Goal: Task Accomplishment & Management: Complete application form

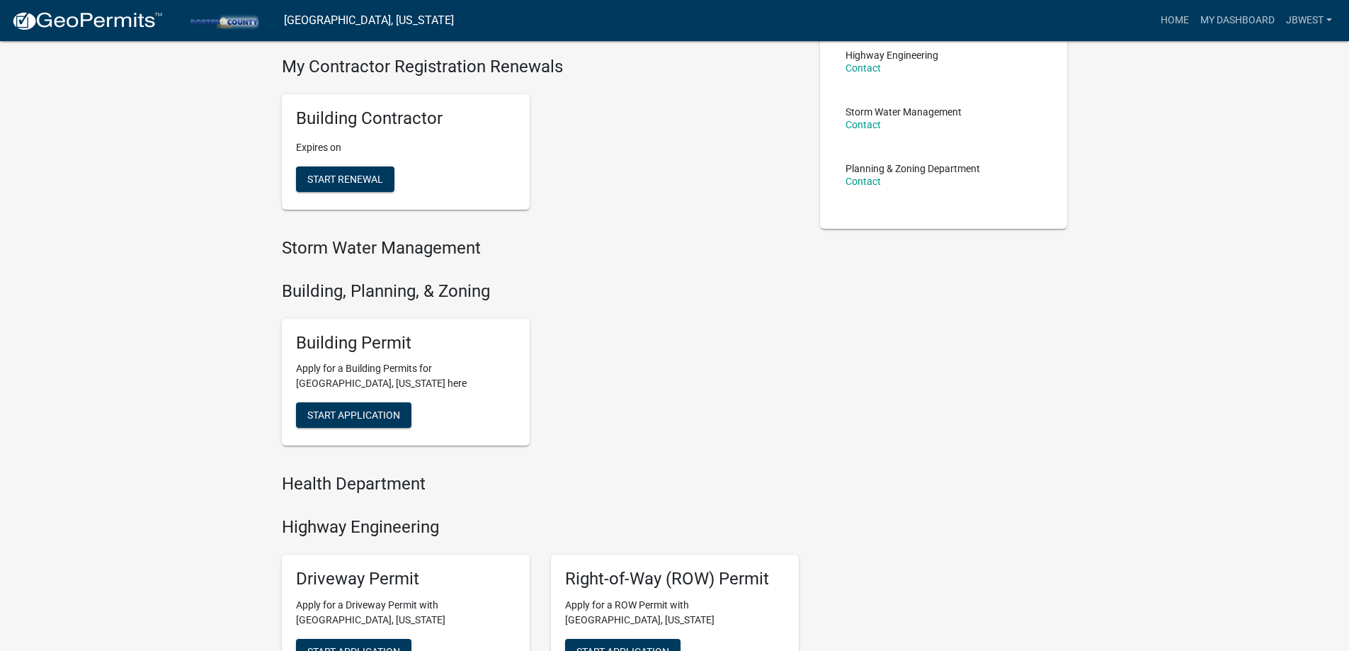
scroll to position [283, 0]
click at [384, 399] on div "Building Permit Apply for a Building Permits for Porter County, Indiana here St…" at bounding box center [406, 380] width 248 height 127
click at [378, 413] on span "Start Application" at bounding box center [353, 413] width 93 height 11
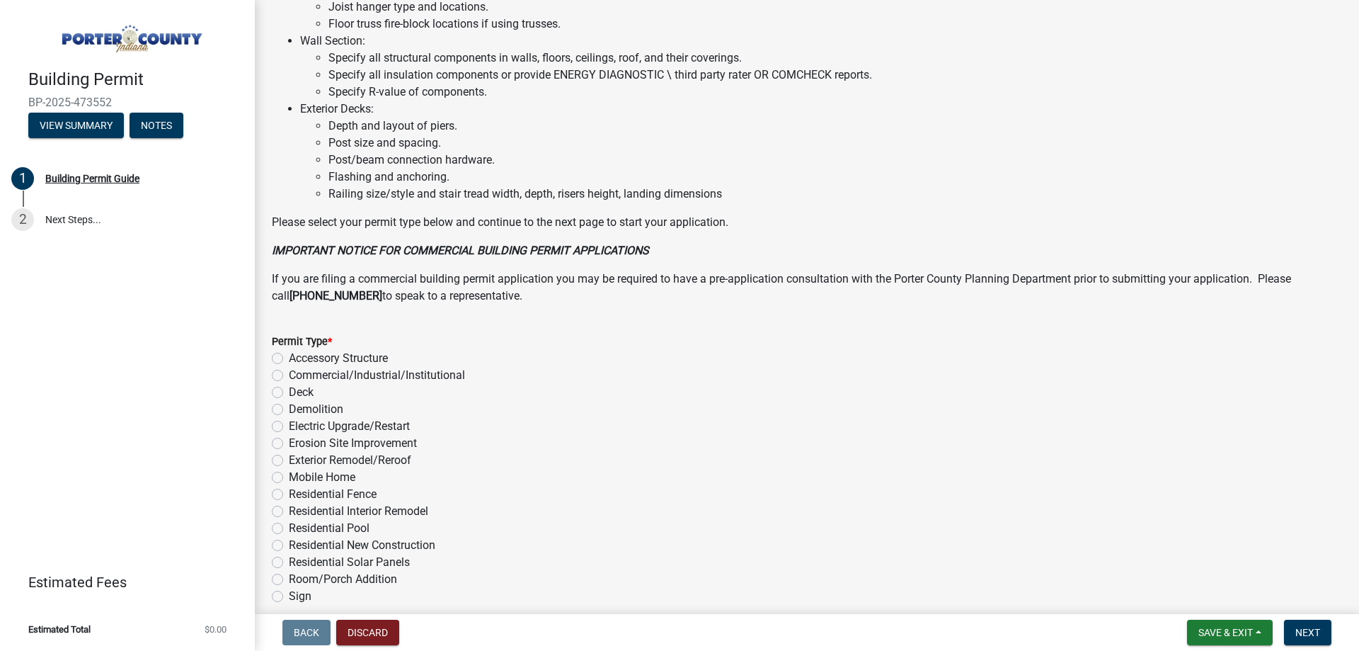
scroll to position [951, 0]
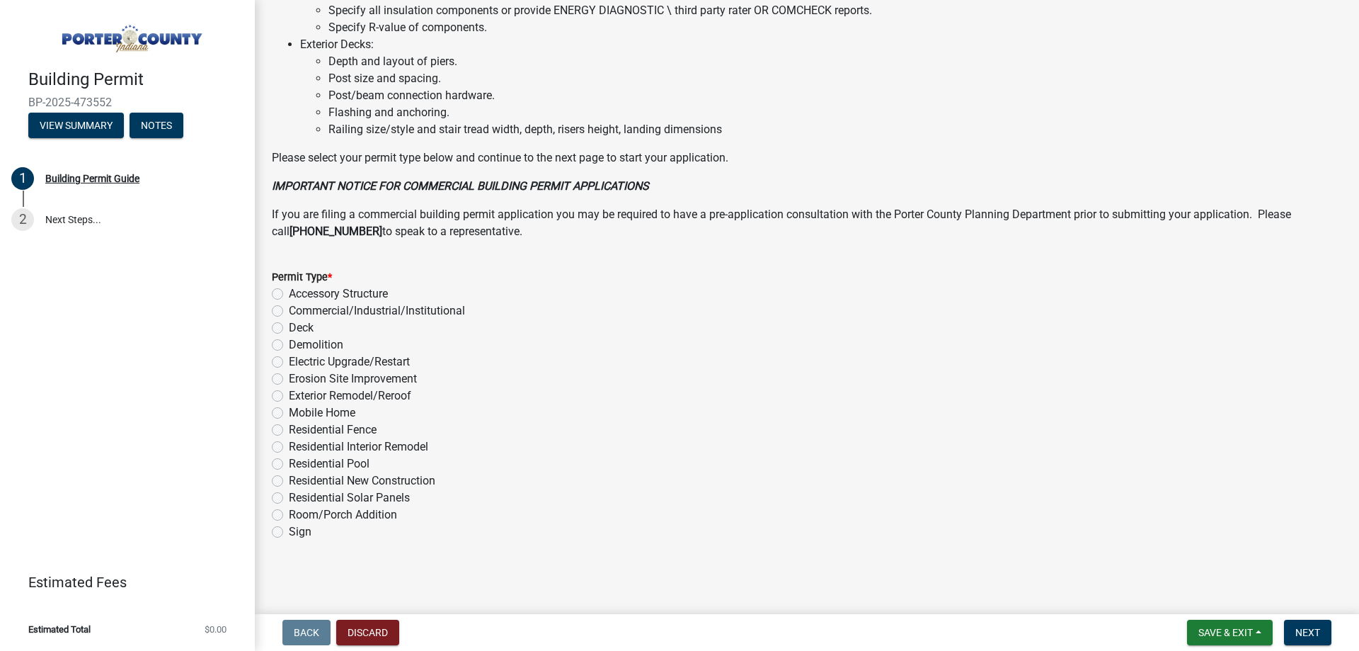
click at [385, 396] on label "Exterior Remodel/Reroof" at bounding box center [350, 395] width 122 height 17
click at [298, 396] on input "Exterior Remodel/Reroof" at bounding box center [293, 391] width 9 height 9
radio input "true"
click at [1319, 633] on span "Next" at bounding box center [1308, 632] width 25 height 11
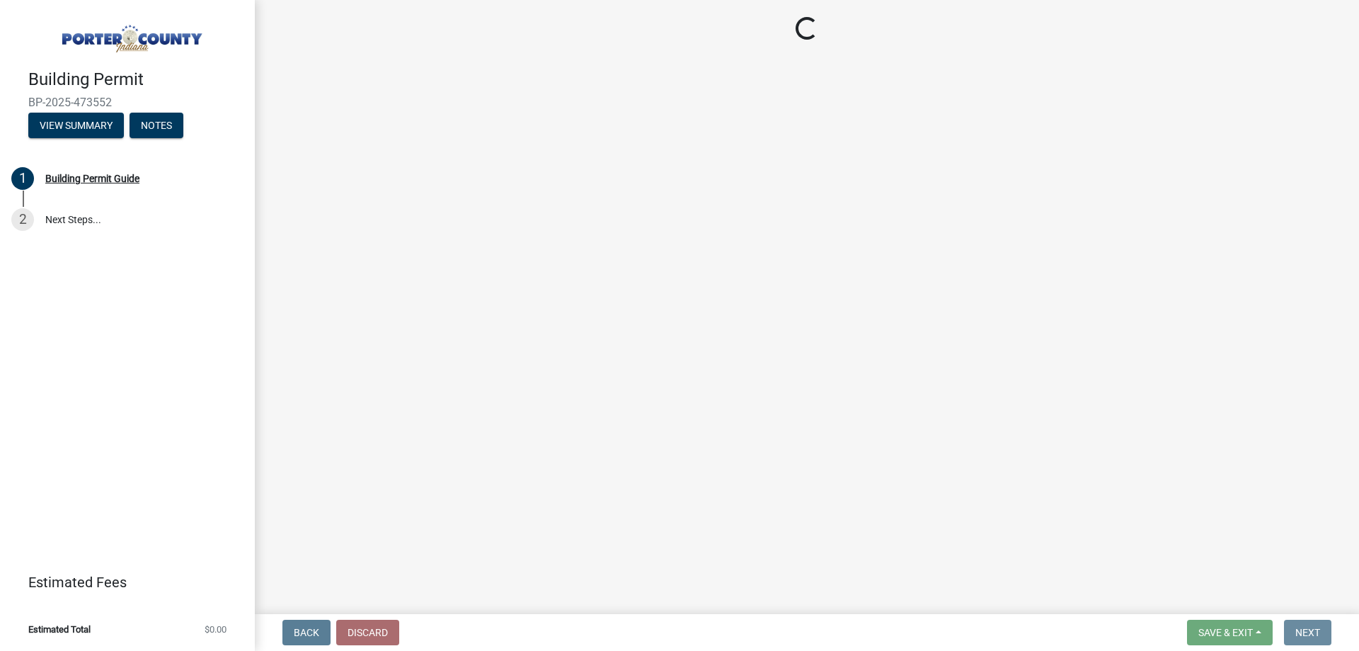
scroll to position [0, 0]
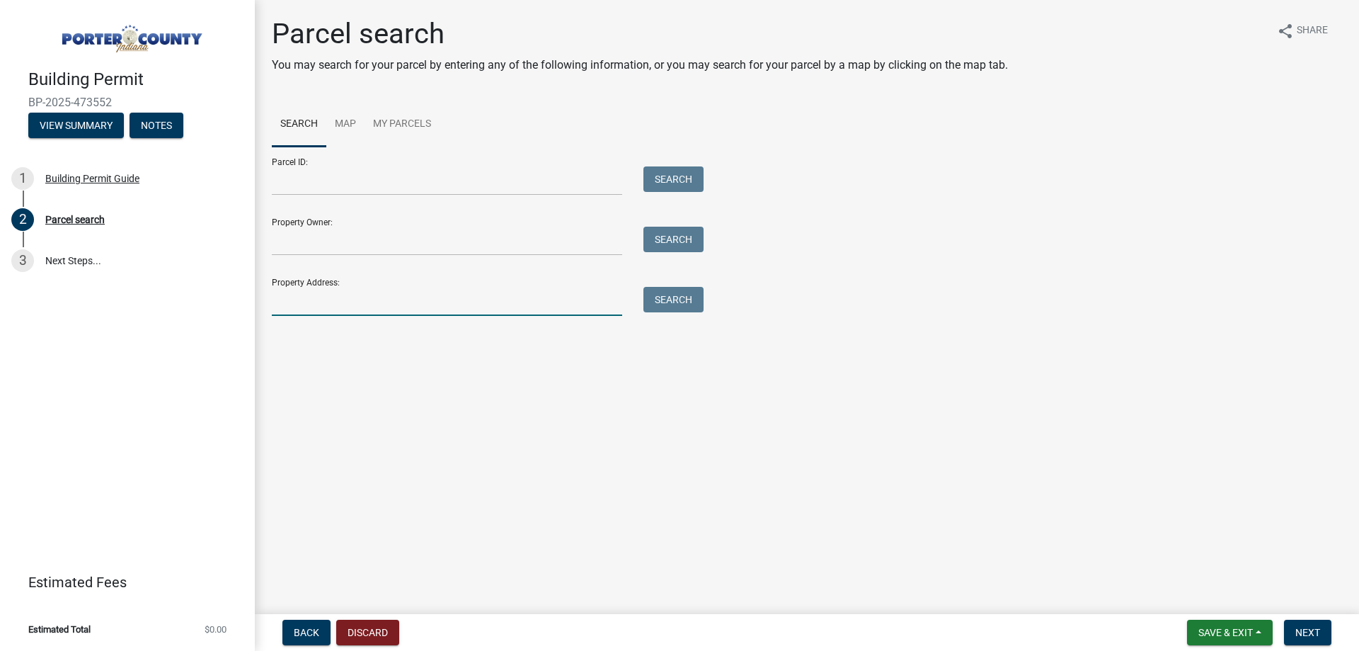
click at [414, 288] on input "Property Address:" at bounding box center [447, 301] width 350 height 29
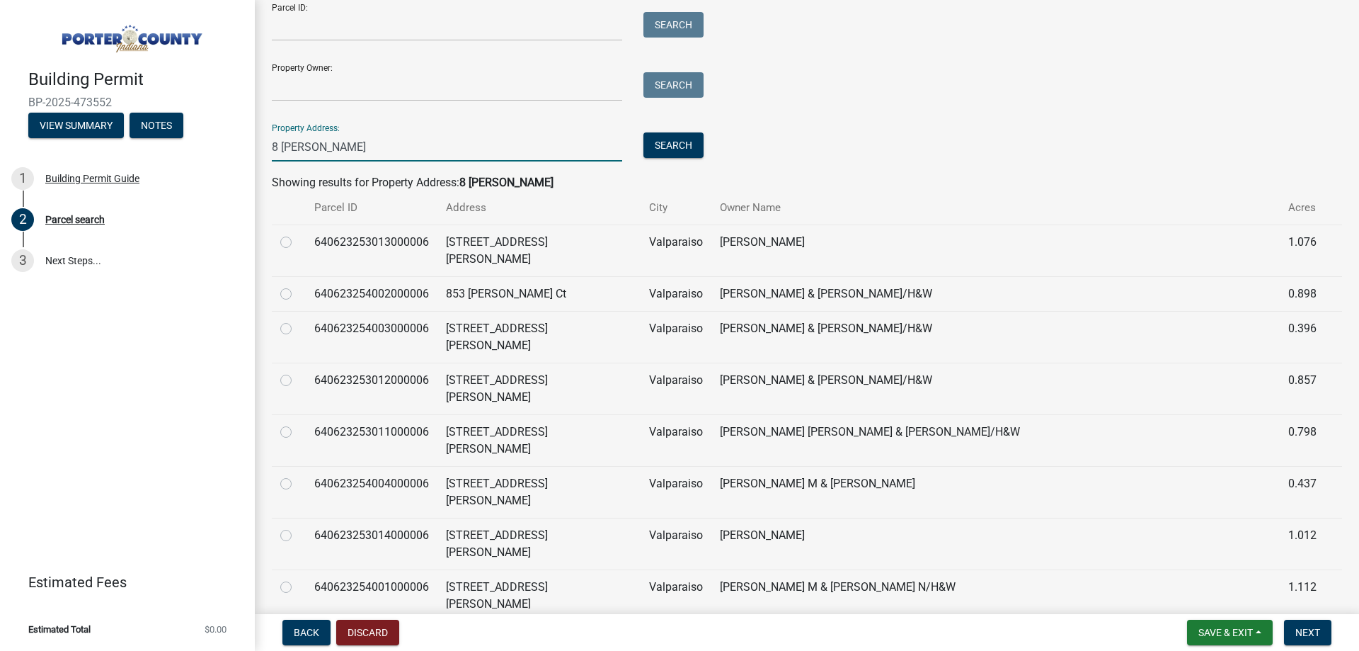
scroll to position [173, 0]
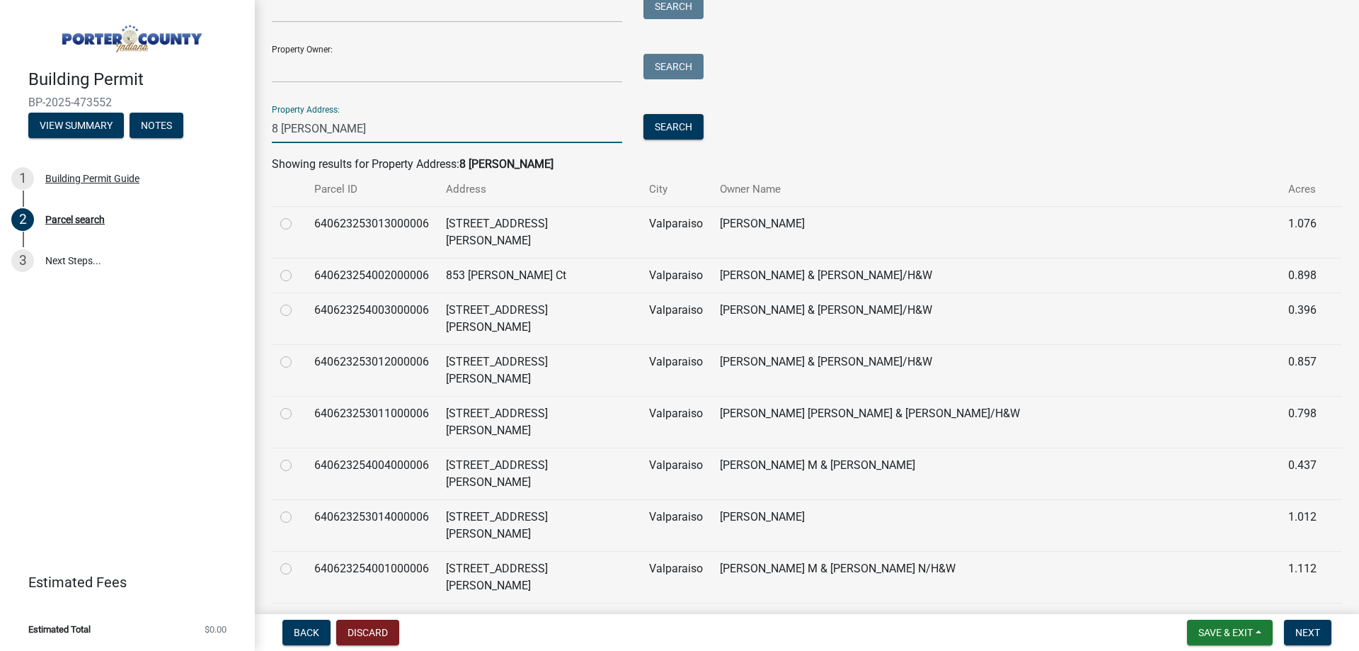
type input "8 covington"
click at [297, 650] on label at bounding box center [297, 663] width 0 height 0
radio input "true"
click at [1319, 632] on button "Next" at bounding box center [1307, 631] width 47 height 25
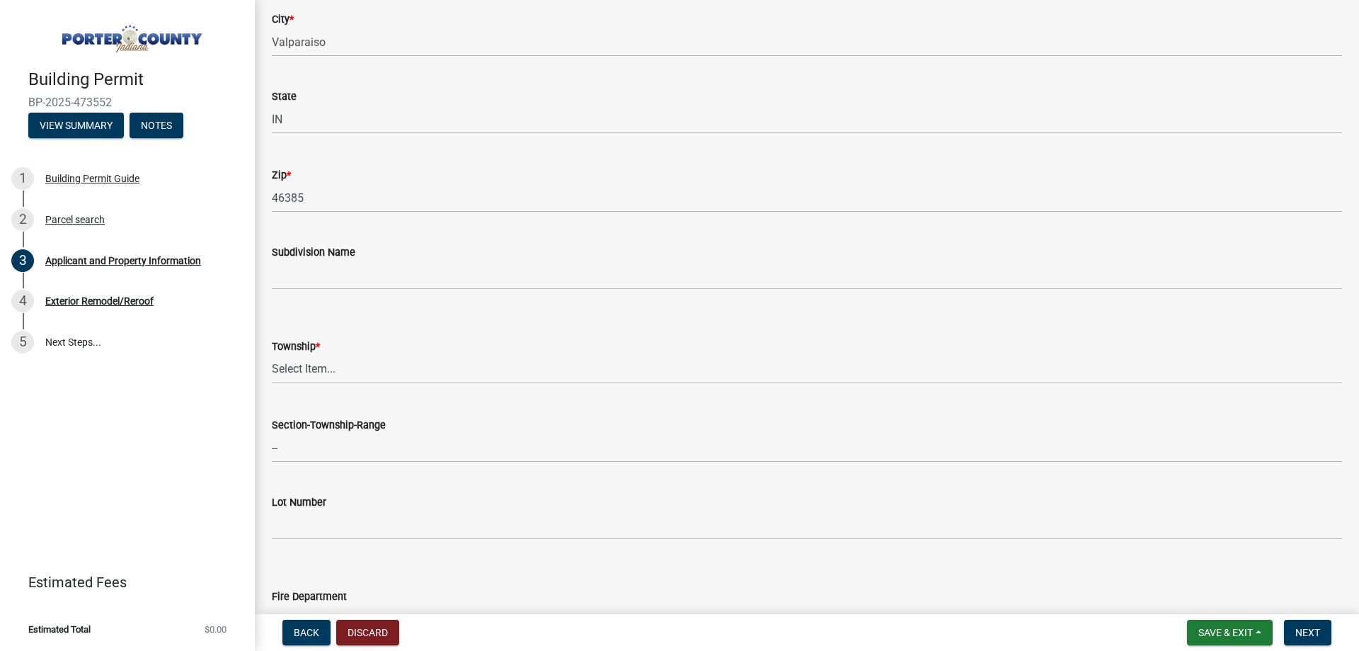
scroll to position [354, 0]
click at [353, 355] on select "Select Item... Boone Center Jackson Liberty Morgan Pine Pleasant Portage Porter…" at bounding box center [807, 367] width 1070 height 29
click at [355, 363] on select "Select Item... Boone Center Jackson Liberty Morgan Pine Pleasant Portage Porter…" at bounding box center [807, 367] width 1070 height 29
click at [272, 353] on select "Select Item... Boone Center Jackson Liberty Morgan Pine Pleasant Portage Porter…" at bounding box center [807, 367] width 1070 height 29
select select "403f4b3c-c23a-4b9f-b6b7-b4f73366513c"
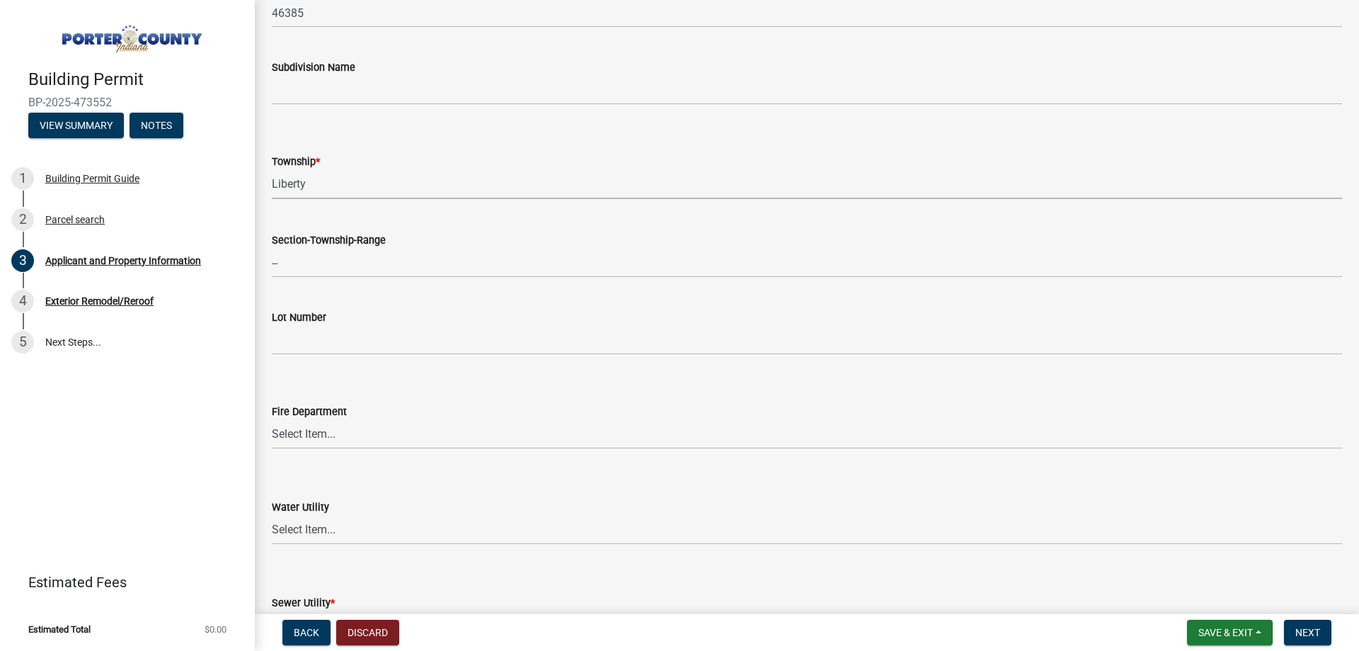
scroll to position [637, 0]
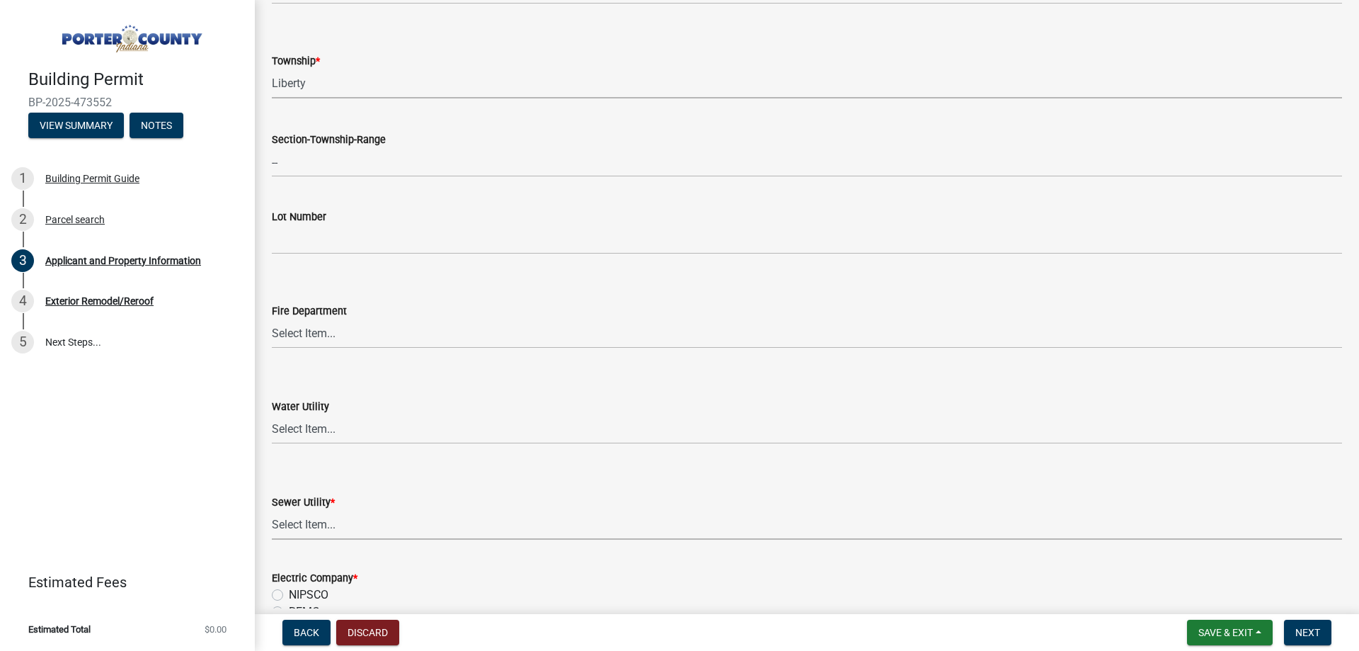
click at [334, 515] on select "Select Item... Aqua Indiana Inc Damon Run Falling Waters Lake Eliza - LEACD Nat…" at bounding box center [807, 524] width 1070 height 29
click at [272, 510] on select "Select Item... Aqua Indiana Inc Damon Run Falling Waters Lake Eliza - LEACD Nat…" at bounding box center [807, 524] width 1070 height 29
select select "ea6751d4-6bf7-4a16-89ee-f7801ab82aa1"
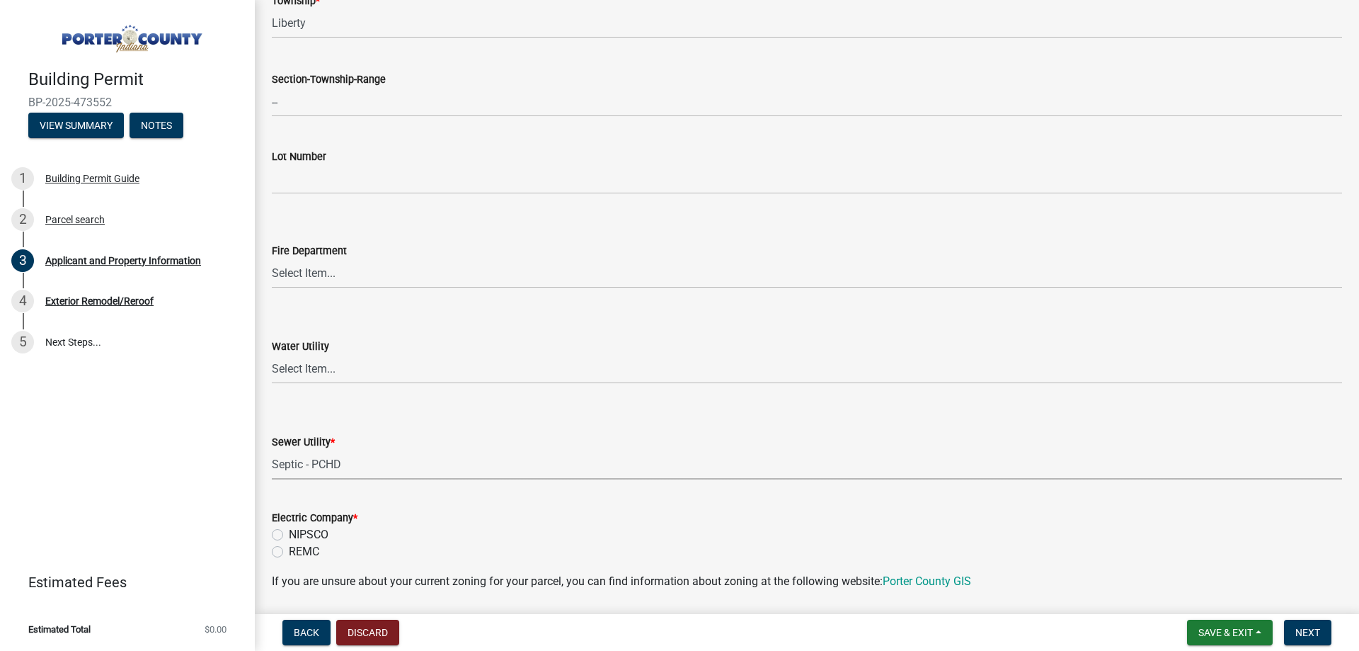
scroll to position [850, 0]
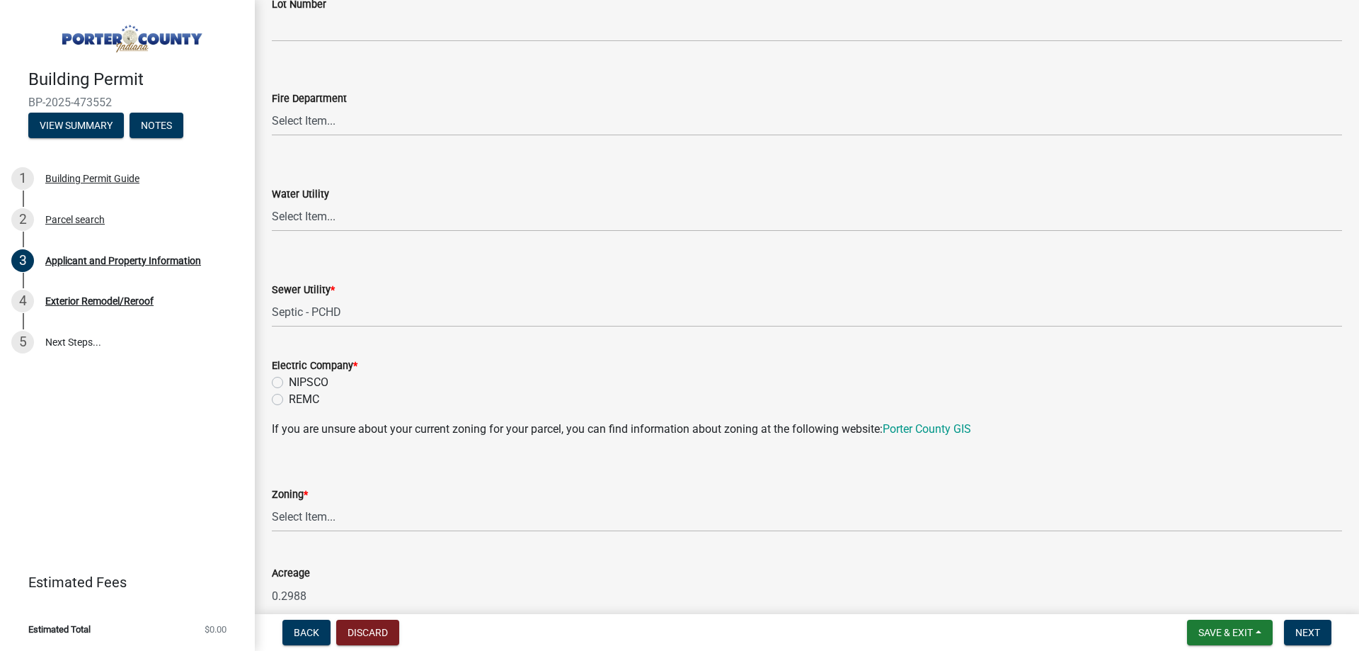
click at [320, 381] on label "NIPSCO" at bounding box center [309, 382] width 40 height 17
click at [298, 381] on input "NIPSCO" at bounding box center [293, 378] width 9 height 9
radio input "true"
click at [285, 515] on select "Select Item... A1 A2 CH CM CN I1 I2 I3 IN MP OT P1 P2 PUD R1 R2 R3 R4 RL RR" at bounding box center [807, 517] width 1070 height 29
click at [272, 503] on select "Select Item... A1 A2 CH CM CN I1 I2 I3 IN MP OT P1 P2 PUD R1 R2 R3 R4 RL RR" at bounding box center [807, 517] width 1070 height 29
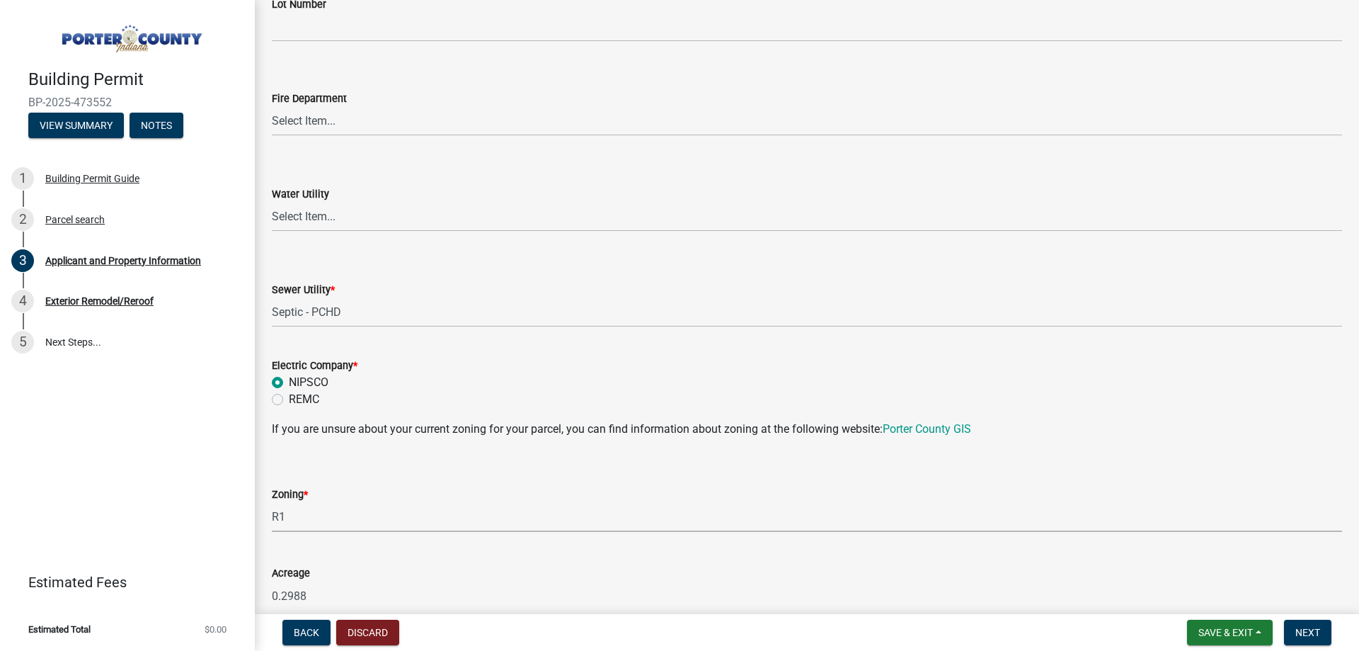
select select "e2d1b1d7-ccc9-456b-9e96-e16306515997"
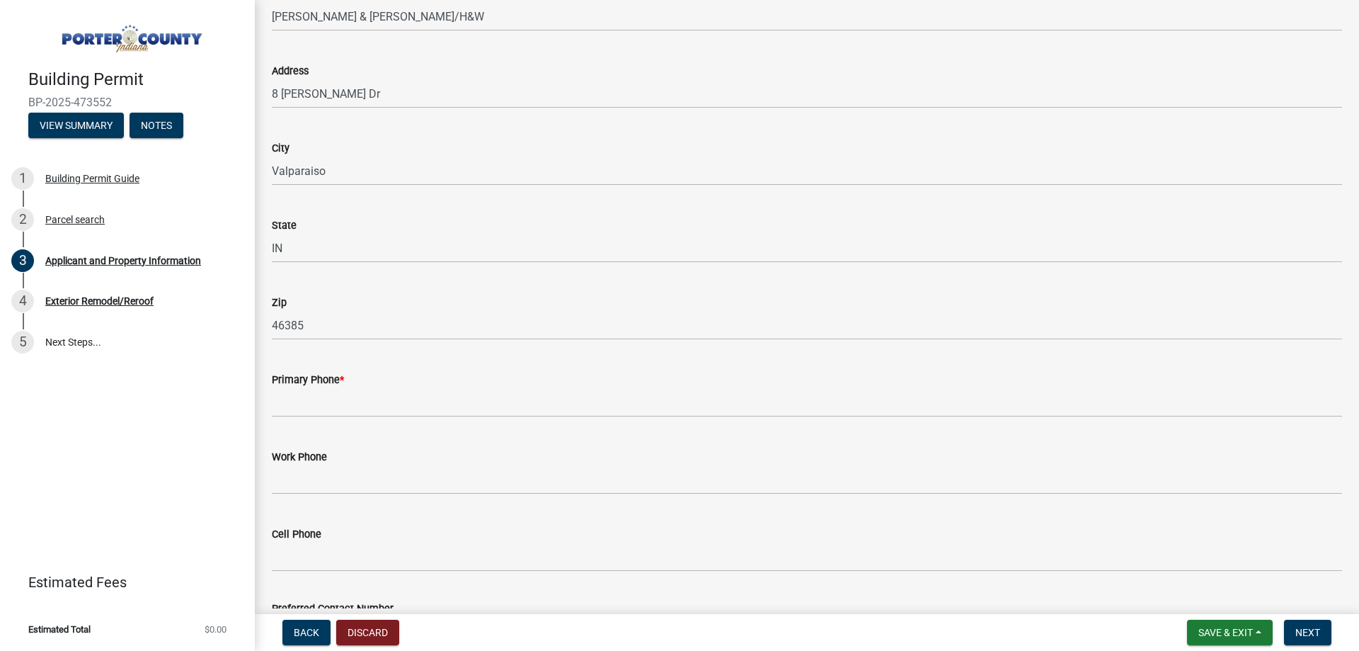
scroll to position [1558, 0]
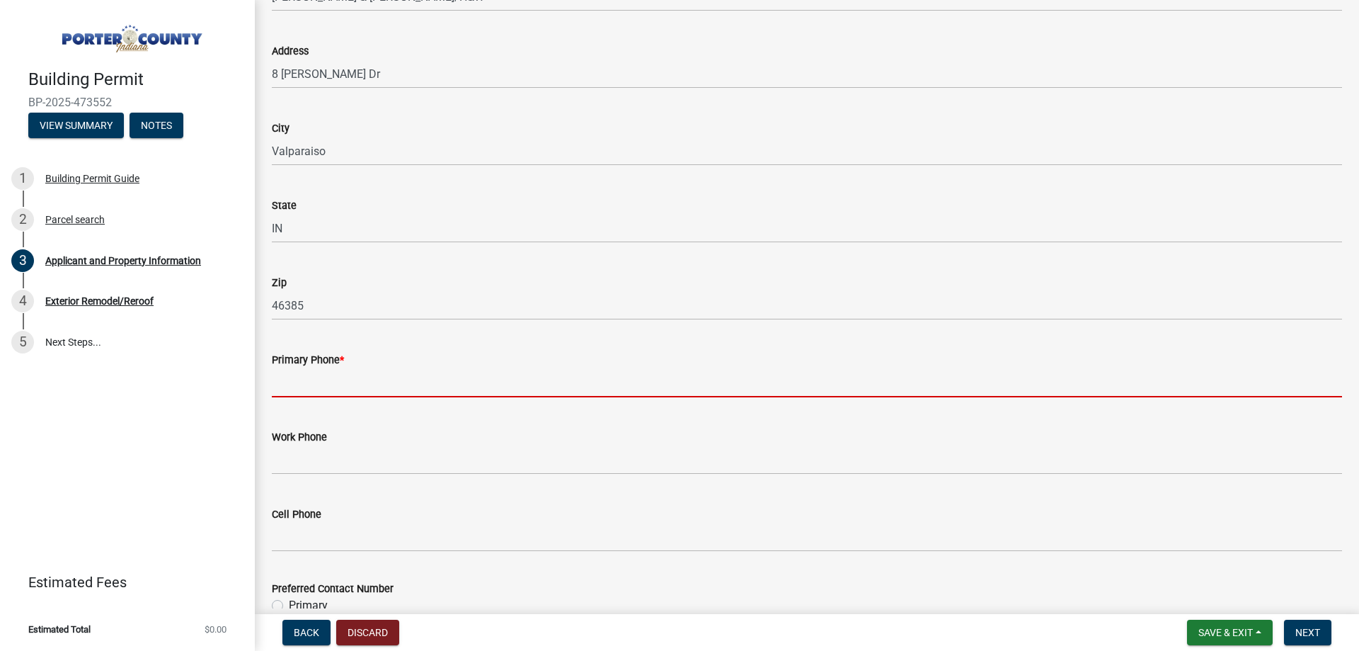
click at [391, 394] on input "Primary Phone *" at bounding box center [807, 382] width 1070 height 29
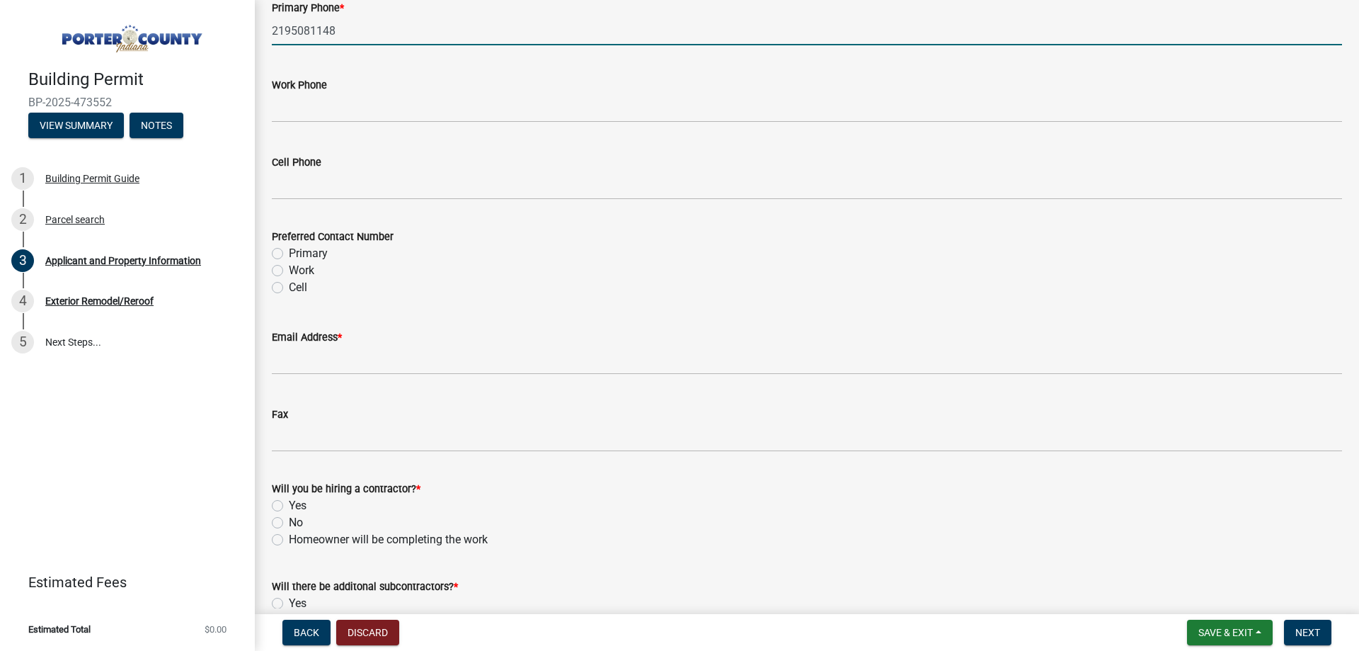
scroll to position [1911, 0]
type input "2195081148"
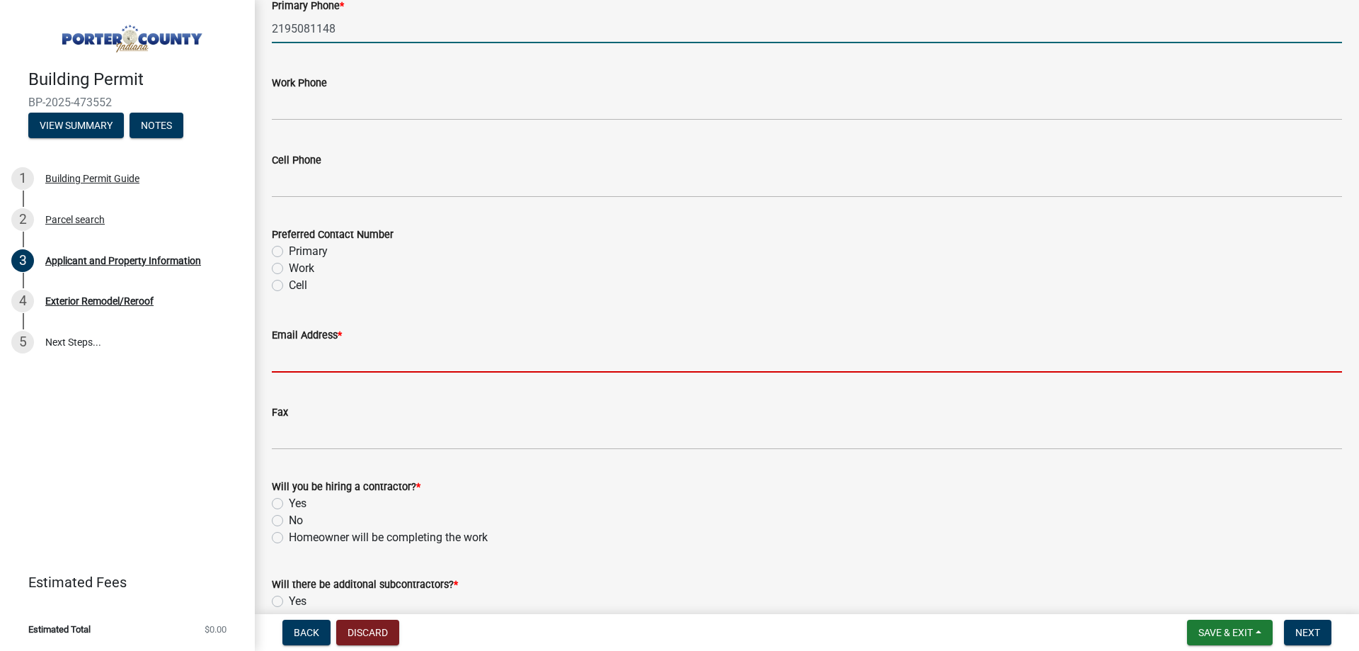
click at [384, 352] on input "Email Address *" at bounding box center [807, 357] width 1070 height 29
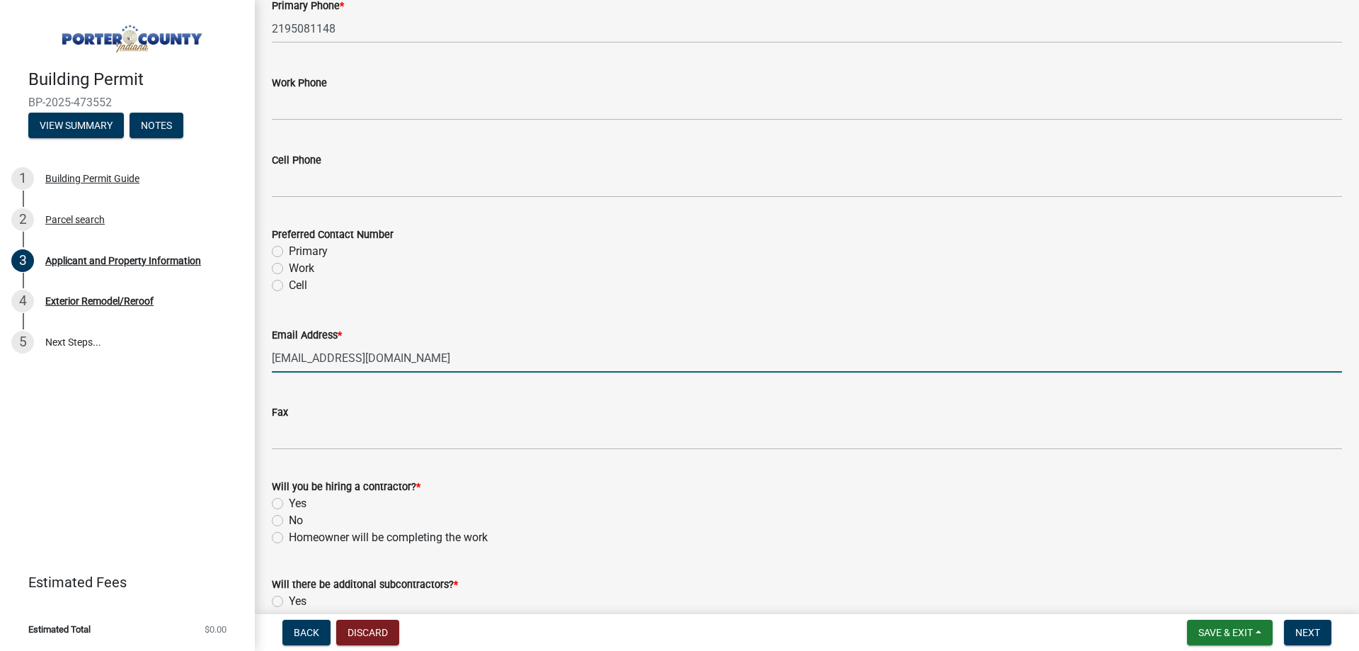
type input "tanyasmith0622@yahoo.com"
click at [299, 510] on div "Will you be hiring a contractor? * Yes No Homeowner will be completing the work" at bounding box center [807, 512] width 1070 height 68
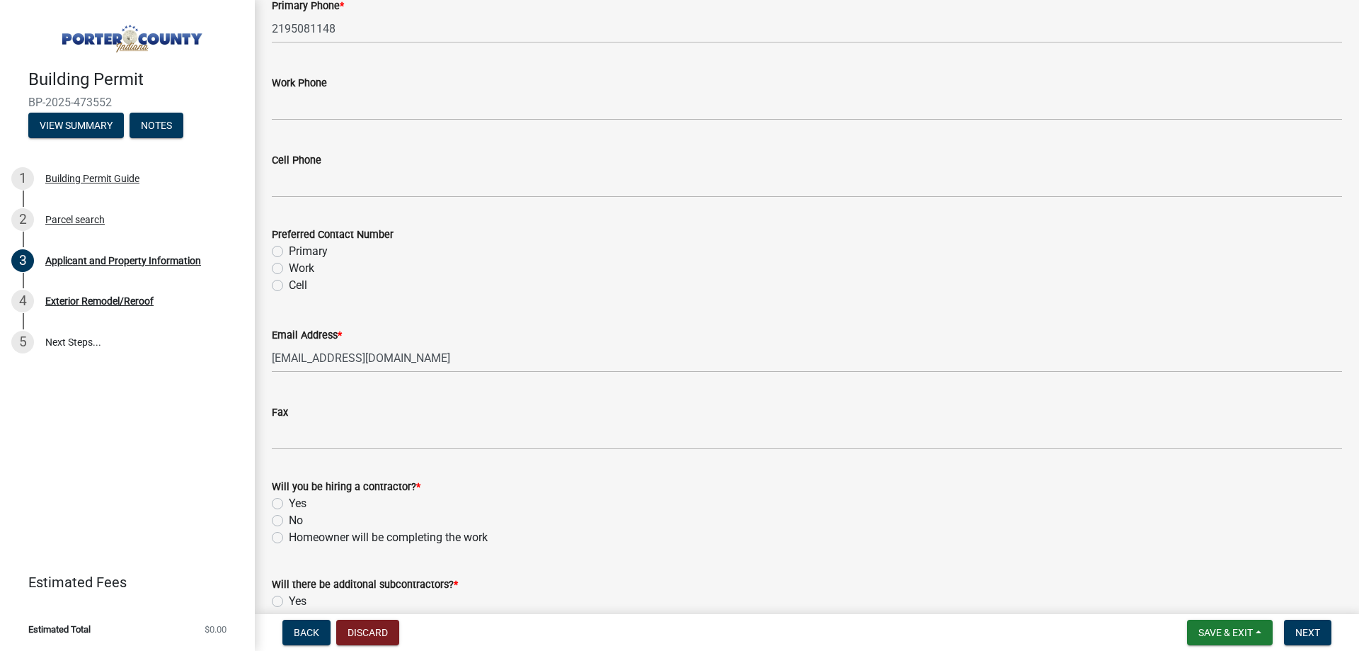
click at [295, 505] on label "Yes" at bounding box center [298, 503] width 18 height 17
click at [295, 504] on input "Yes" at bounding box center [293, 499] width 9 height 9
radio input "true"
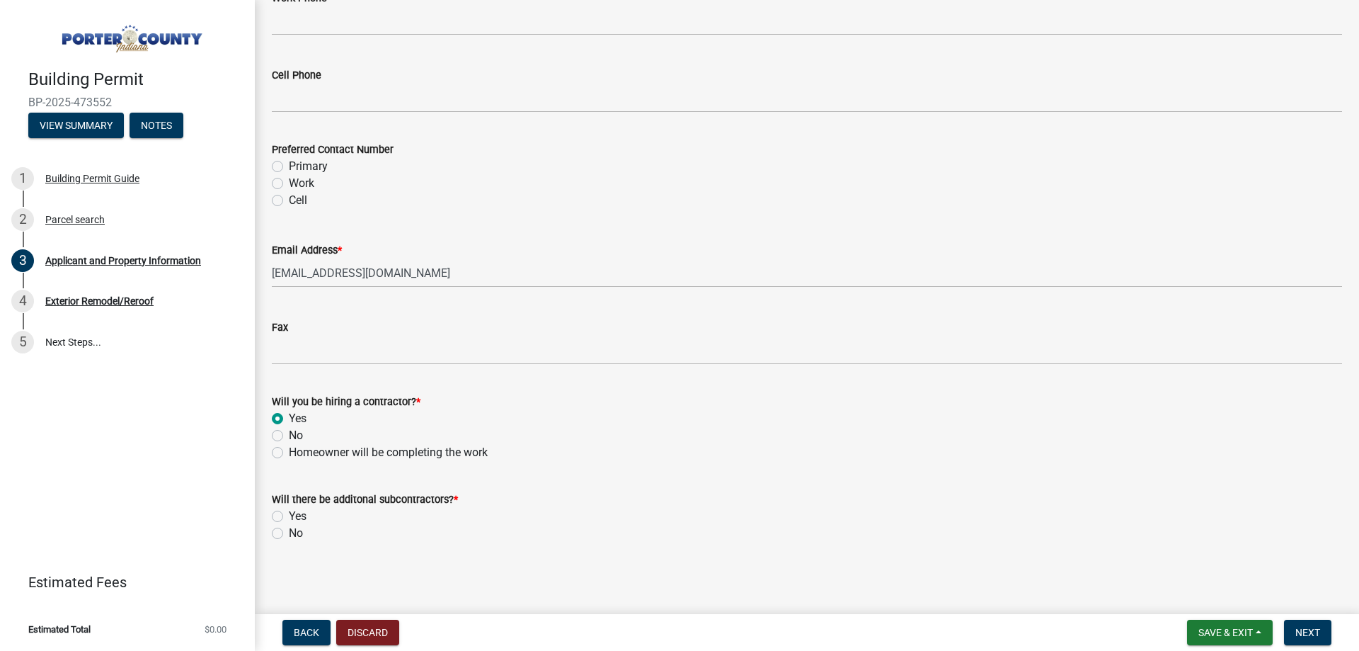
scroll to position [1998, 0]
click at [281, 539] on div "No" at bounding box center [807, 531] width 1070 height 17
click at [286, 536] on div "No" at bounding box center [807, 531] width 1070 height 17
click at [291, 532] on label "No" at bounding box center [296, 531] width 14 height 17
click at [291, 532] on input "No" at bounding box center [293, 527] width 9 height 9
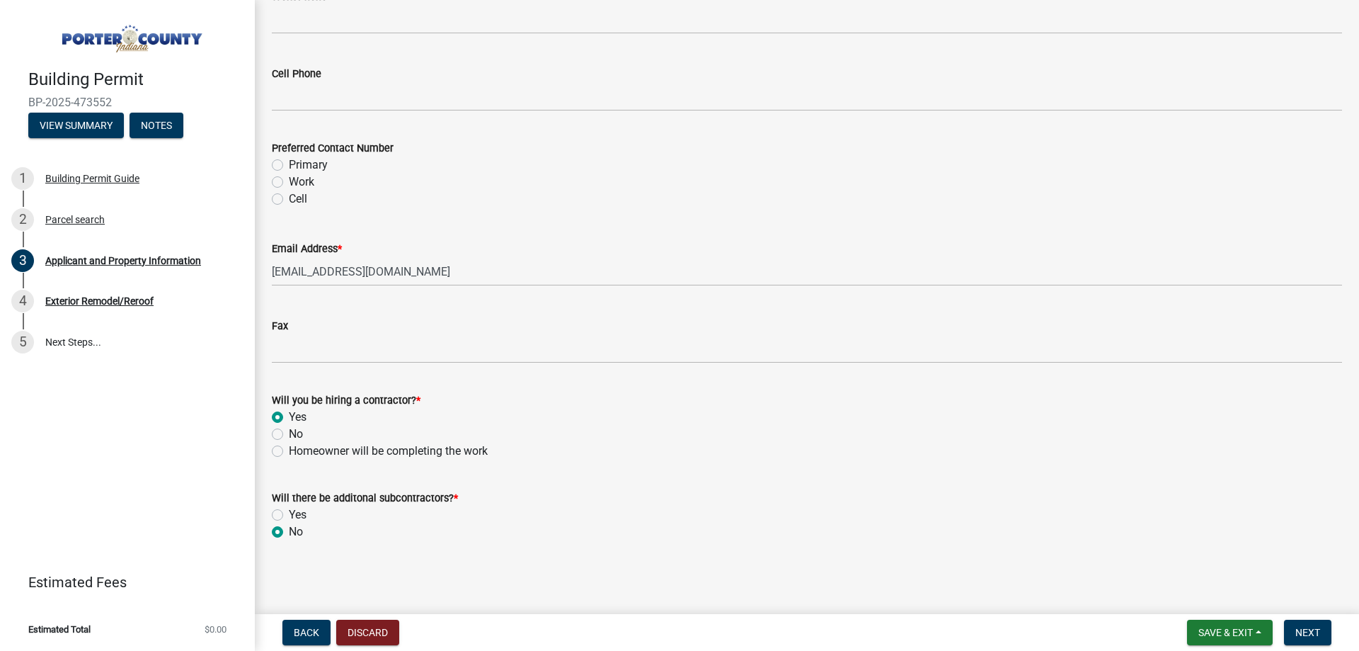
radio input "true"
click at [1308, 632] on span "Next" at bounding box center [1308, 632] width 25 height 11
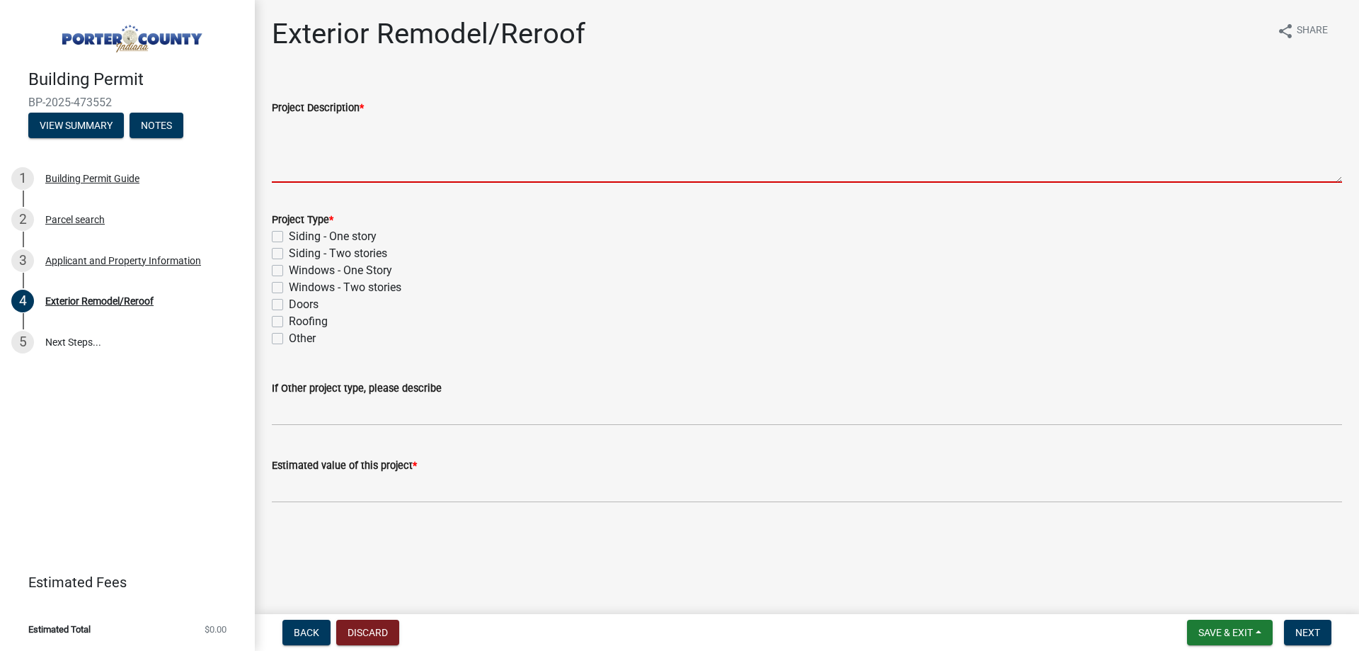
click at [314, 158] on textarea "Project Description *" at bounding box center [807, 149] width 1070 height 67
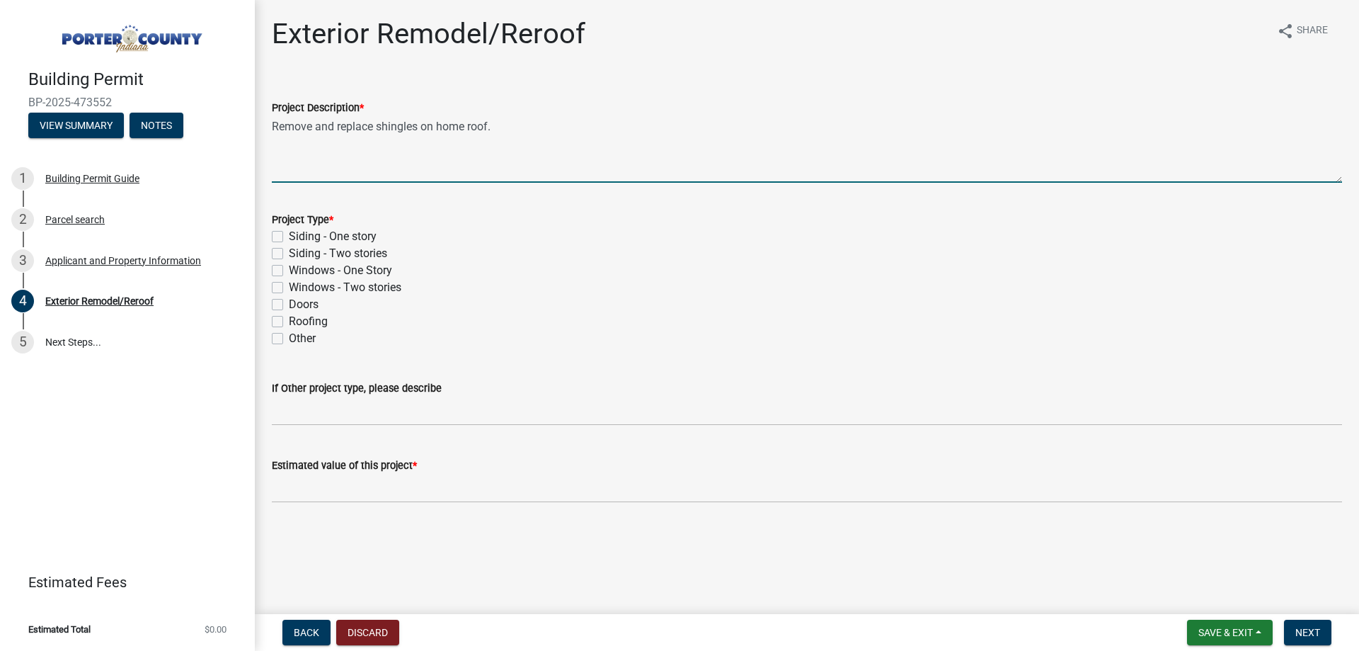
type textarea "Remove and replace shingles on home roof."
click at [313, 321] on label "Roofing" at bounding box center [308, 321] width 39 height 17
click at [298, 321] on input "Roofing" at bounding box center [293, 317] width 9 height 9
checkbox input "true"
checkbox input "false"
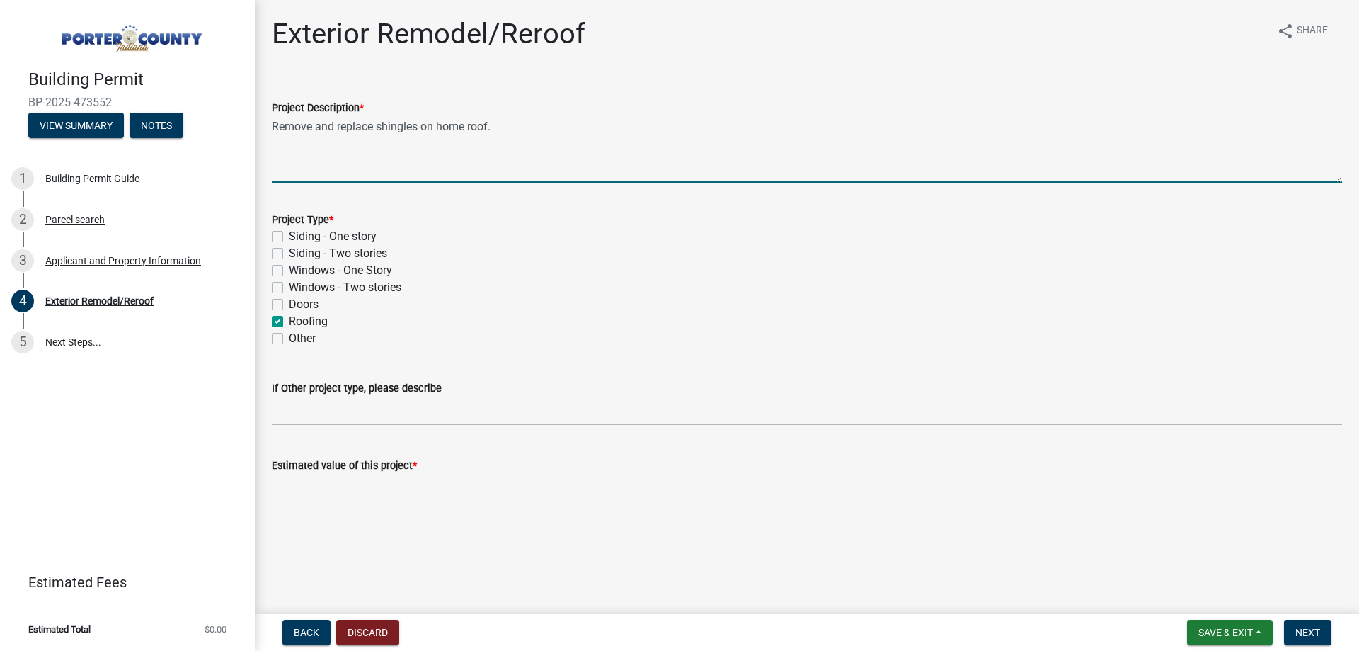
checkbox input "false"
checkbox input "true"
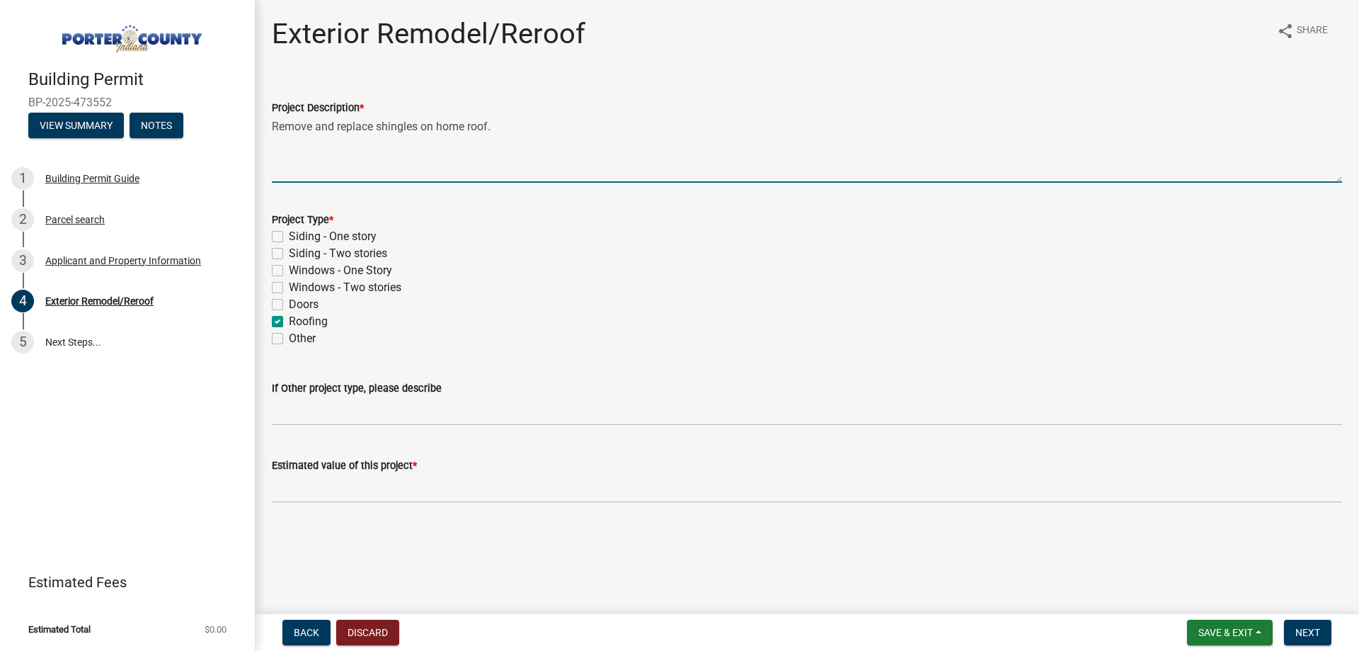
checkbox input "false"
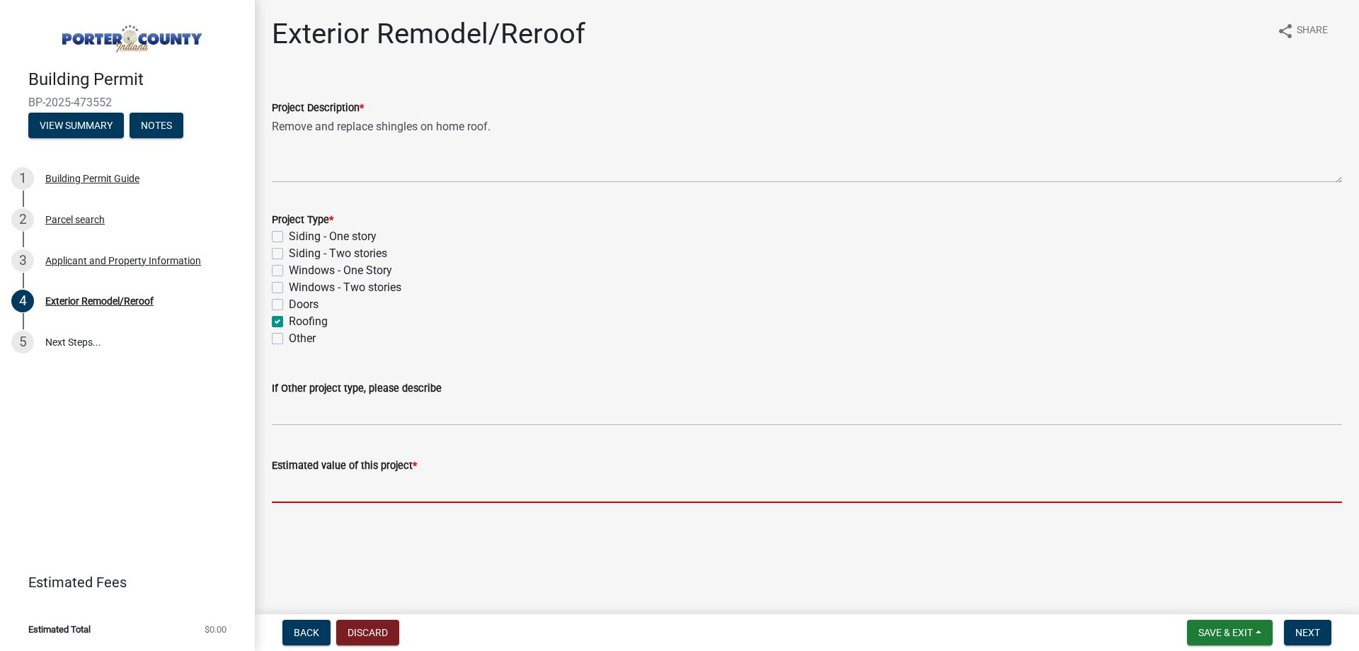
click at [336, 490] on input "text" at bounding box center [807, 488] width 1070 height 29
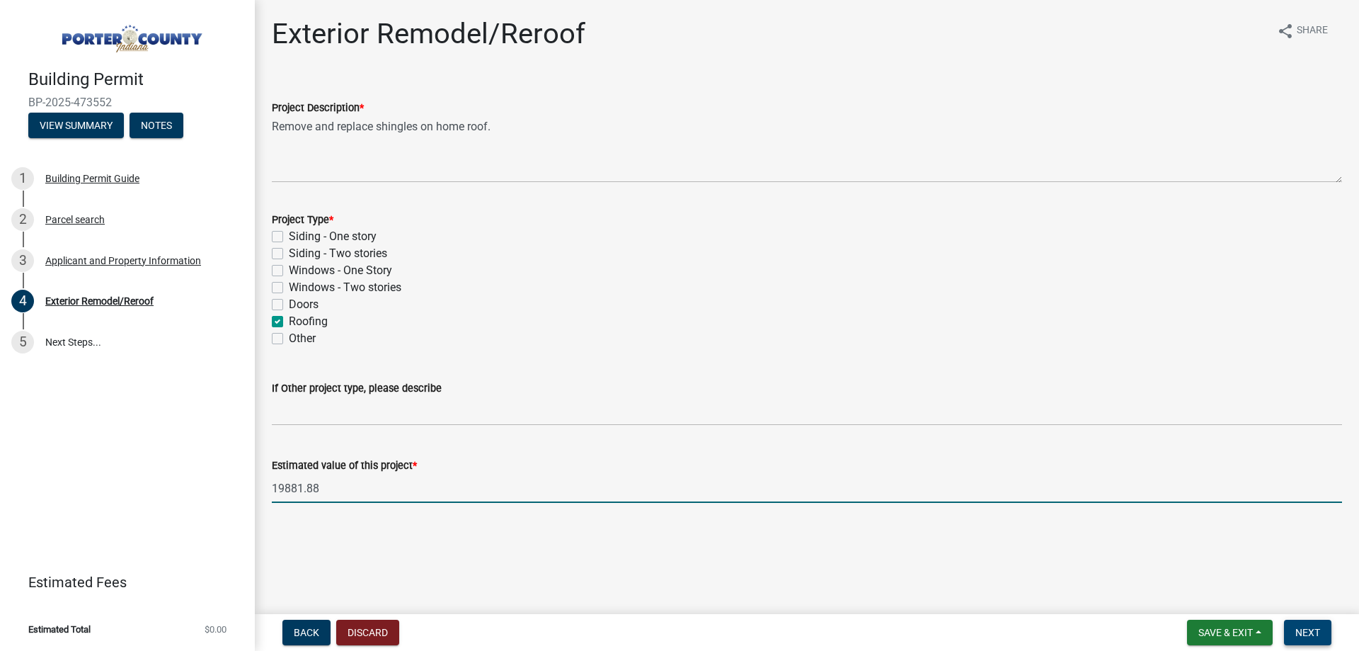
type input "19881.88"
click at [1328, 628] on button "Next" at bounding box center [1307, 631] width 47 height 25
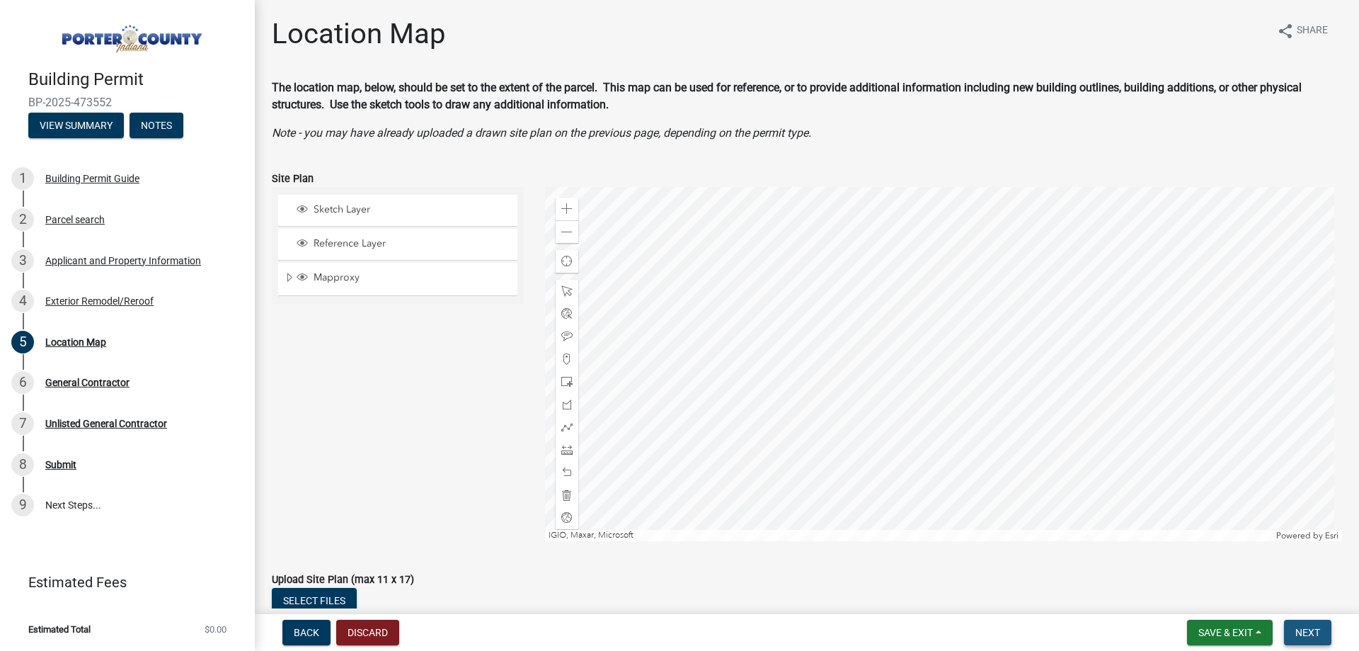
click at [1304, 639] on button "Next" at bounding box center [1307, 631] width 47 height 25
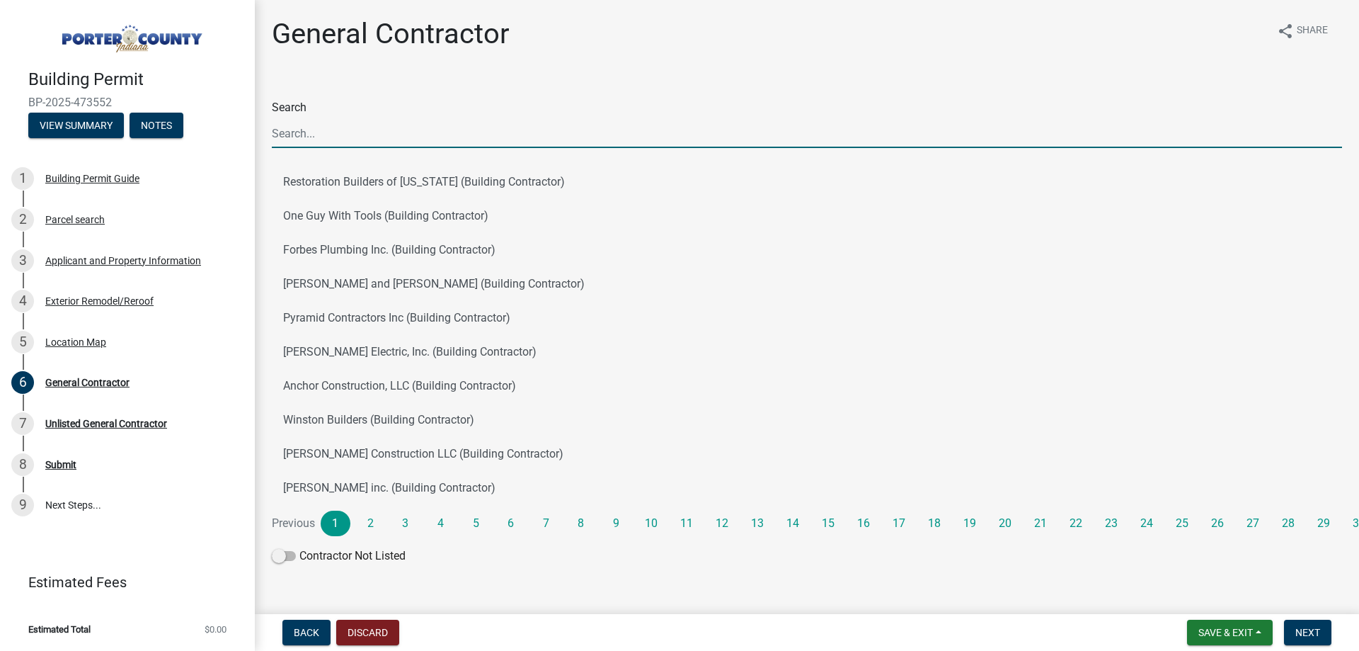
click at [344, 125] on input "Search" at bounding box center [807, 133] width 1070 height 29
type input "J & B West"
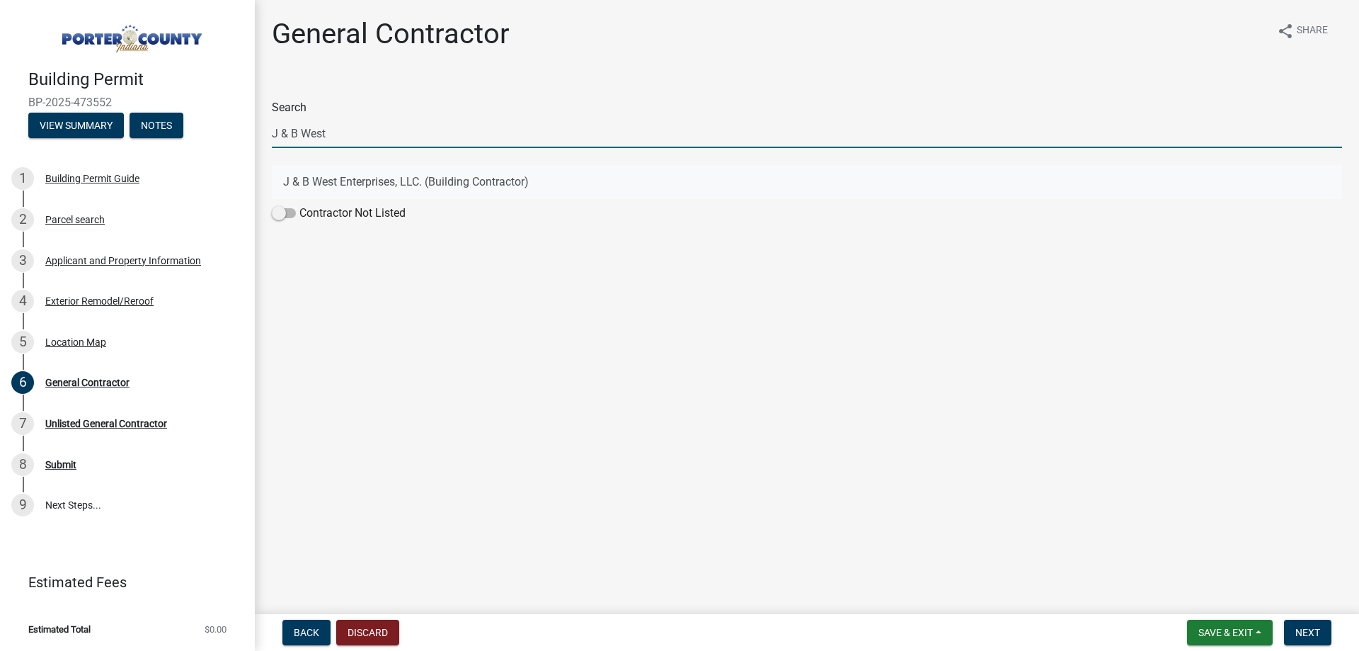
click at [386, 189] on button "J & B West Enterprises, LLC. (Building Contractor)" at bounding box center [807, 182] width 1070 height 34
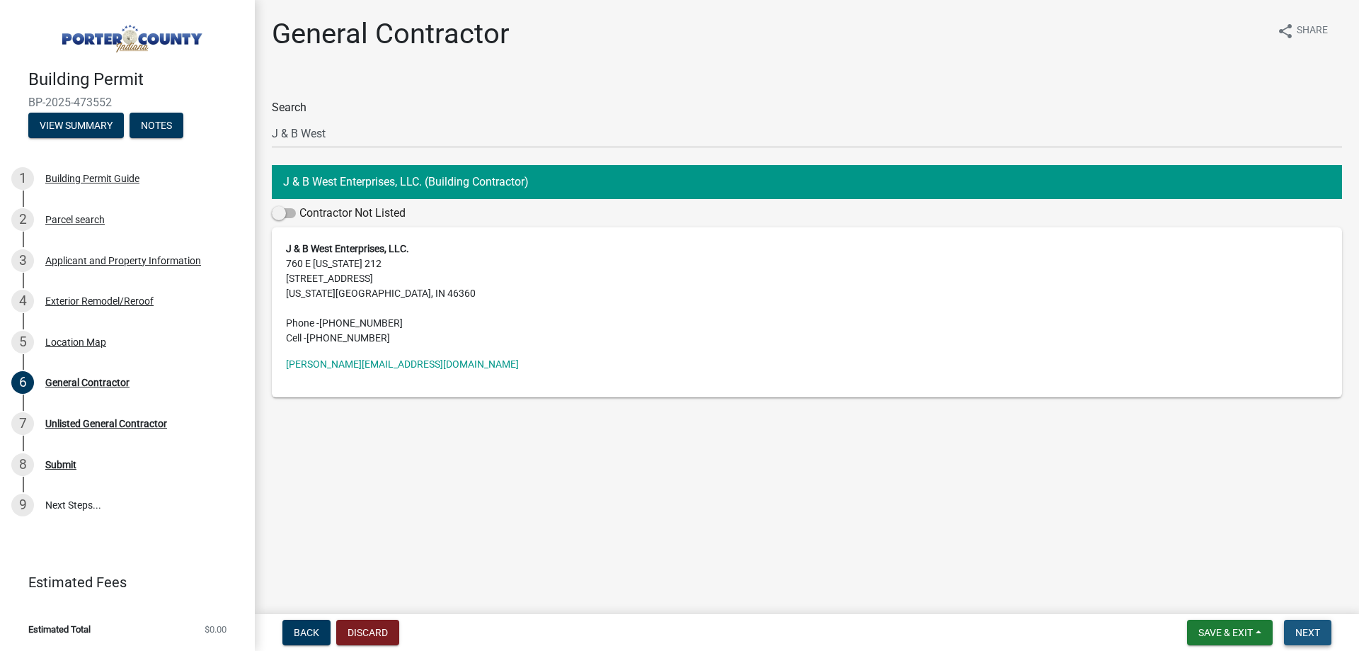
click at [1320, 629] on span "Next" at bounding box center [1308, 632] width 25 height 11
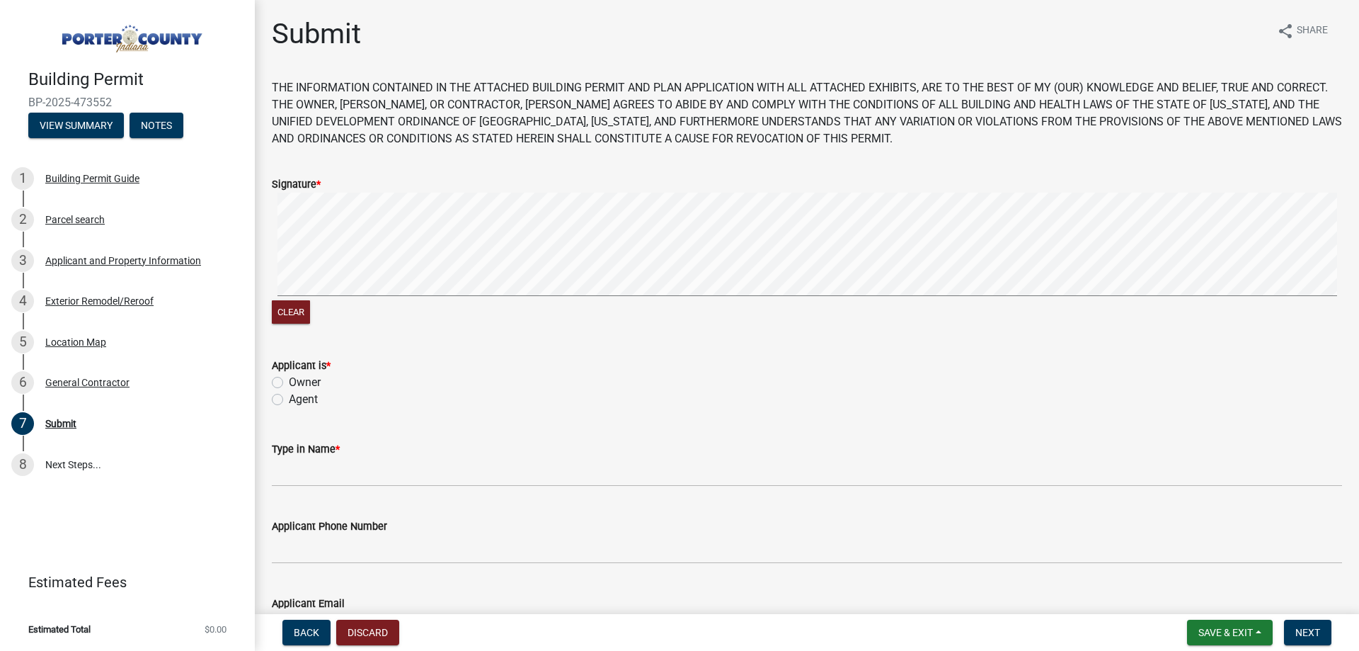
click at [307, 405] on label "Agent" at bounding box center [303, 399] width 29 height 17
click at [298, 400] on input "Agent" at bounding box center [293, 395] width 9 height 9
radio input "true"
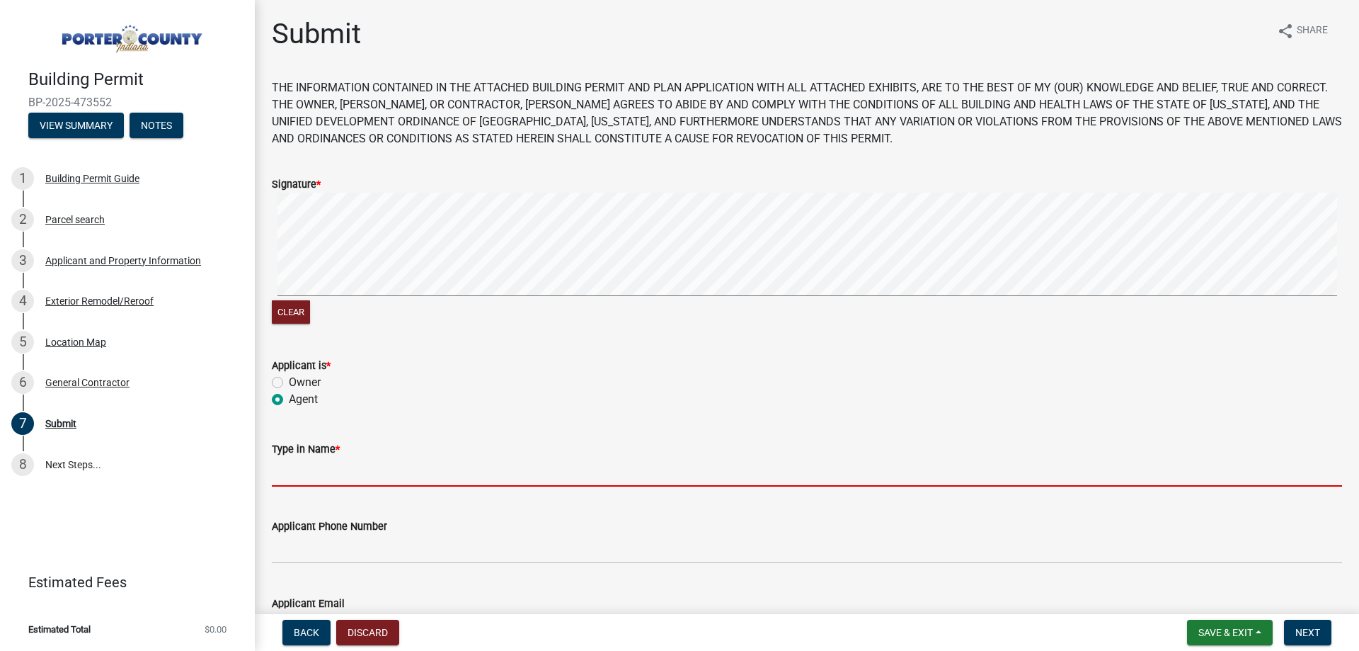
click at [318, 479] on input "Type in Name *" at bounding box center [807, 471] width 1070 height 29
type input "Jessica Briscoe"
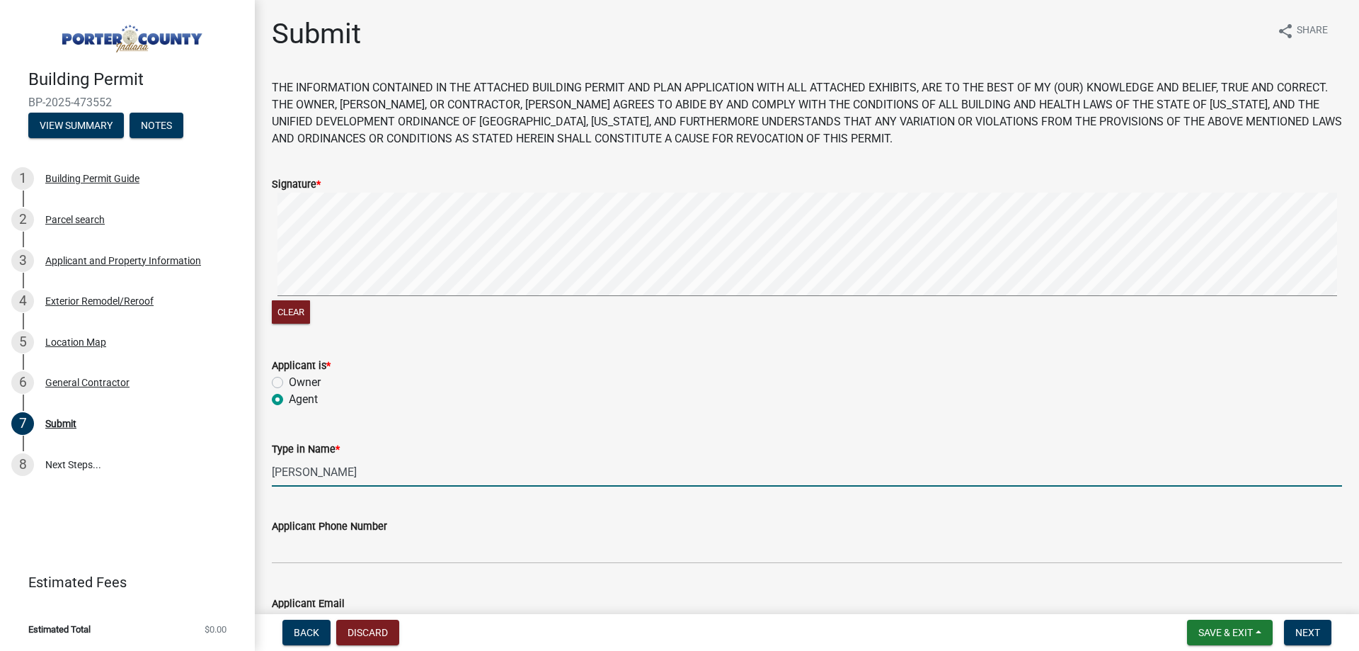
type input "jessica@jbwestroofing.com"
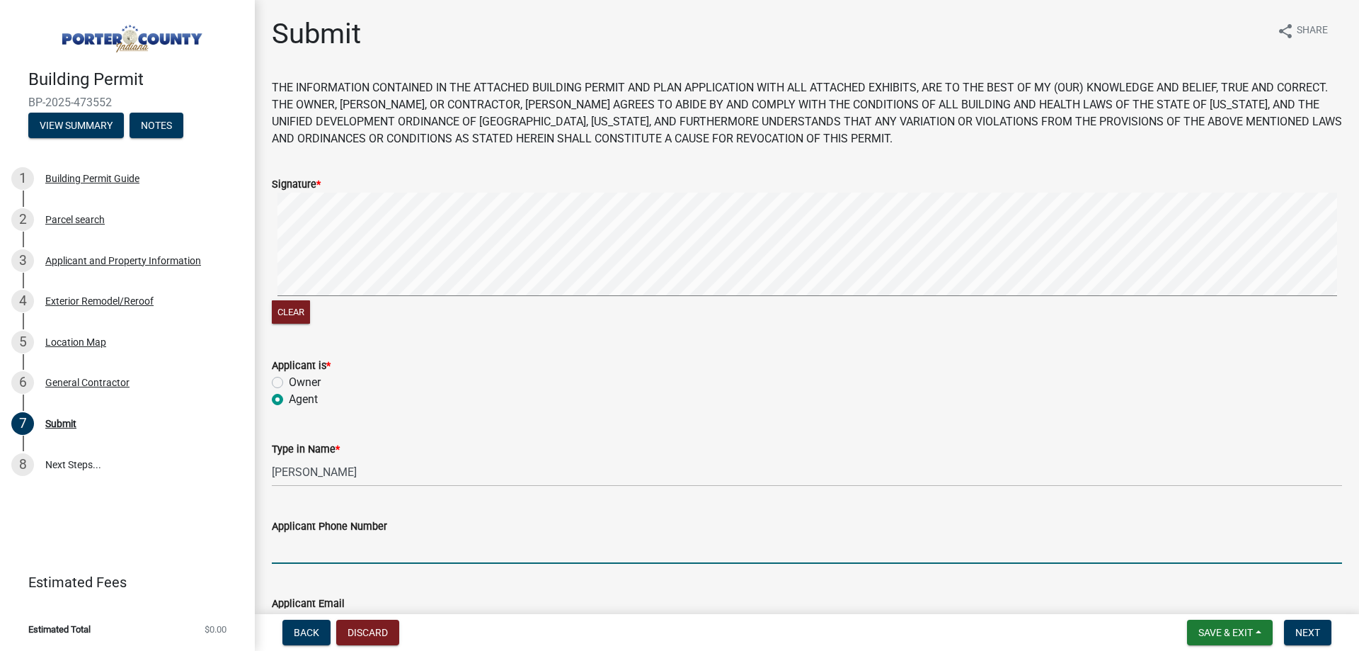
click at [335, 549] on input "Applicant Phone Number" at bounding box center [807, 549] width 1070 height 29
type input "2193636151"
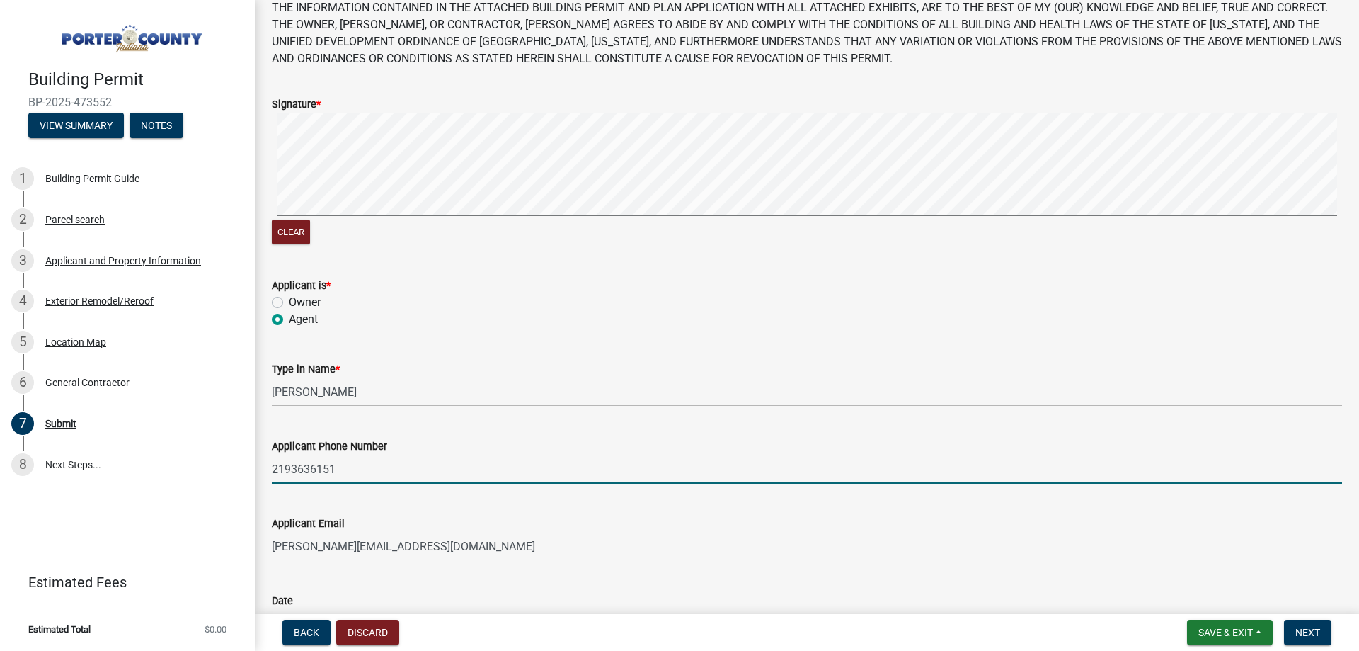
scroll to position [187, 0]
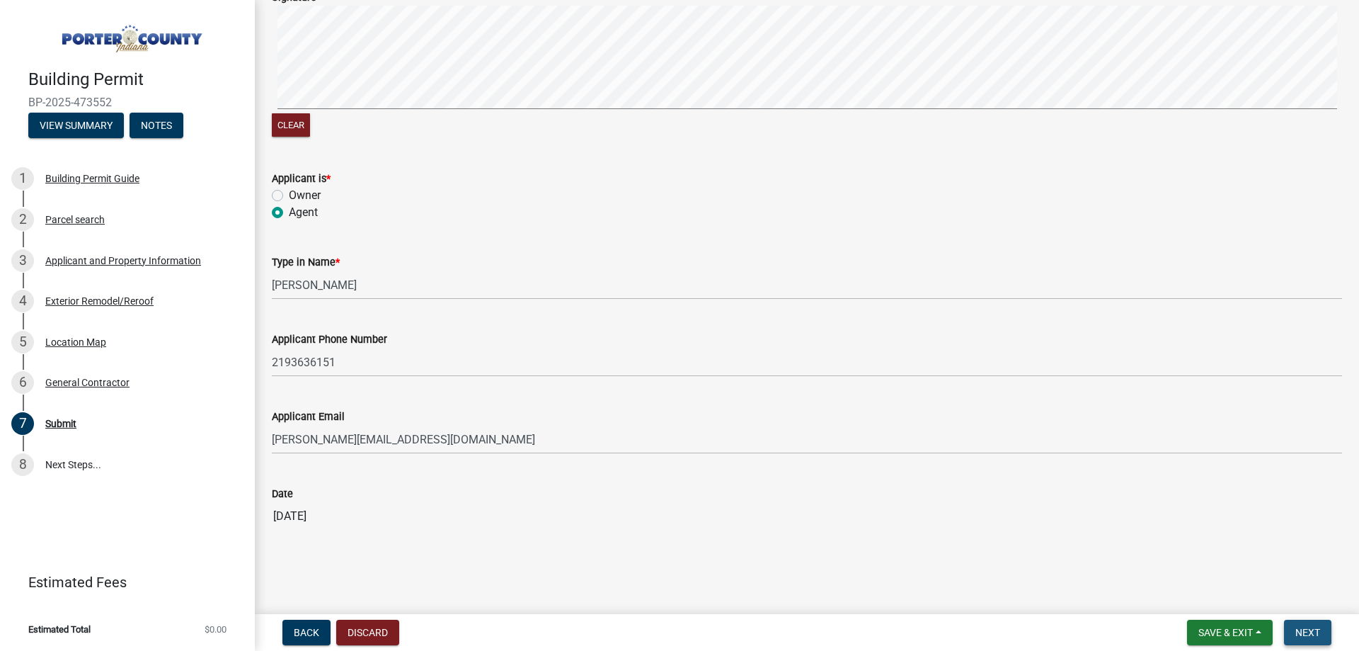
click at [1318, 634] on span "Next" at bounding box center [1308, 632] width 25 height 11
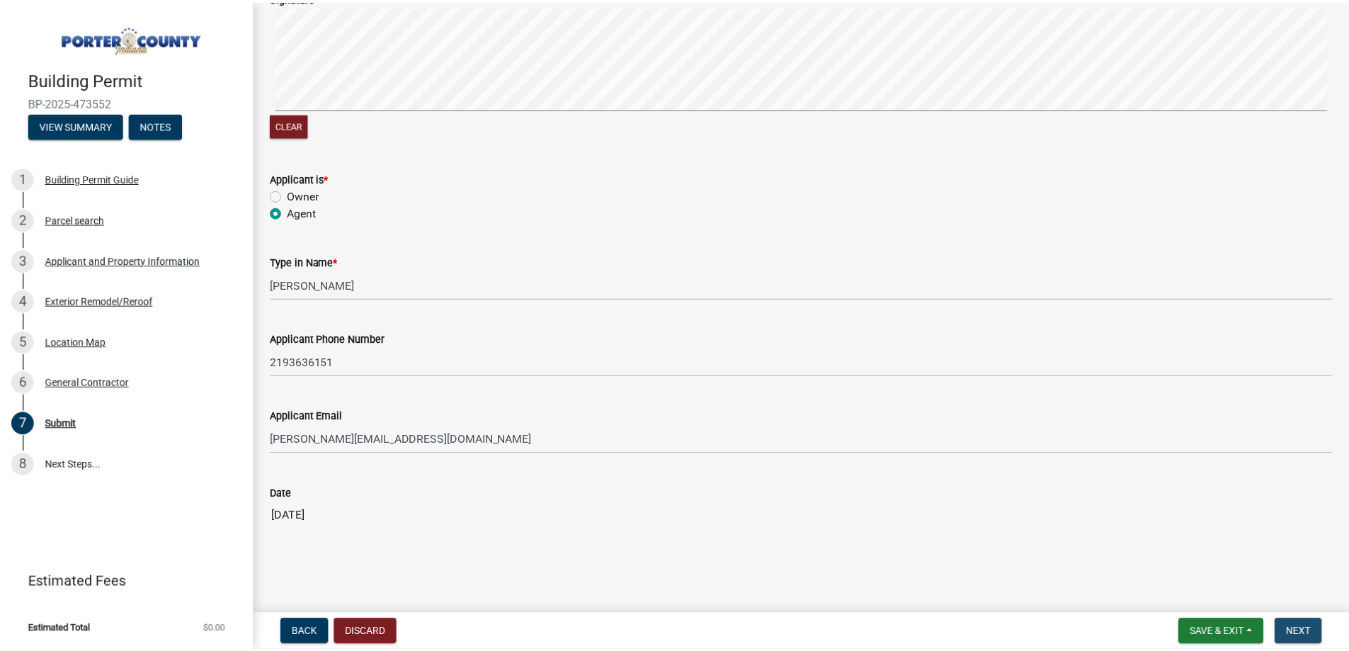
scroll to position [0, 0]
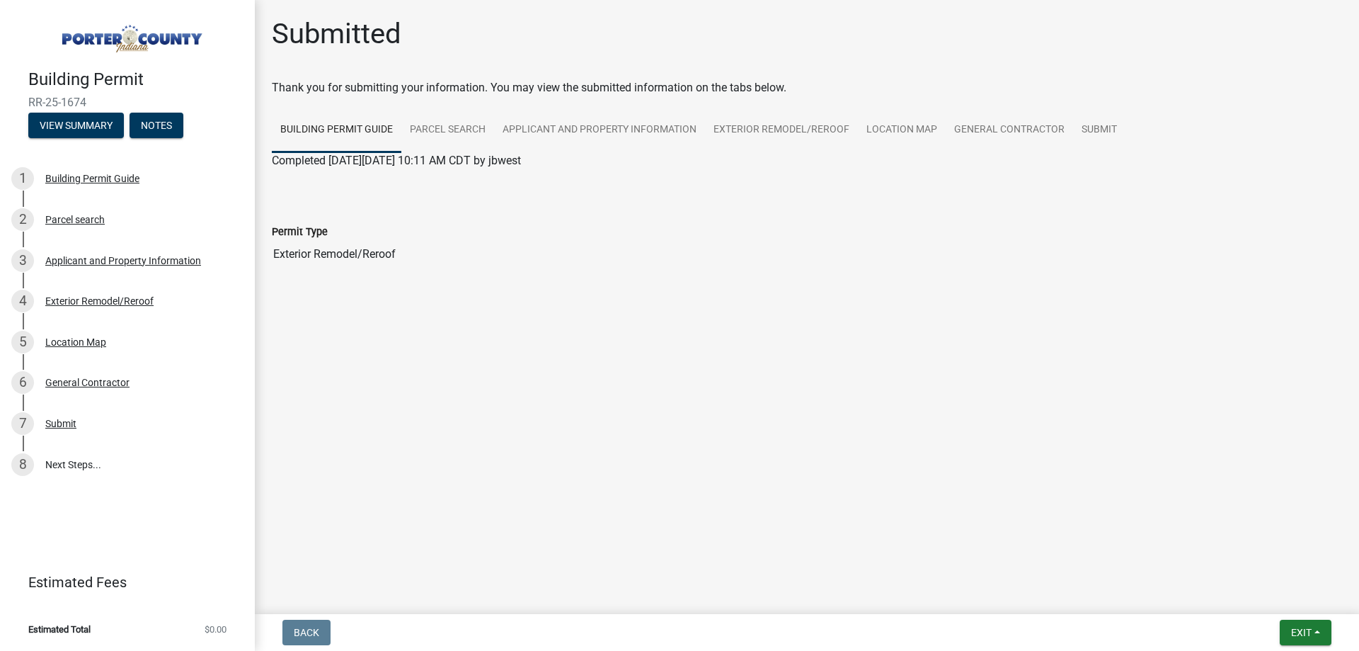
click at [1308, 617] on nav "Back Exit Save Save & Exit" at bounding box center [807, 632] width 1104 height 37
click at [1310, 620] on button "Exit" at bounding box center [1306, 631] width 52 height 25
click at [1281, 590] on button "Save & Exit" at bounding box center [1274, 595] width 113 height 34
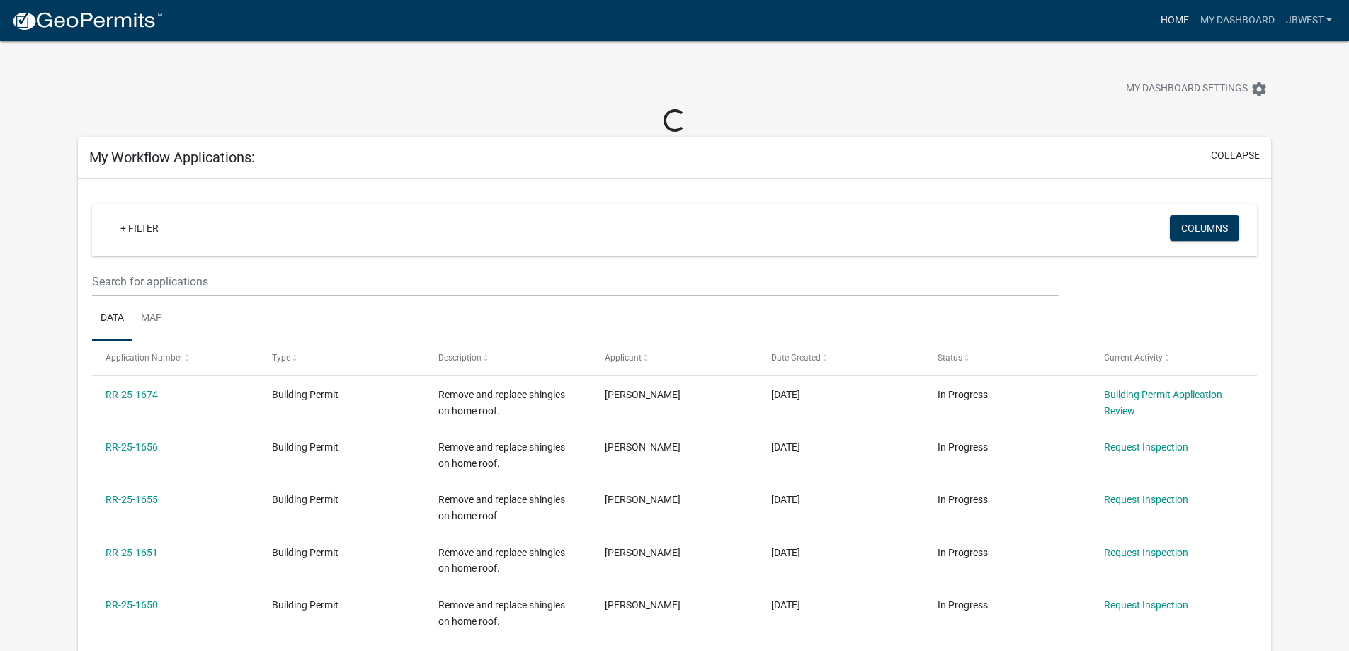
click at [1175, 23] on link "Home" at bounding box center [1175, 20] width 40 height 27
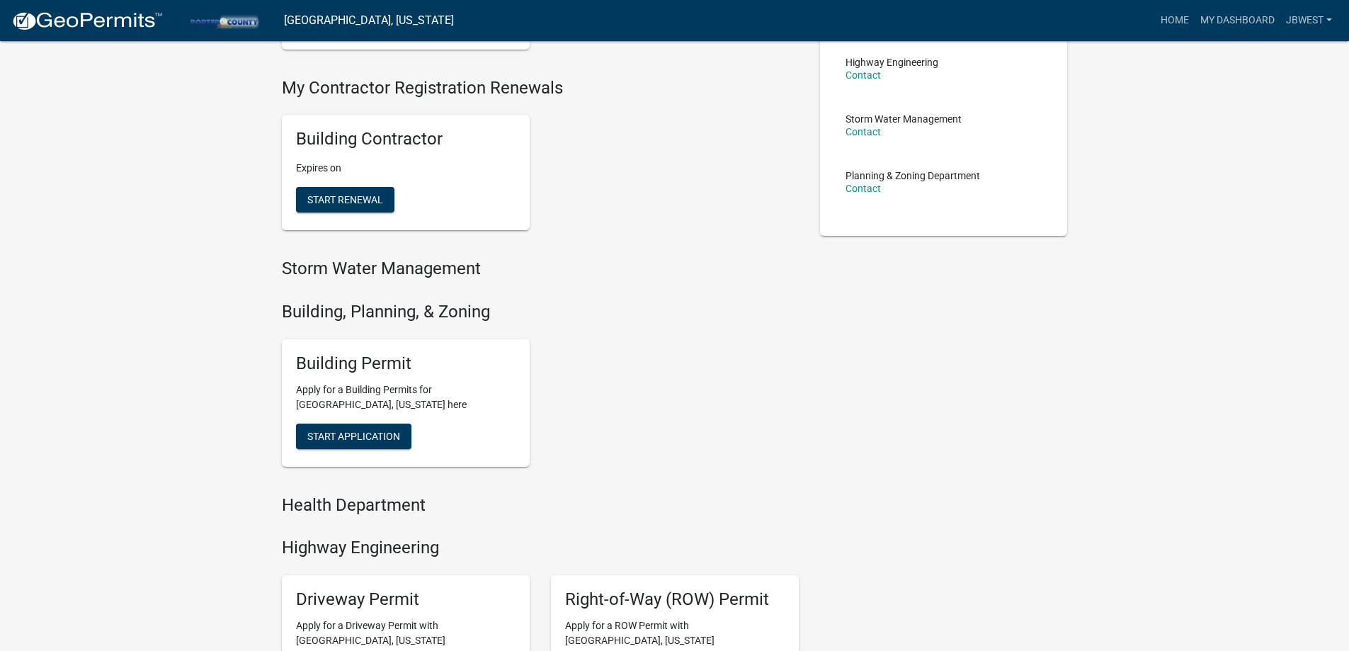
scroll to position [283, 0]
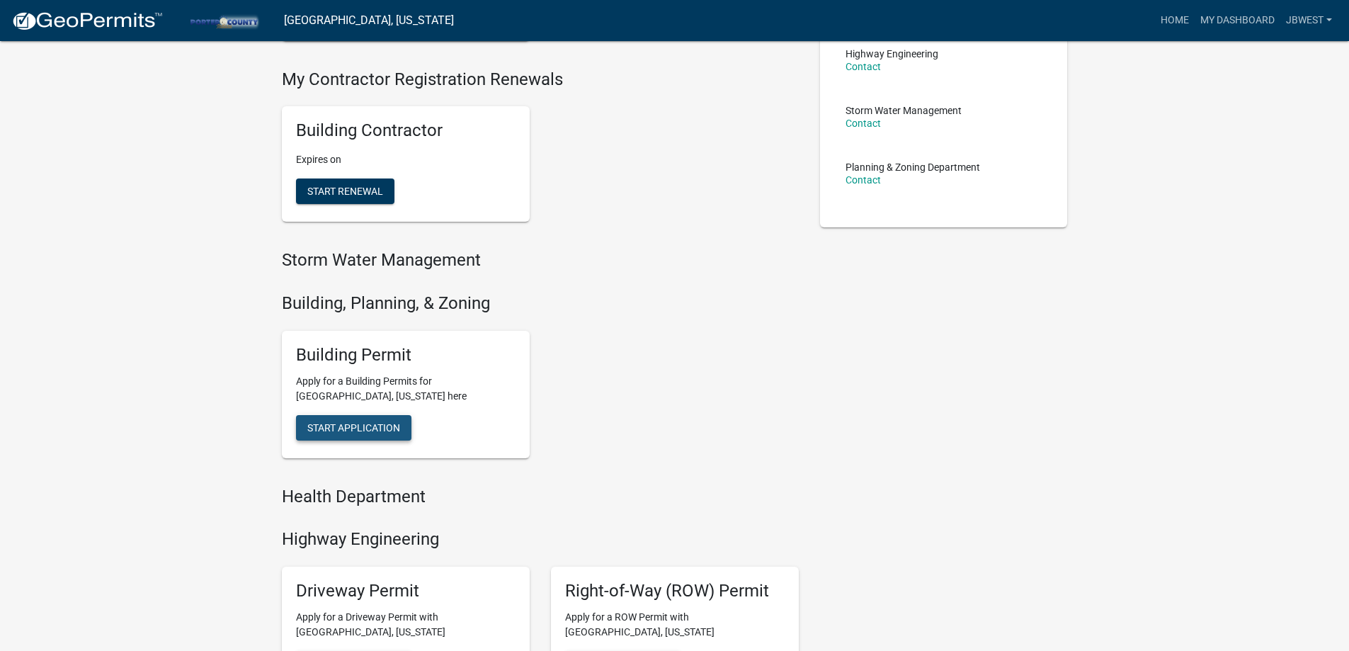
click at [380, 433] on span "Start Application" at bounding box center [353, 426] width 93 height 11
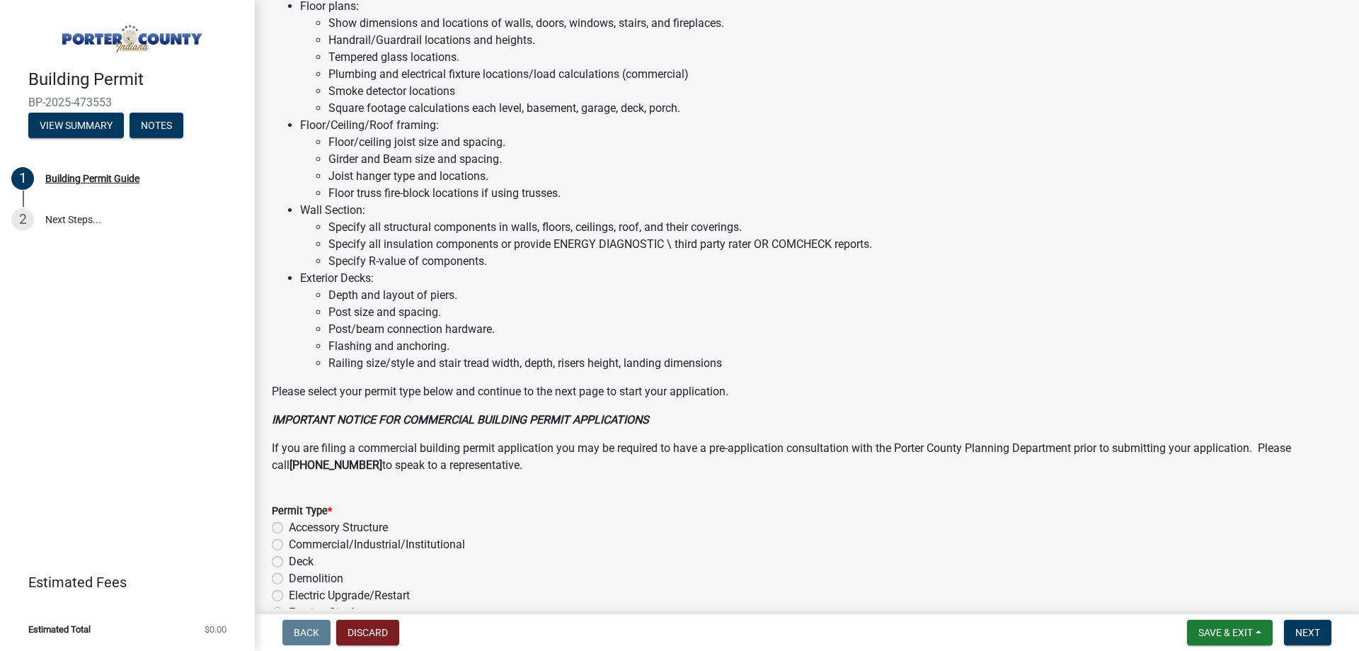
scroll to position [951, 0]
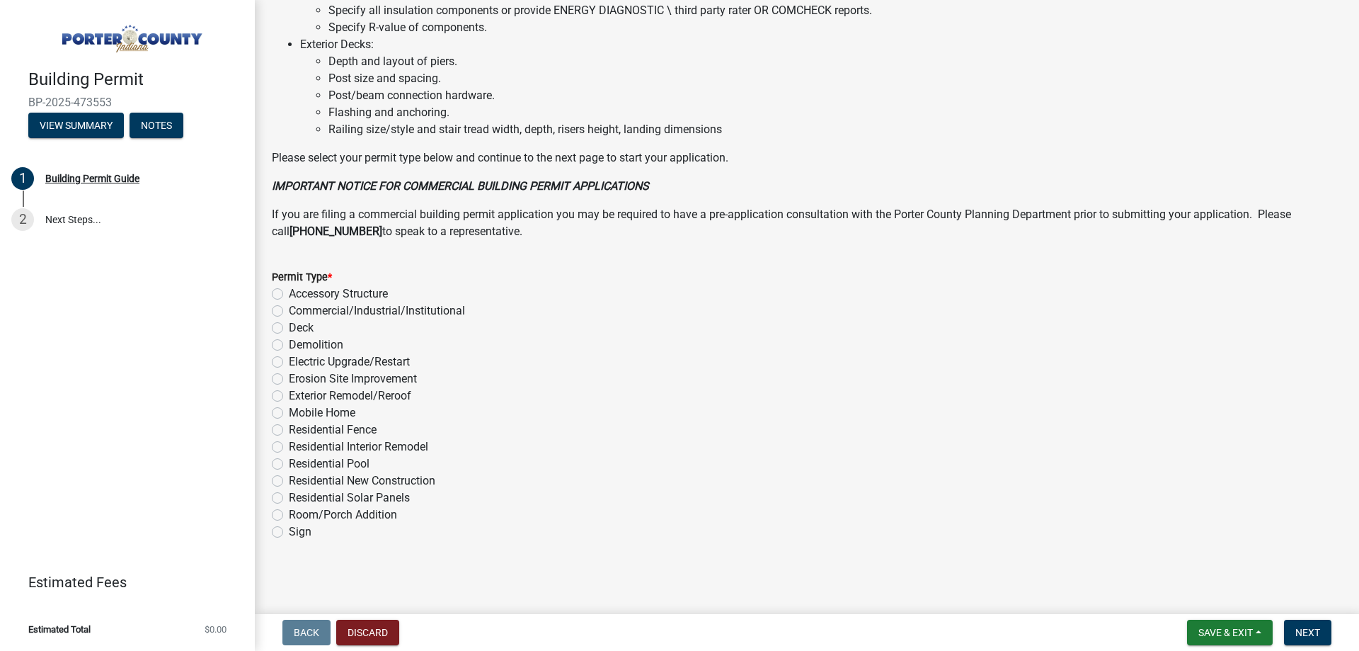
click at [396, 405] on div "Mobile Home" at bounding box center [807, 412] width 1070 height 17
click at [408, 391] on label "Exterior Remodel/Reroof" at bounding box center [350, 395] width 122 height 17
click at [298, 391] on input "Exterior Remodel/Reroof" at bounding box center [293, 391] width 9 height 9
radio input "true"
click at [1308, 639] on button "Next" at bounding box center [1307, 631] width 47 height 25
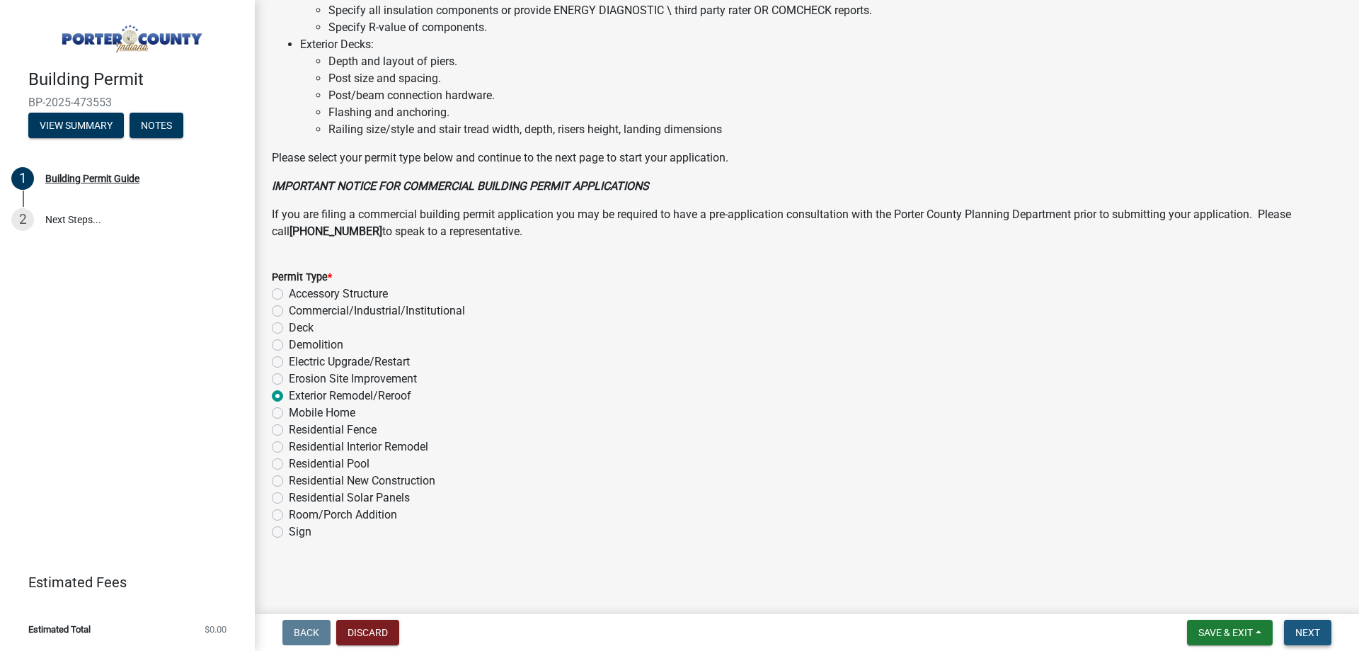
scroll to position [0, 0]
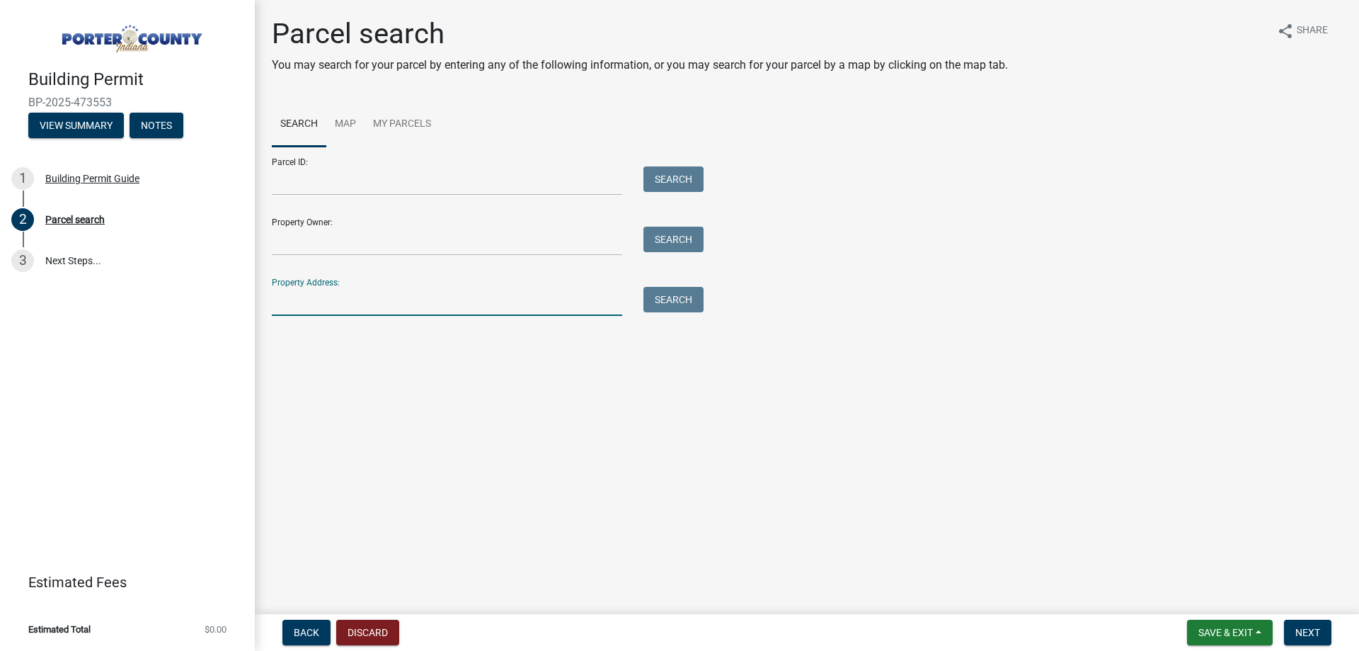
drag, startPoint x: 400, startPoint y: 297, endPoint x: 404, endPoint y: 290, distance: 7.9
click at [400, 297] on input "Property Address:" at bounding box center [447, 301] width 350 height 29
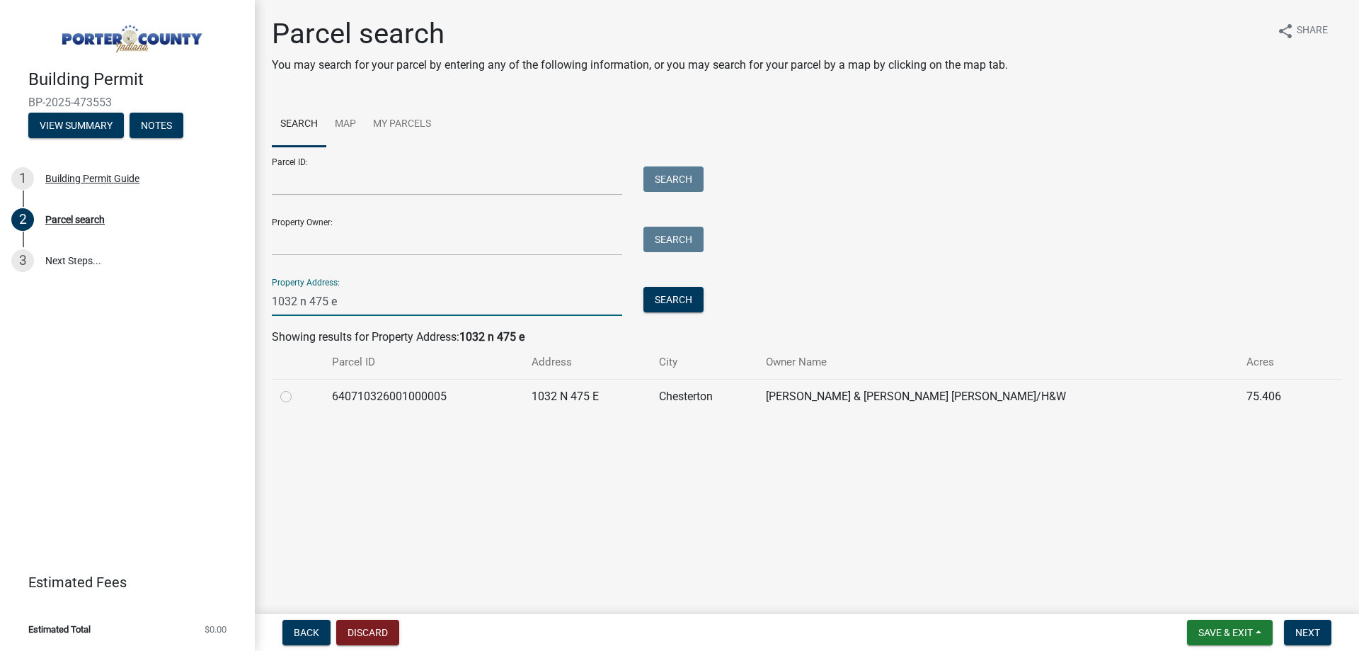
type input "1032 n 475 e"
click at [297, 388] on label at bounding box center [297, 388] width 0 height 0
click at [297, 392] on input "radio" at bounding box center [301, 392] width 9 height 9
radio input "true"
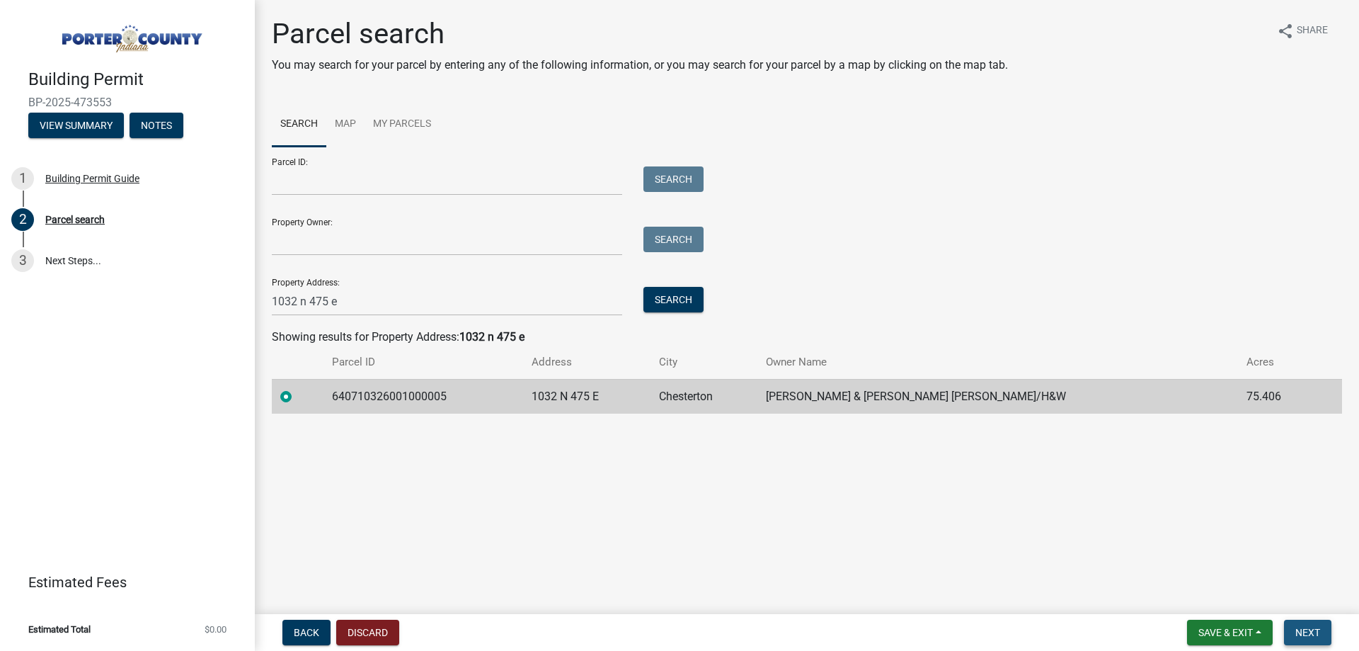
click at [1314, 629] on span "Next" at bounding box center [1308, 632] width 25 height 11
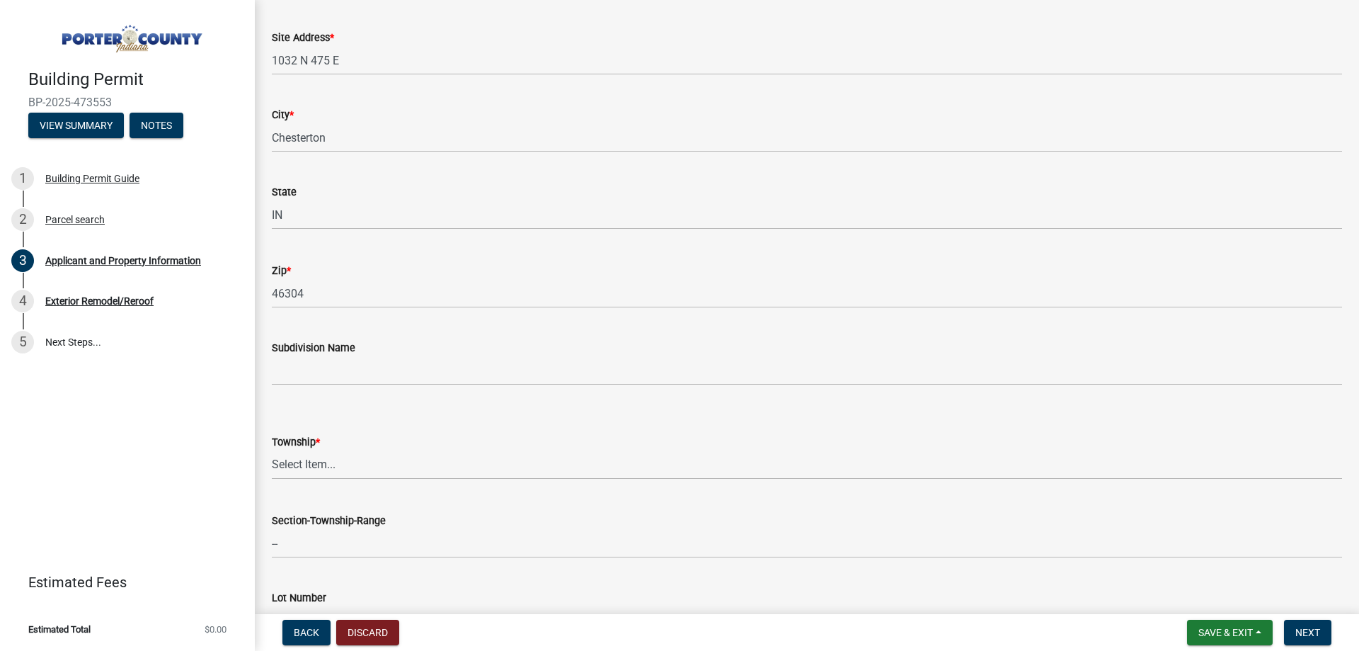
scroll to position [283, 0]
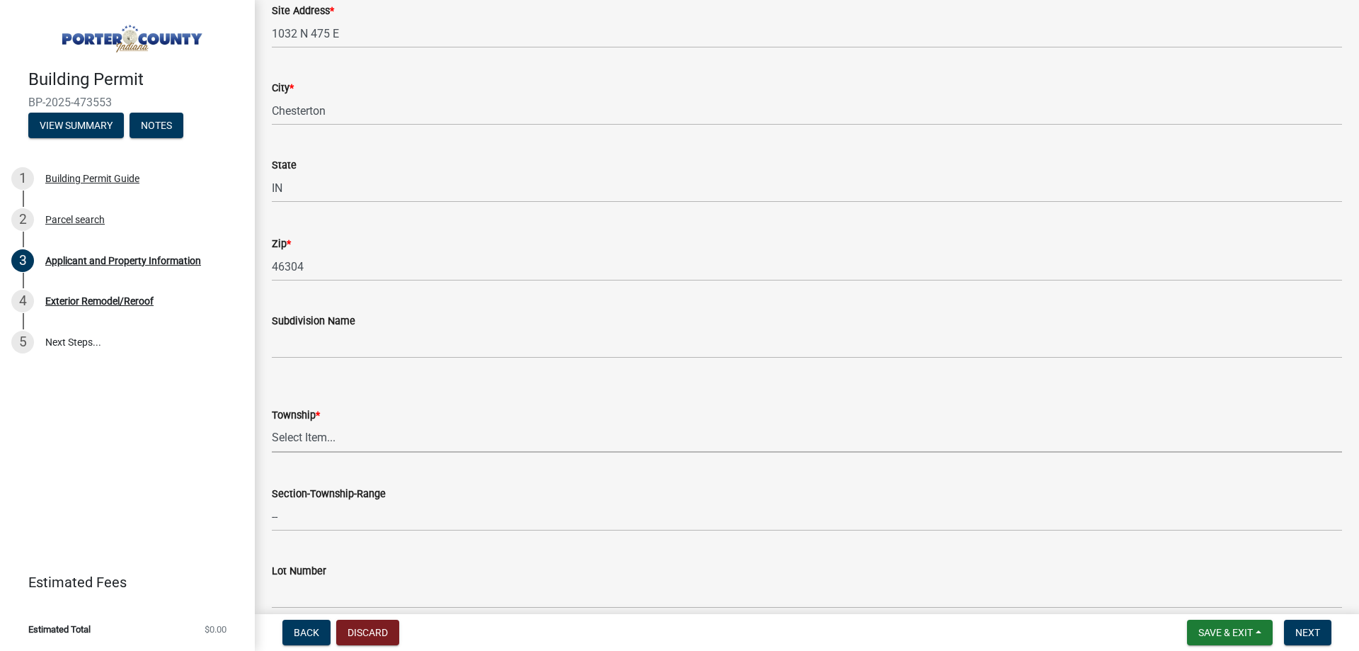
click at [319, 450] on select "Select Item... Boone Center Jackson Liberty Morgan Pine Pleasant Portage Porter…" at bounding box center [807, 437] width 1070 height 29
click at [272, 423] on select "Select Item... Boone Center Jackson Liberty Morgan Pine Pleasant Portage Porter…" at bounding box center [807, 437] width 1070 height 29
select select "dab8d744-4e32-40c1-942b-b7c1ea7347cb"
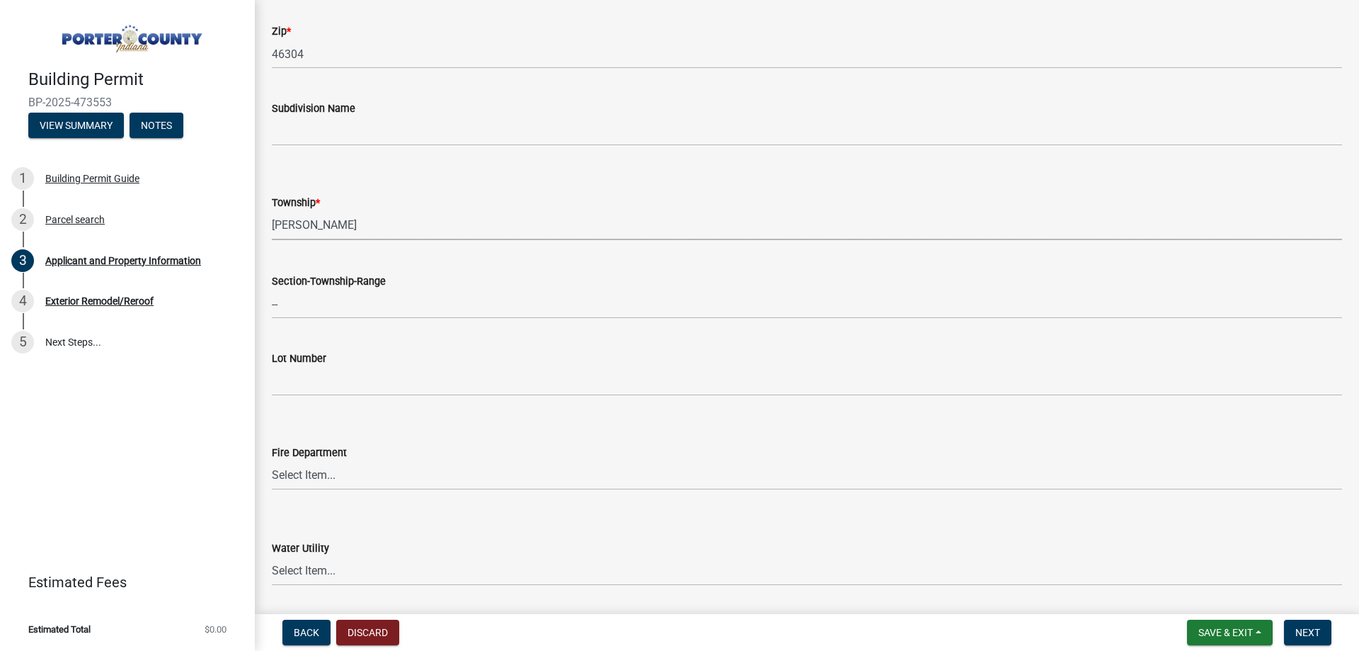
scroll to position [637, 0]
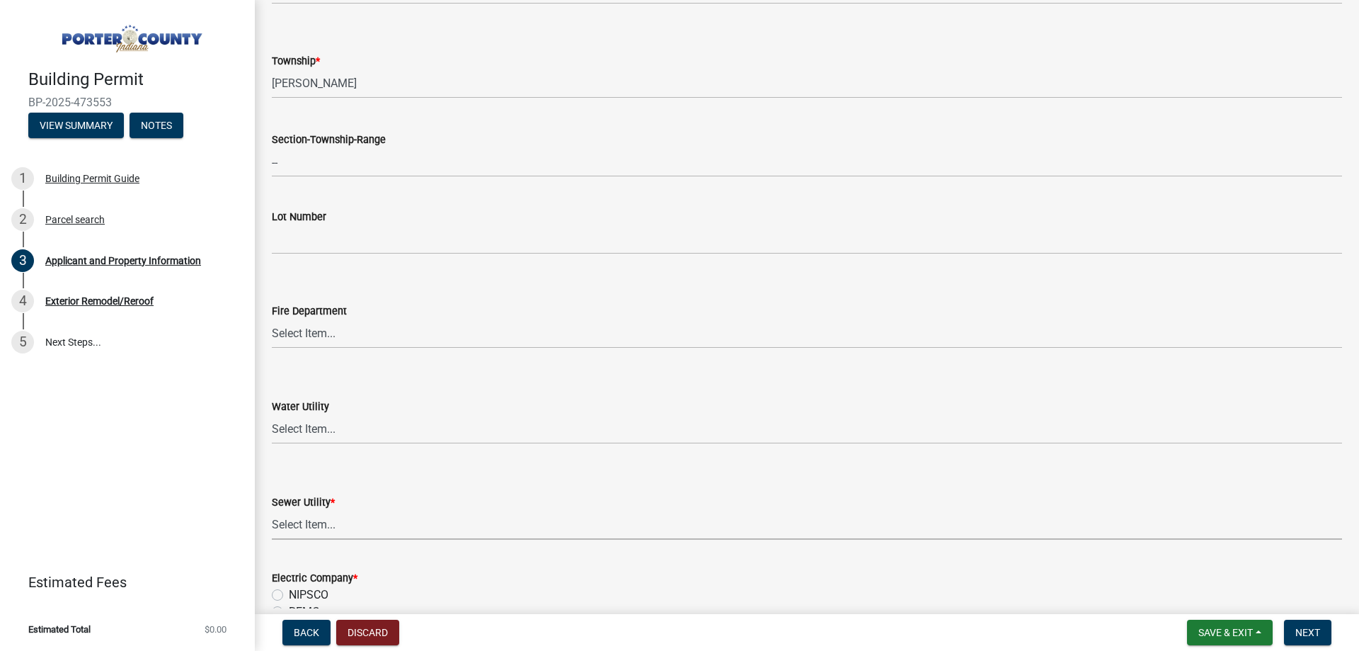
click at [297, 526] on select "Select Item... Aqua Indiana Inc Damon Run Falling Waters Lake Eliza - LEACD Nat…" at bounding box center [807, 524] width 1070 height 29
click at [272, 510] on select "Select Item... Aqua Indiana Inc Damon Run Falling Waters Lake Eliza - LEACD Nat…" at bounding box center [807, 524] width 1070 height 29
select select "ea6751d4-6bf7-4a16-89ee-f7801ab82aa1"
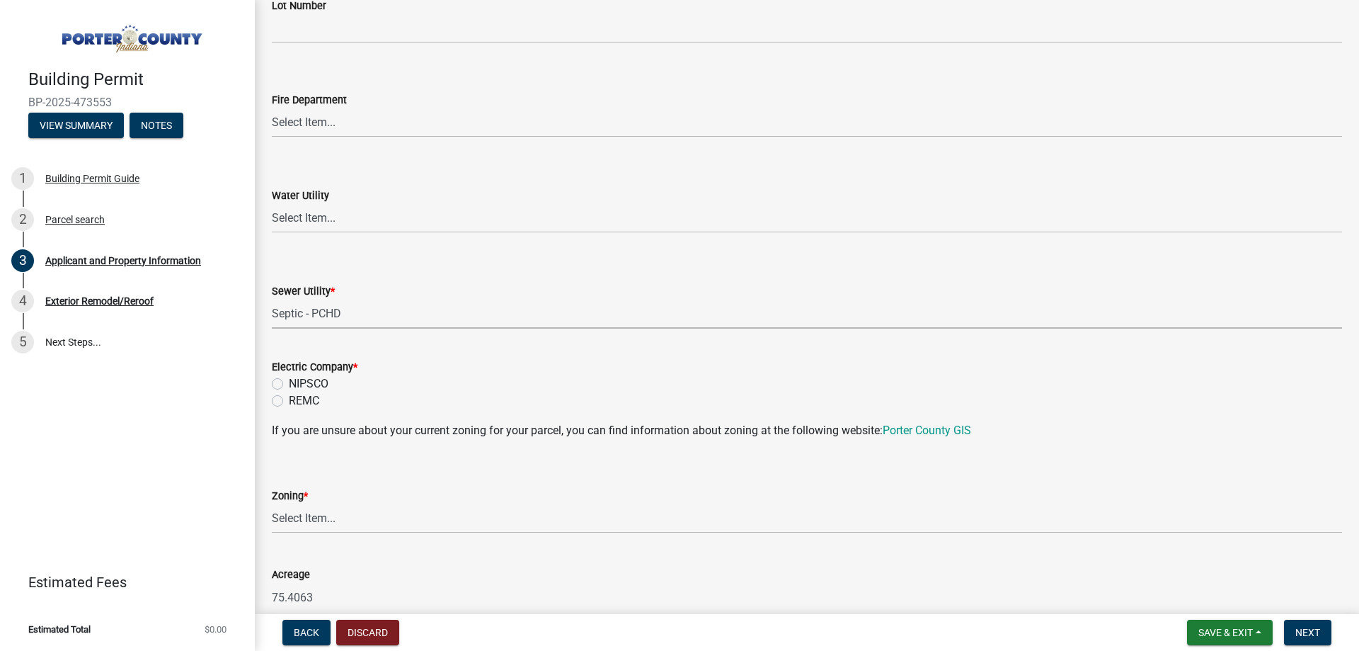
scroll to position [920, 0]
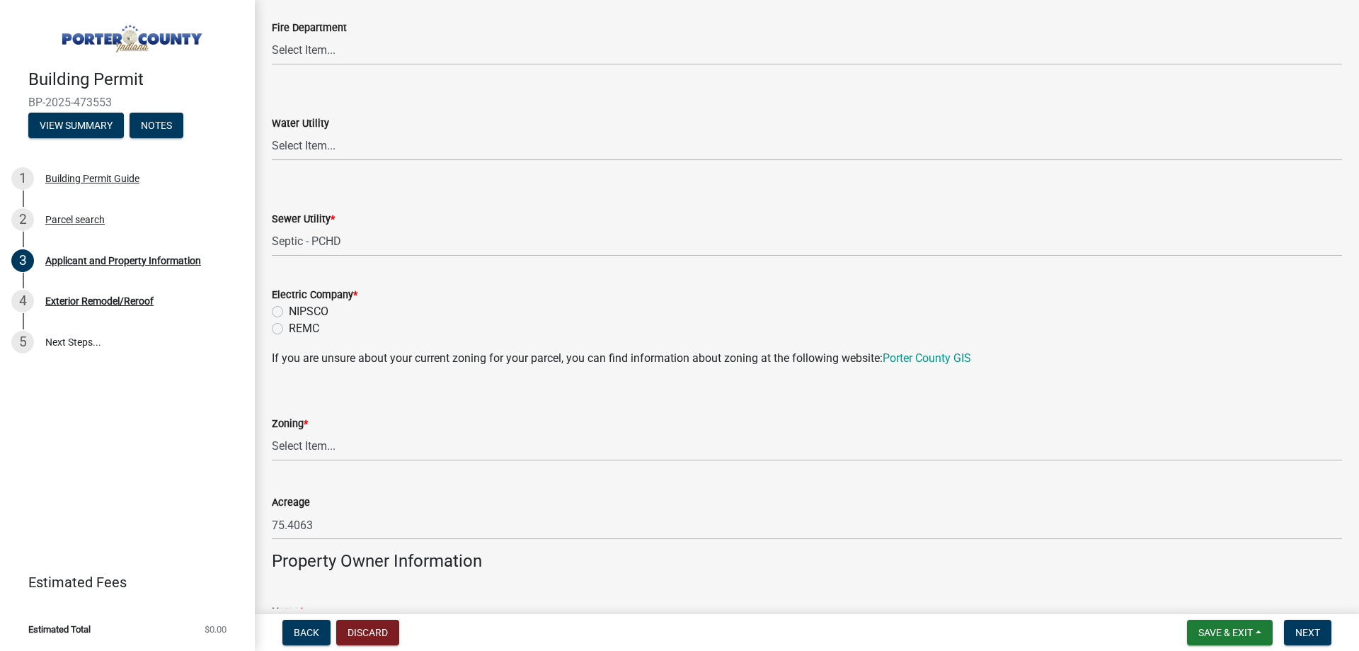
click at [319, 303] on label "NIPSCO" at bounding box center [309, 311] width 40 height 17
click at [298, 303] on input "NIPSCO" at bounding box center [293, 307] width 9 height 9
radio input "true"
click at [328, 443] on select "Select Item... A1 A2 CH CM CN I1 I2 I3 IN MP OT P1 P2 PUD R1 R2 R3 R4 RL RR" at bounding box center [807, 446] width 1070 height 29
click at [272, 432] on select "Select Item... A1 A2 CH CM CN I1 I2 I3 IN MP OT P1 P2 PUD R1 R2 R3 R4 RL RR" at bounding box center [807, 446] width 1070 height 29
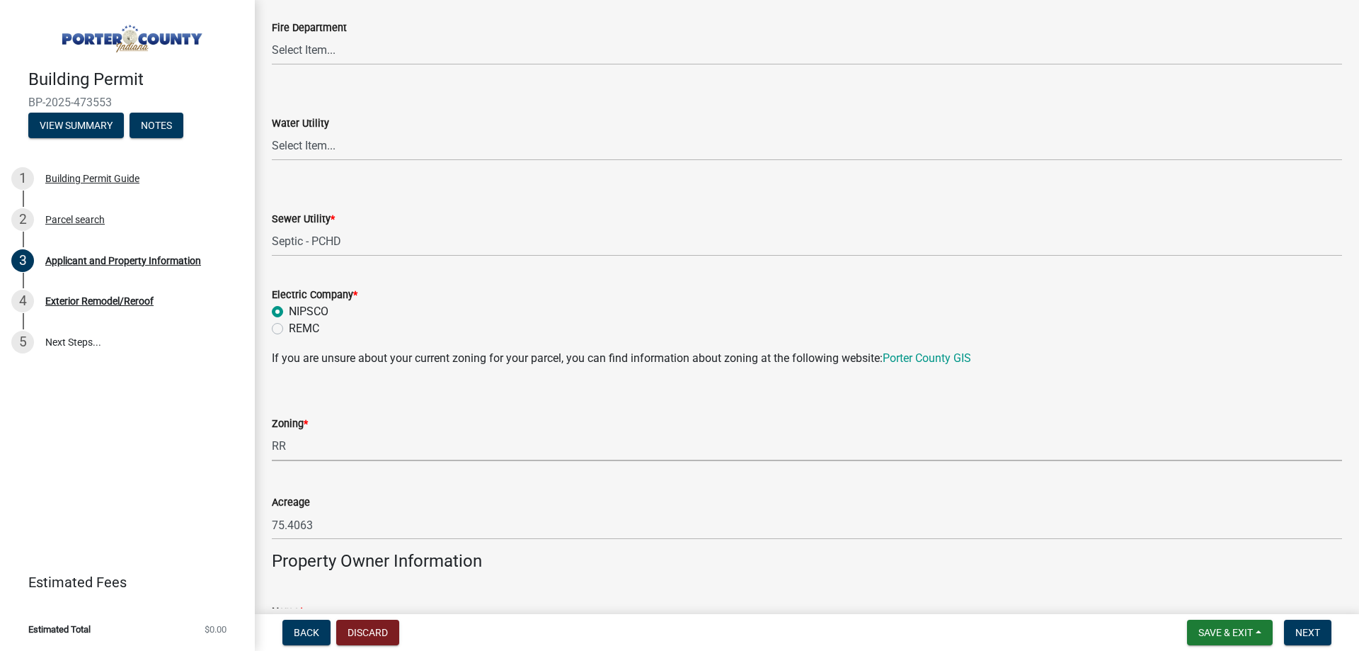
select select "92efe679-05f4-414a-9426-51627fba5de6"
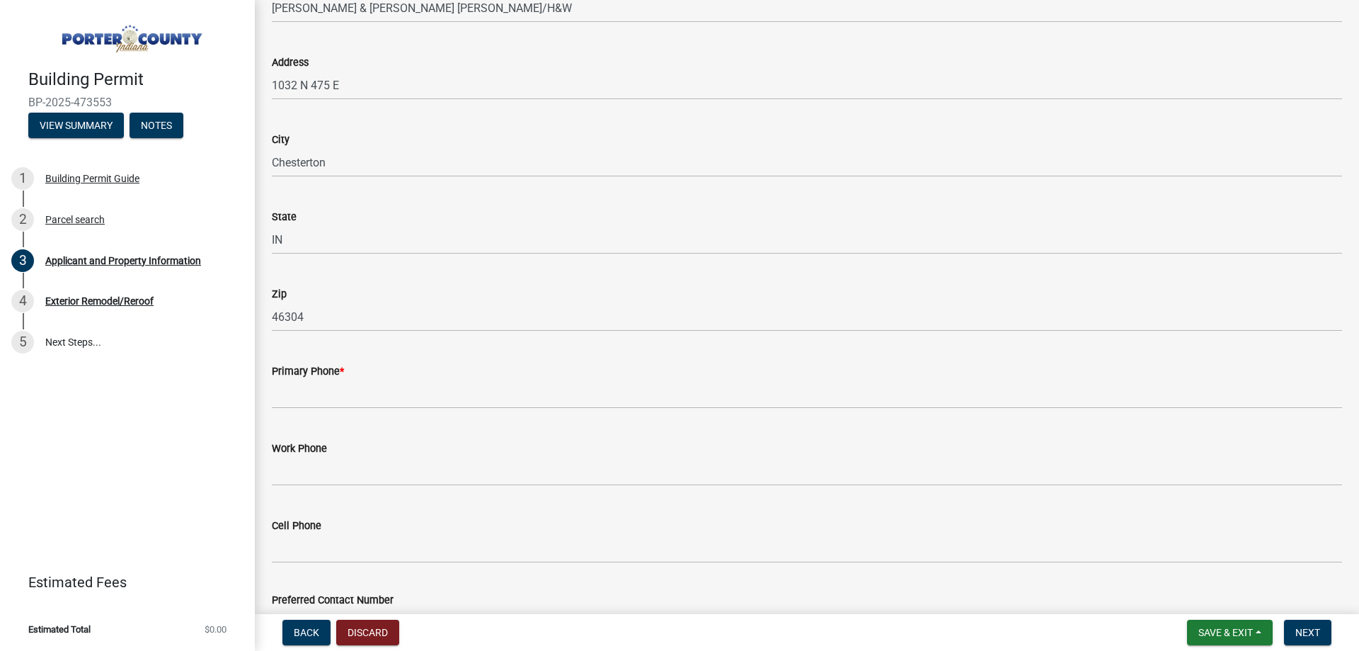
scroll to position [1558, 0]
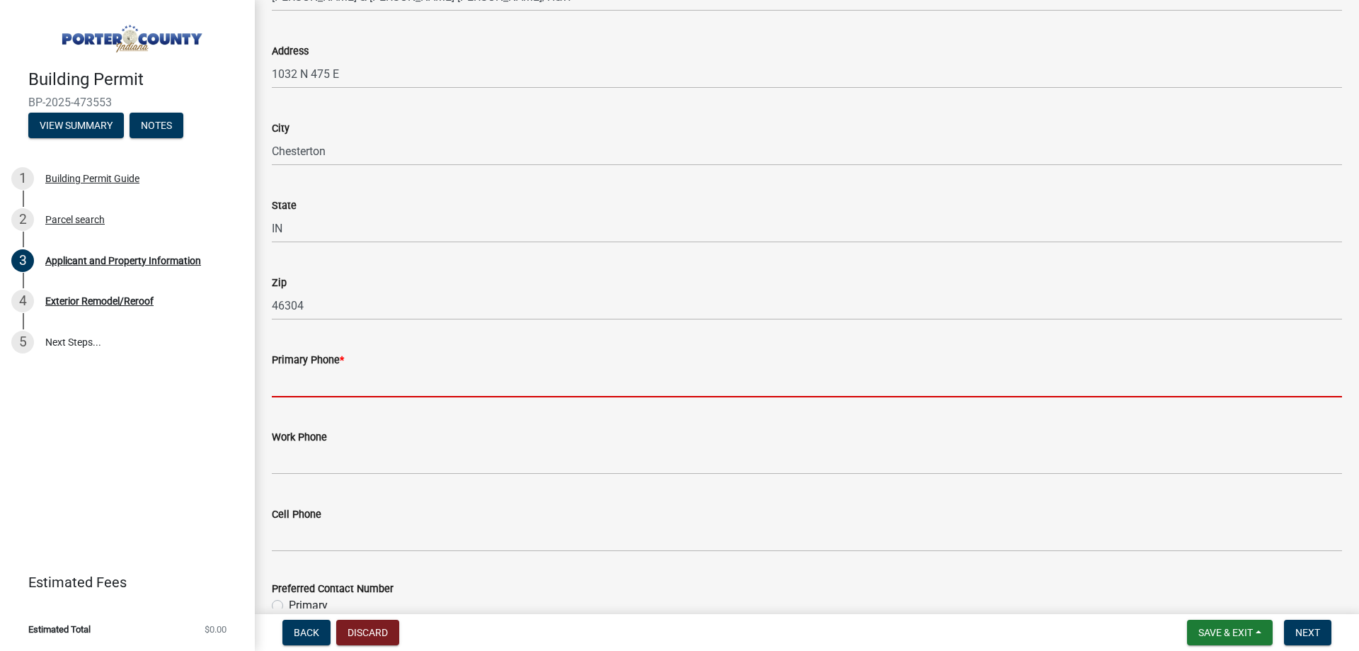
click at [392, 375] on input "Primary Phone *" at bounding box center [807, 382] width 1070 height 29
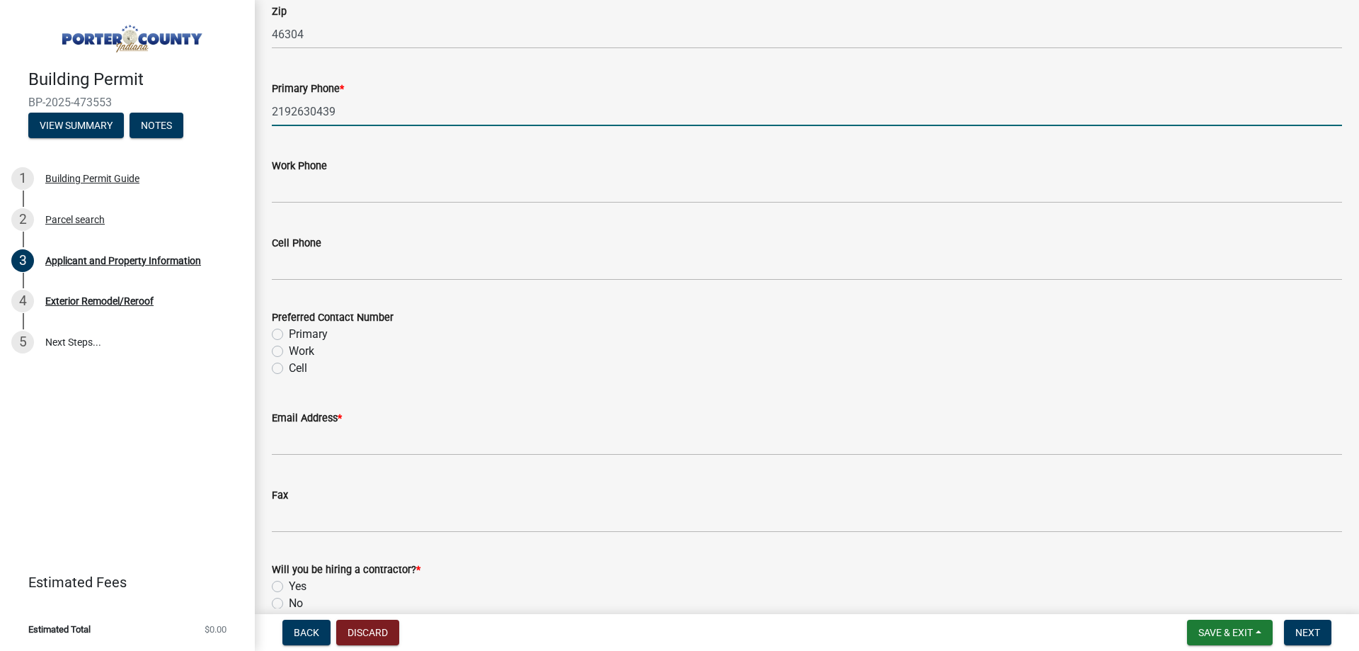
scroll to position [1841, 0]
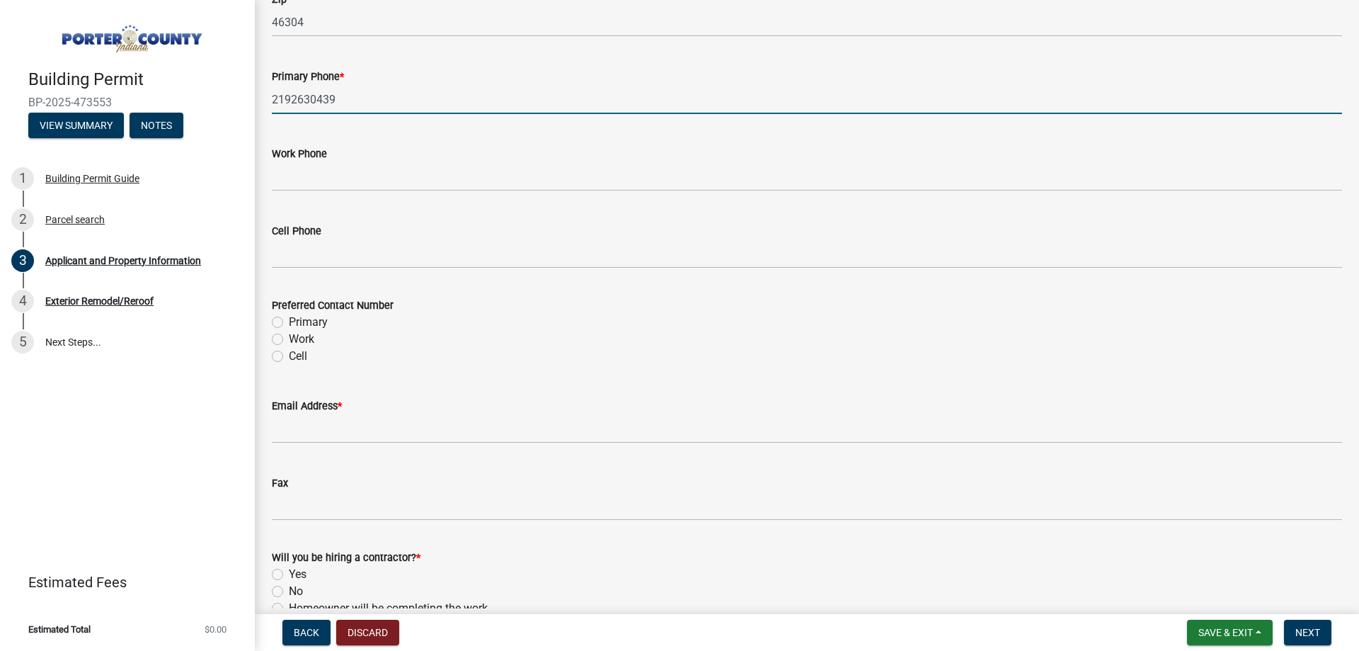
type input "2192630439"
click at [263, 425] on div "Email Address *" at bounding box center [807, 410] width 1092 height 66
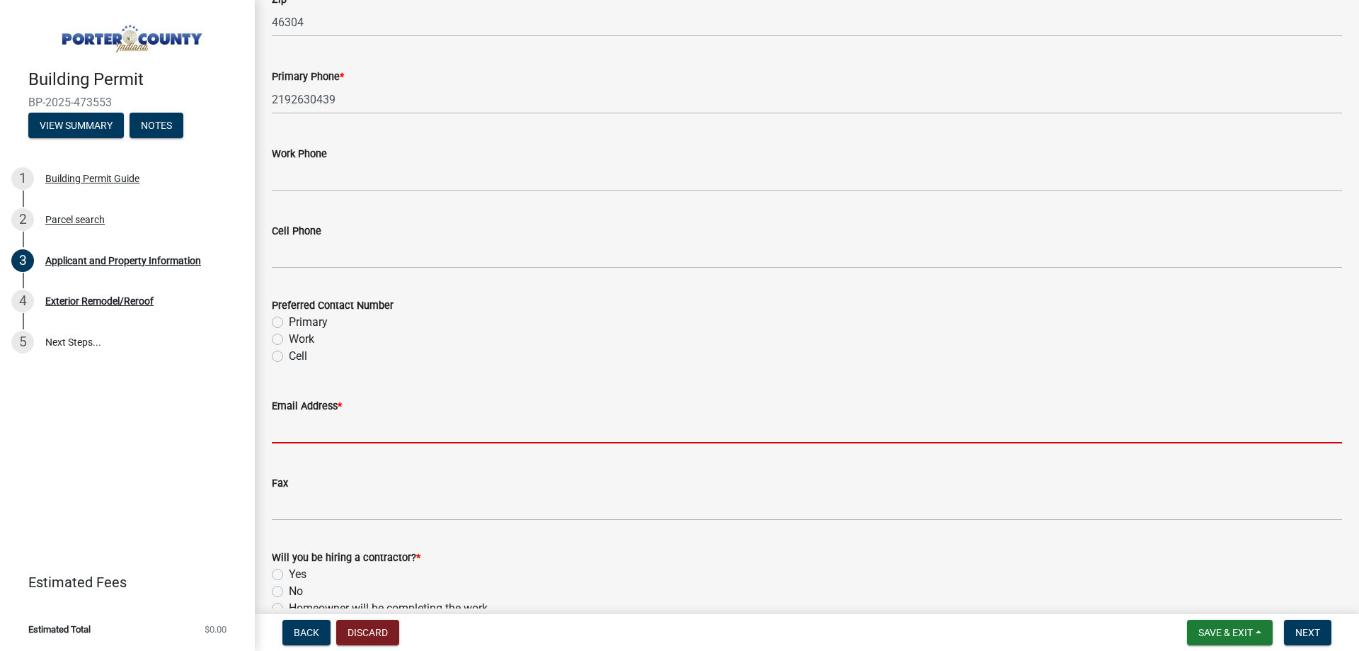
click at [278, 427] on input "Email Address *" at bounding box center [807, 428] width 1070 height 29
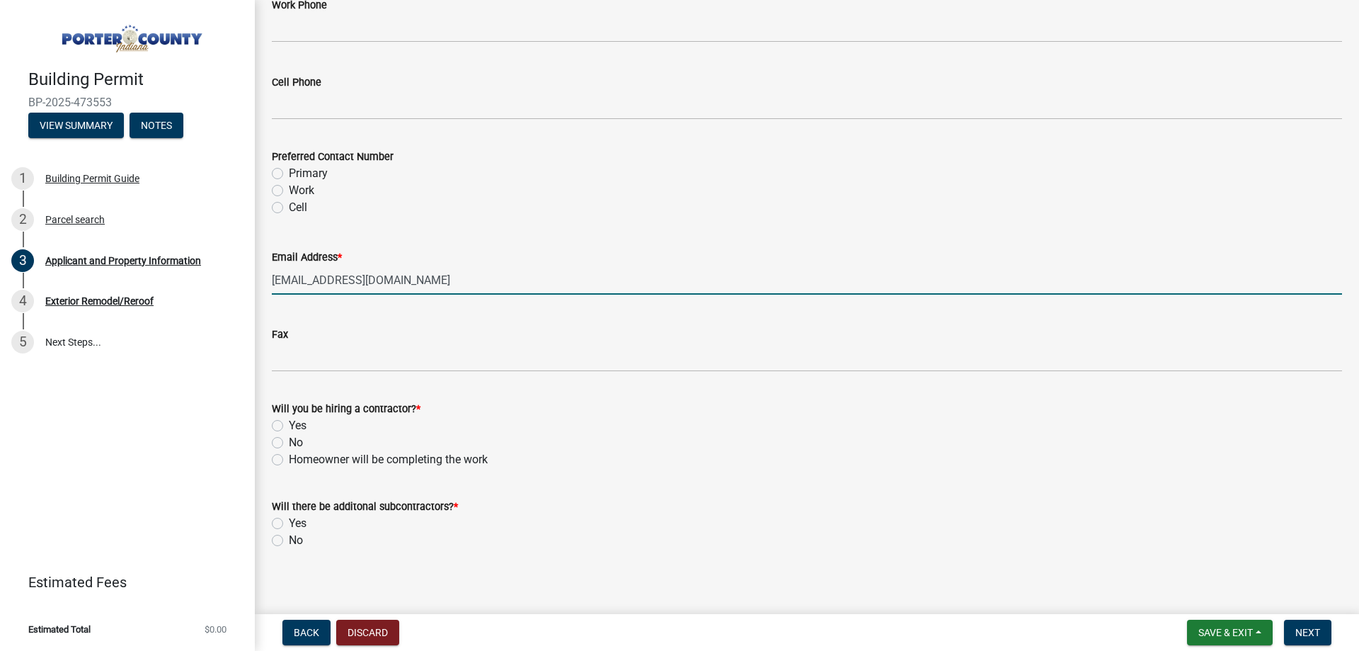
scroll to position [1998, 0]
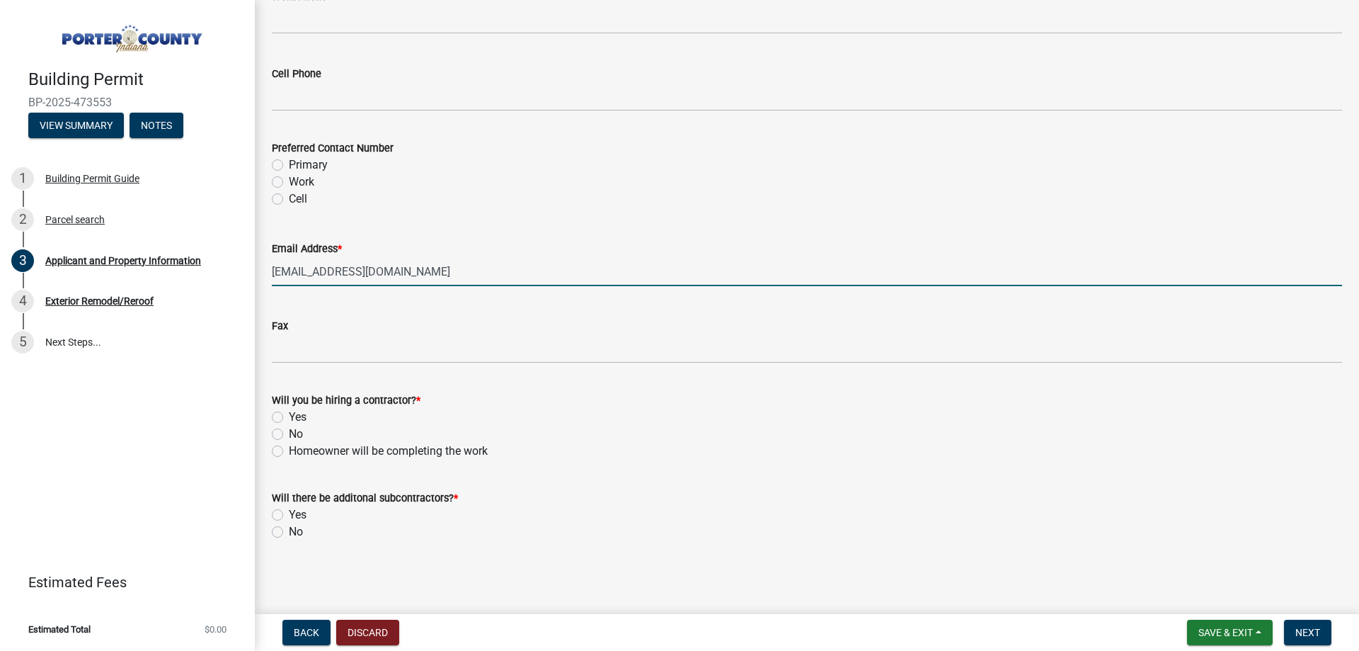
type input "veltuf22@comcast.net"
click at [303, 416] on label "Yes" at bounding box center [298, 416] width 18 height 17
click at [298, 416] on input "Yes" at bounding box center [293, 412] width 9 height 9
radio input "true"
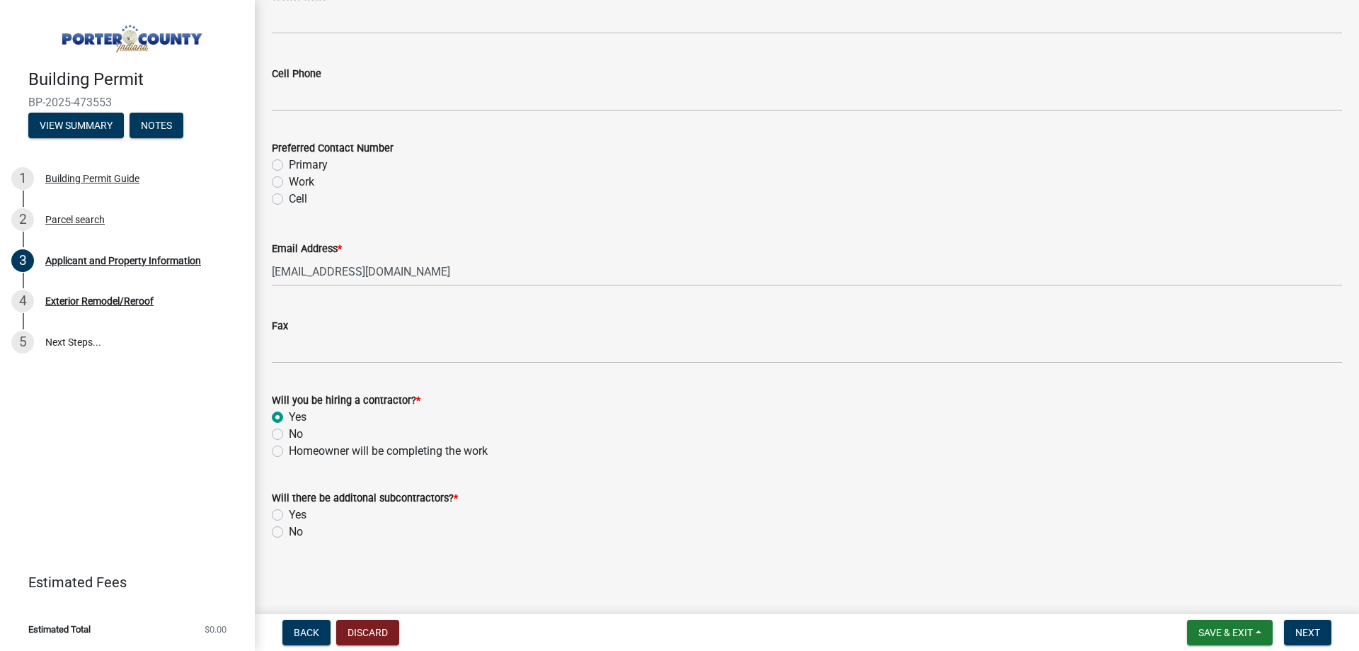
click at [294, 540] on wm-data-entity-input "Will there be additonal subcontractors? * Yes No" at bounding box center [807, 512] width 1070 height 81
click at [299, 529] on label "No" at bounding box center [296, 531] width 14 height 17
click at [289, 534] on label "No" at bounding box center [296, 531] width 14 height 17
click at [289, 532] on input "No" at bounding box center [293, 527] width 9 height 9
radio input "true"
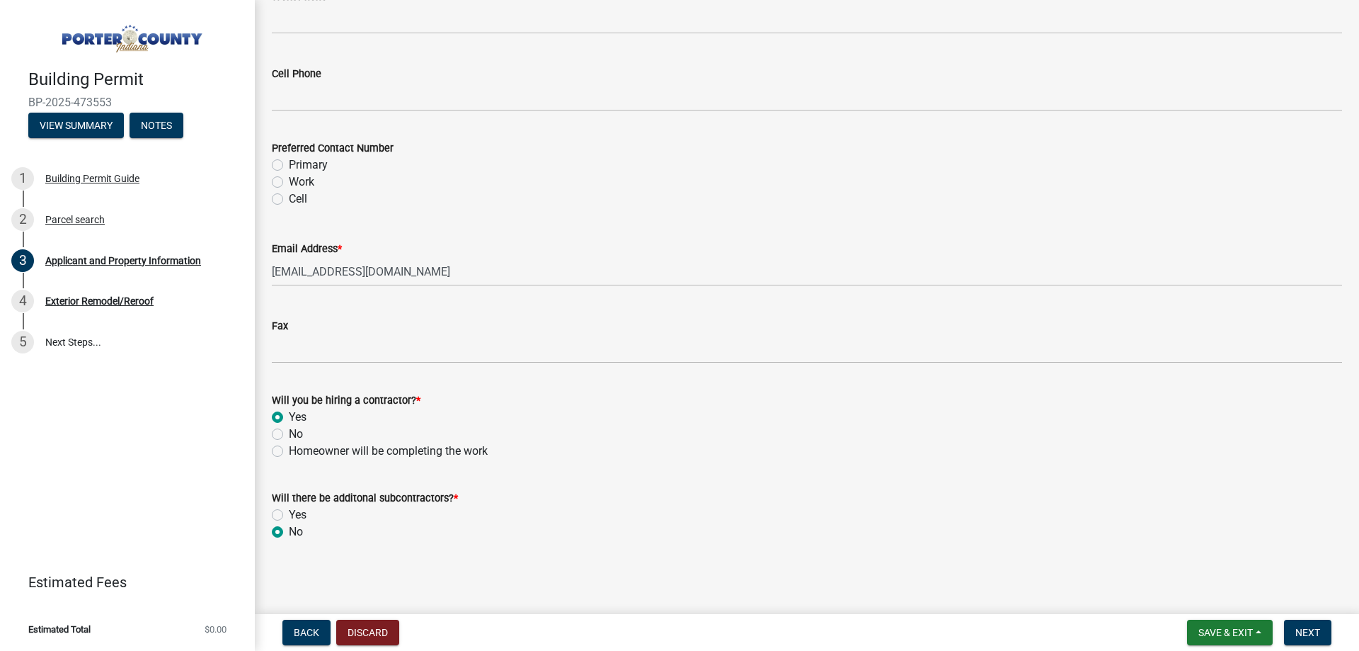
click at [1325, 646] on nav "Back Discard Save & Exit Save Save & Exit Next" at bounding box center [807, 632] width 1104 height 37
drag, startPoint x: 1319, startPoint y: 634, endPoint x: 1326, endPoint y: 626, distance: 10.5
click at [1318, 634] on span "Next" at bounding box center [1308, 632] width 25 height 11
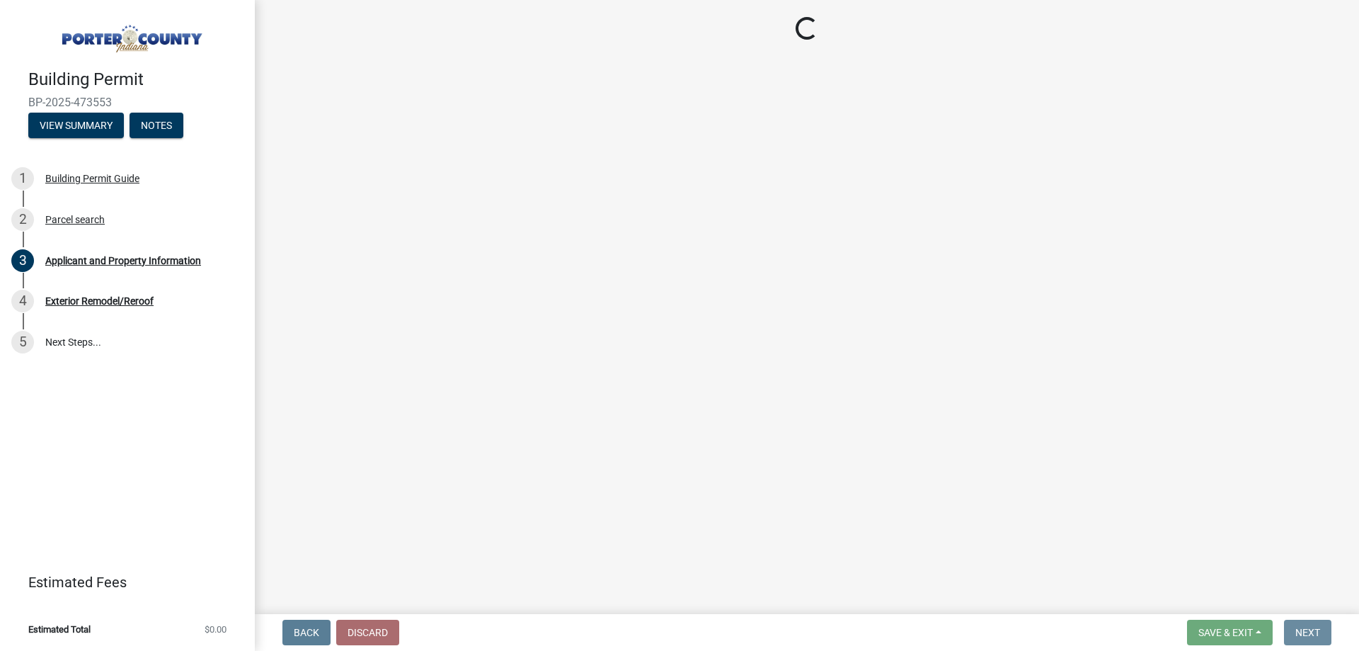
scroll to position [0, 0]
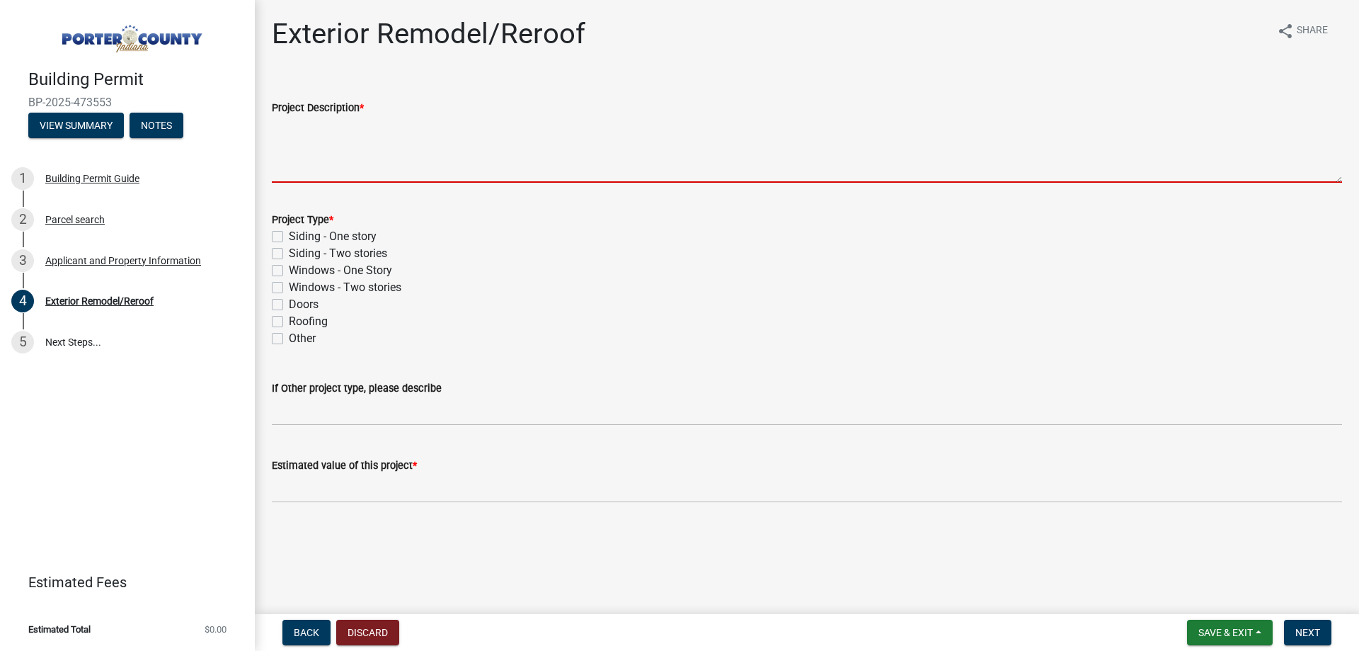
click at [395, 154] on textarea "Project Description *" at bounding box center [807, 149] width 1070 height 67
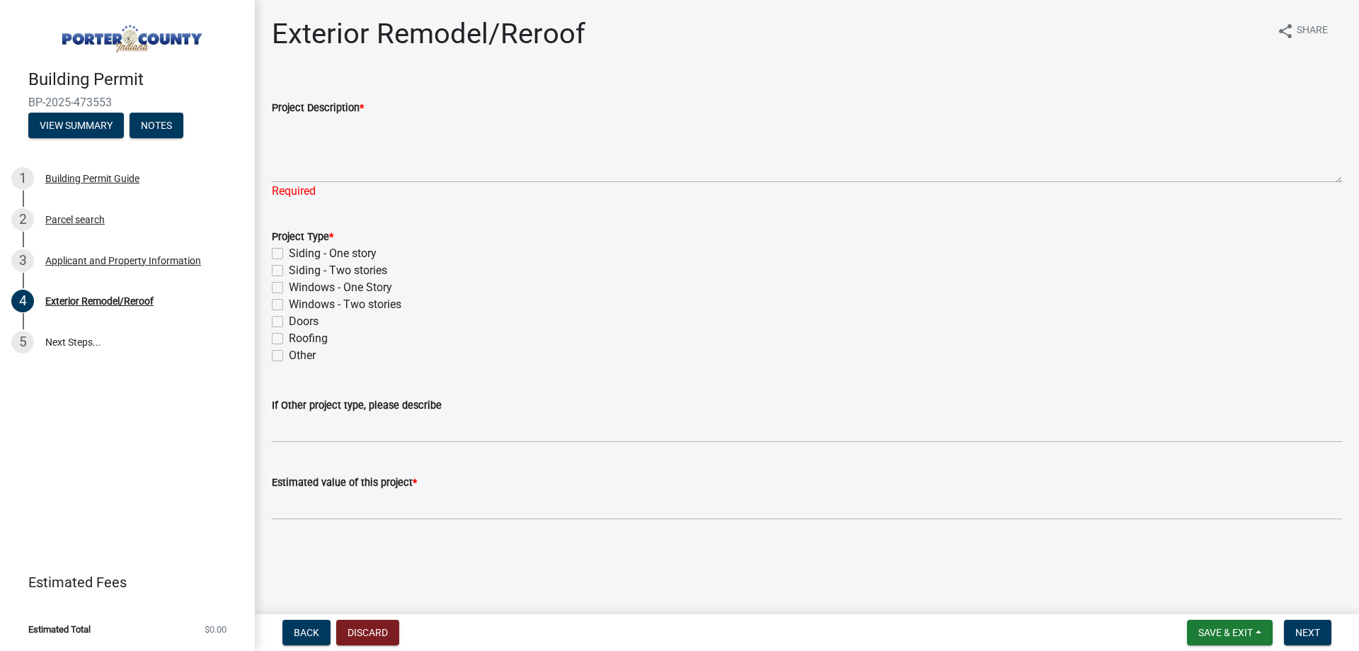
click at [312, 106] on label "Project Description *" at bounding box center [318, 108] width 92 height 10
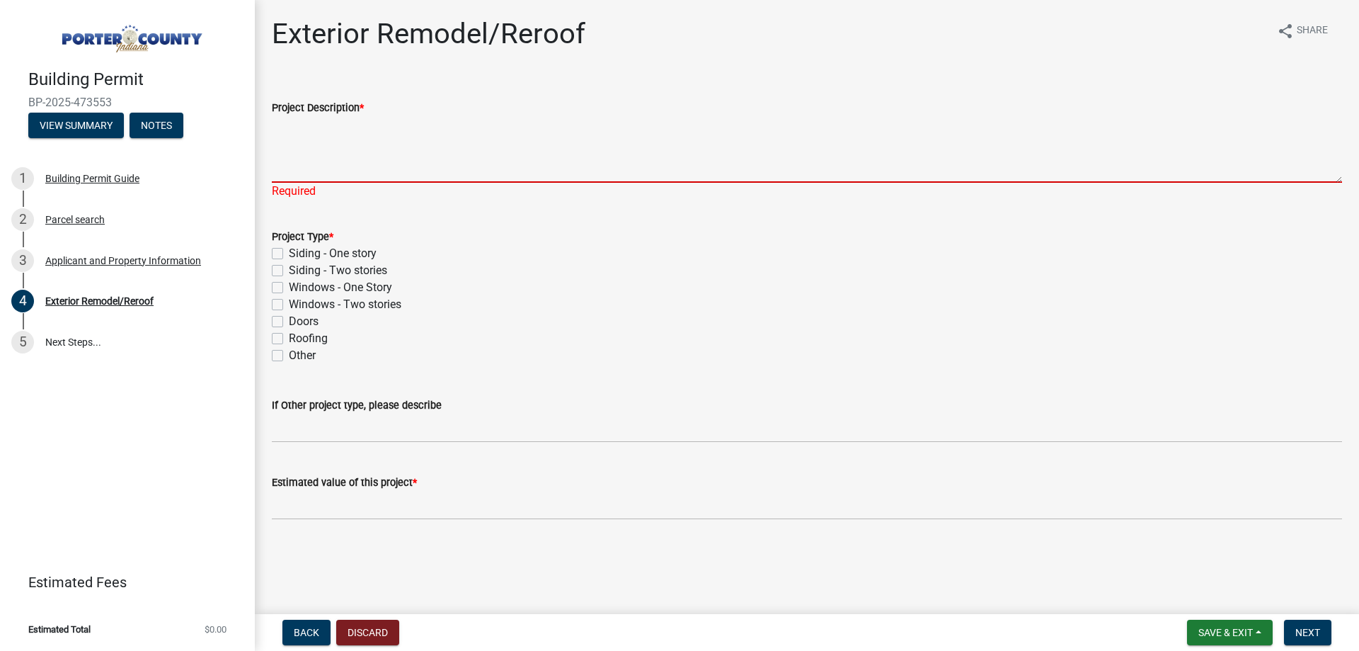
click at [312, 116] on textarea "Project Description *" at bounding box center [807, 149] width 1070 height 67
click at [312, 137] on textarea "Project Description *" at bounding box center [807, 149] width 1070 height 67
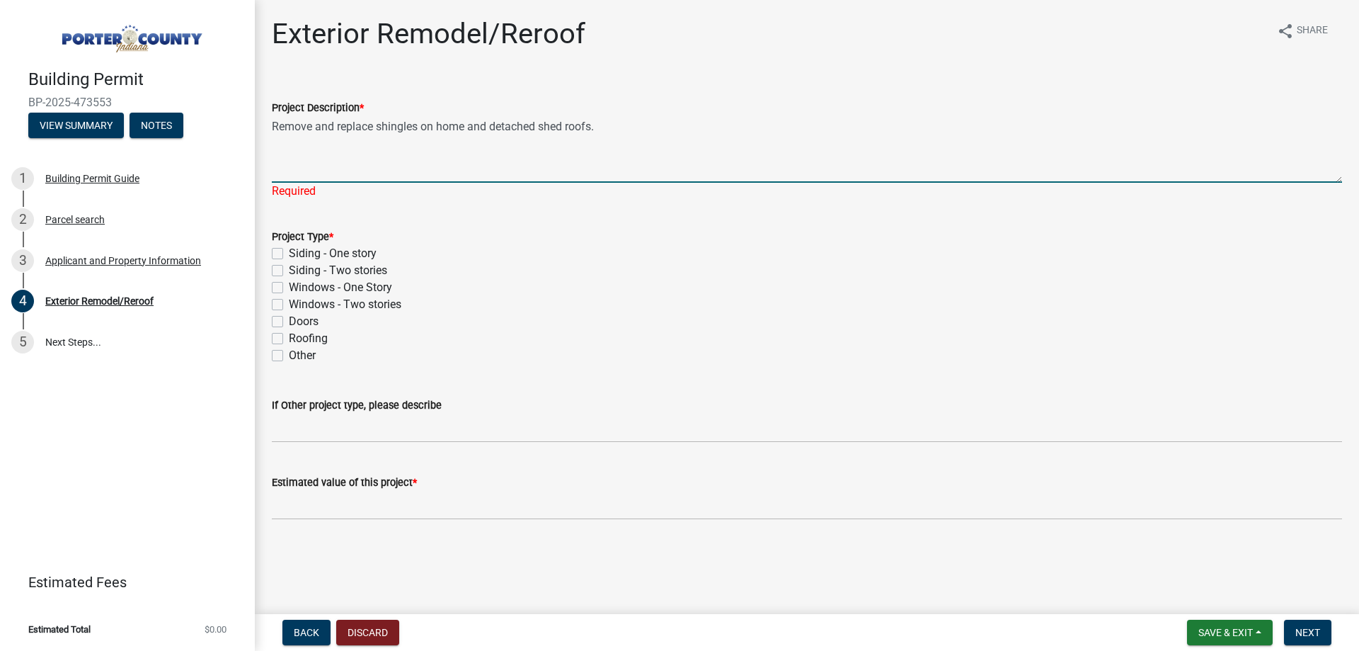
type textarea "Remove and replace shingles on home and detached shed roofs."
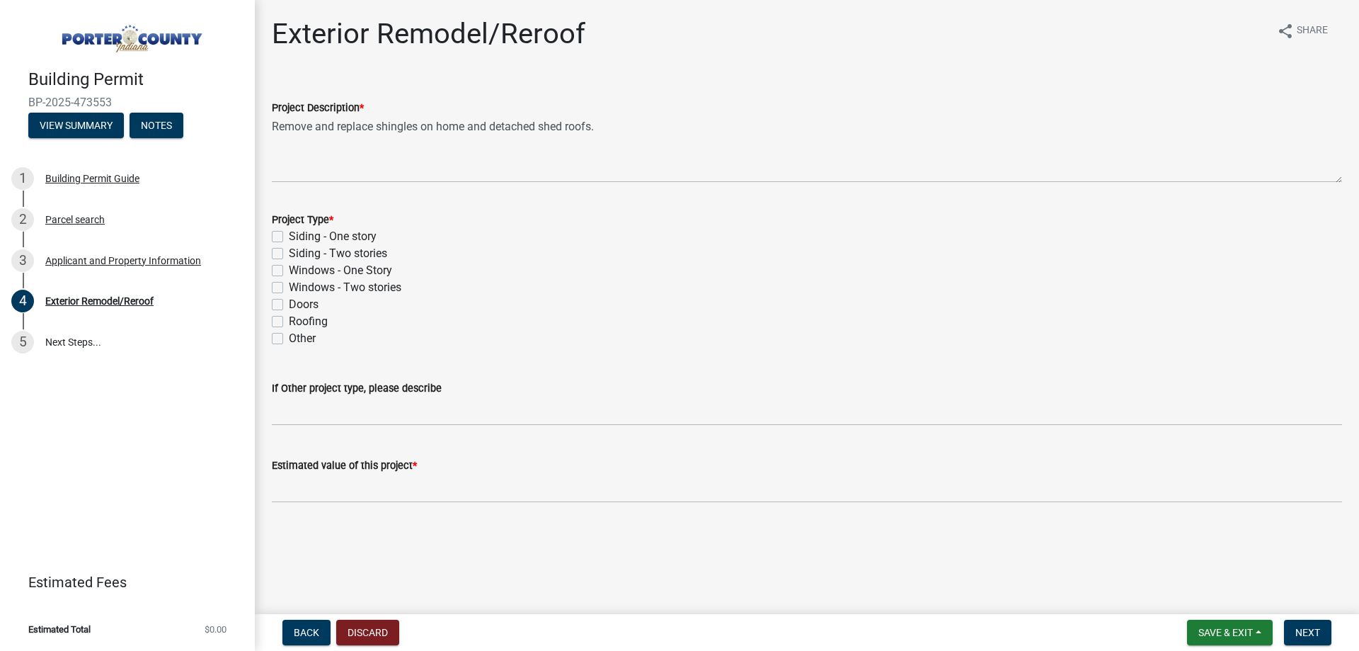
click at [304, 337] on div "Project Type * Siding - One story Siding - Two stories Windows - One Story Wind…" at bounding box center [807, 279] width 1070 height 136
click at [309, 323] on label "Roofing" at bounding box center [308, 321] width 39 height 17
click at [298, 322] on input "Roofing" at bounding box center [293, 317] width 9 height 9
checkbox input "true"
checkbox input "false"
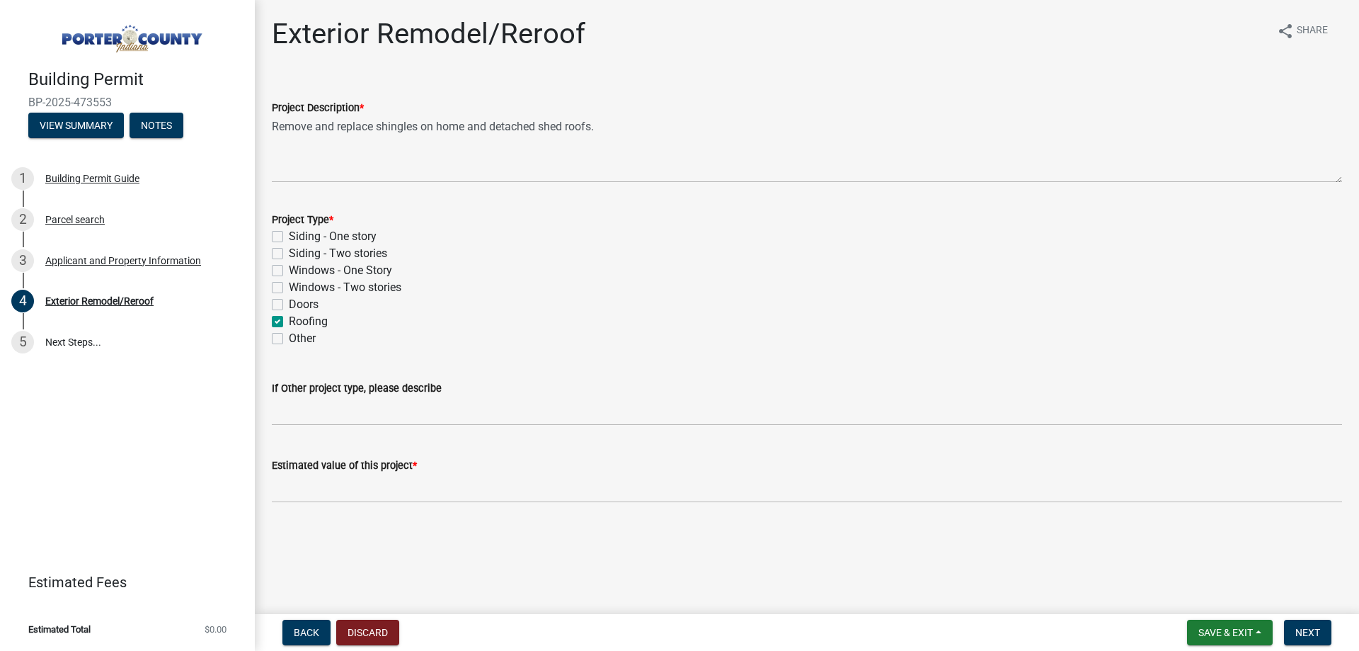
checkbox input "false"
checkbox input "true"
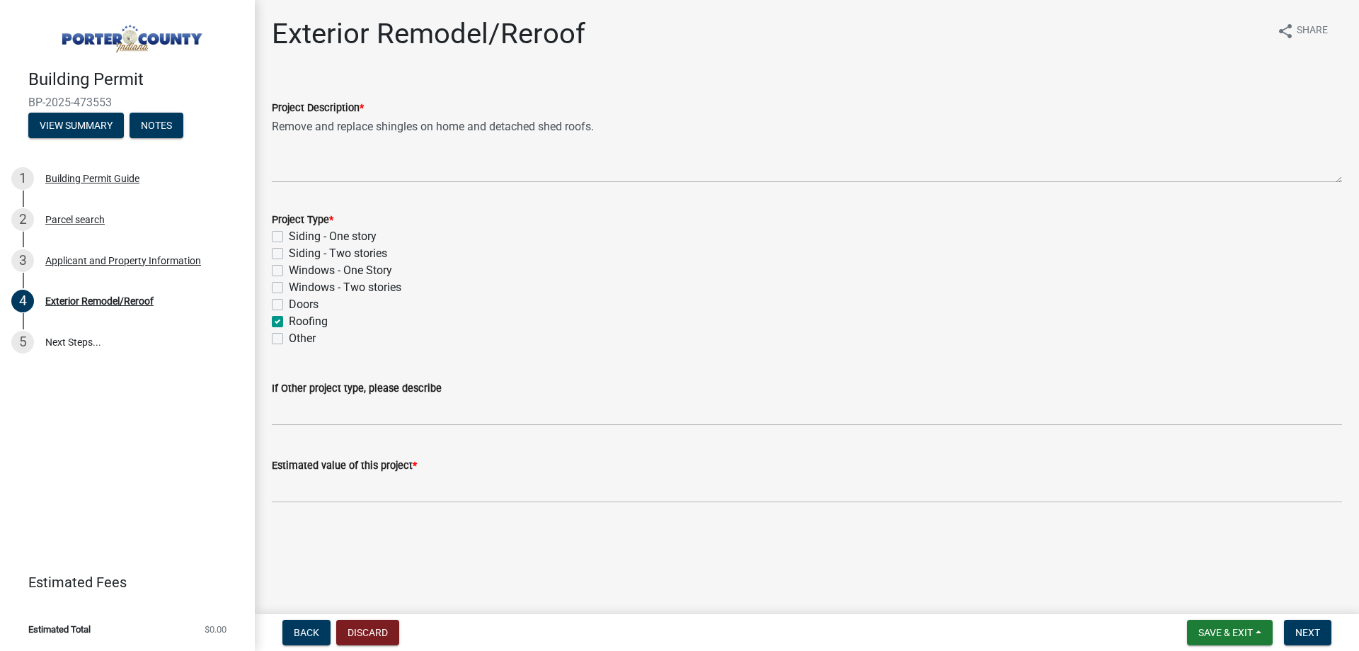
checkbox input "false"
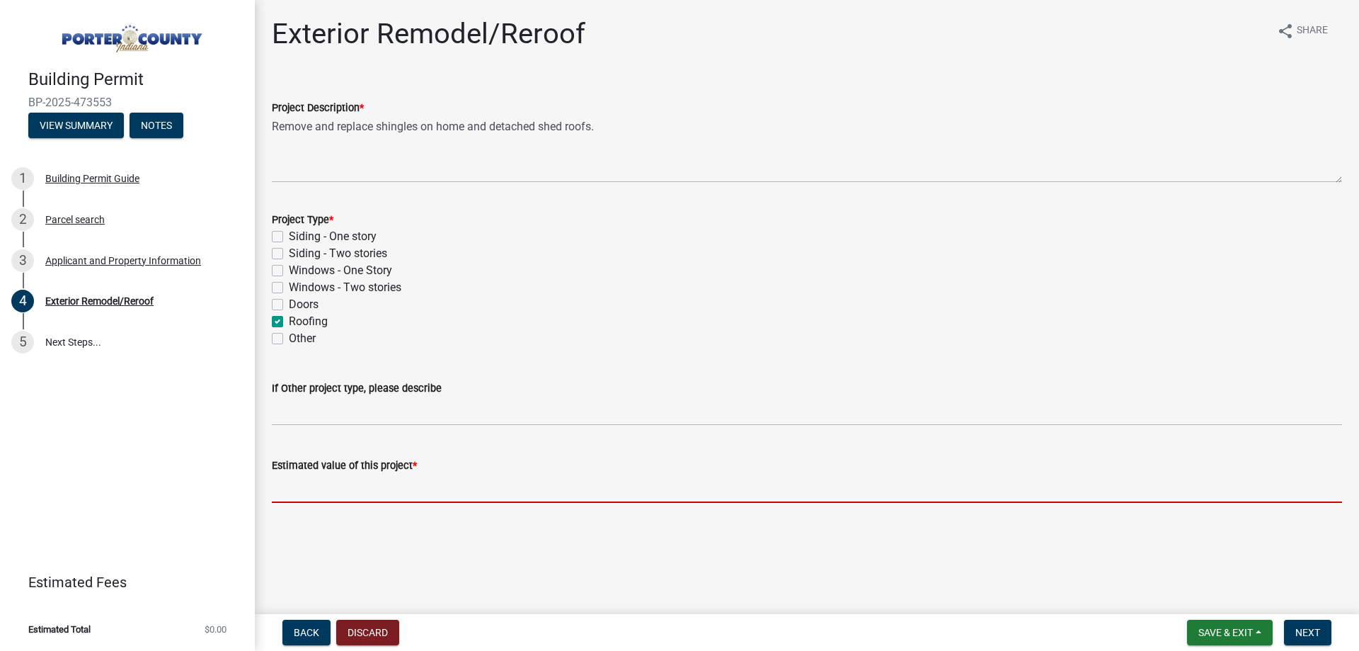
click at [365, 482] on input "text" at bounding box center [807, 488] width 1070 height 29
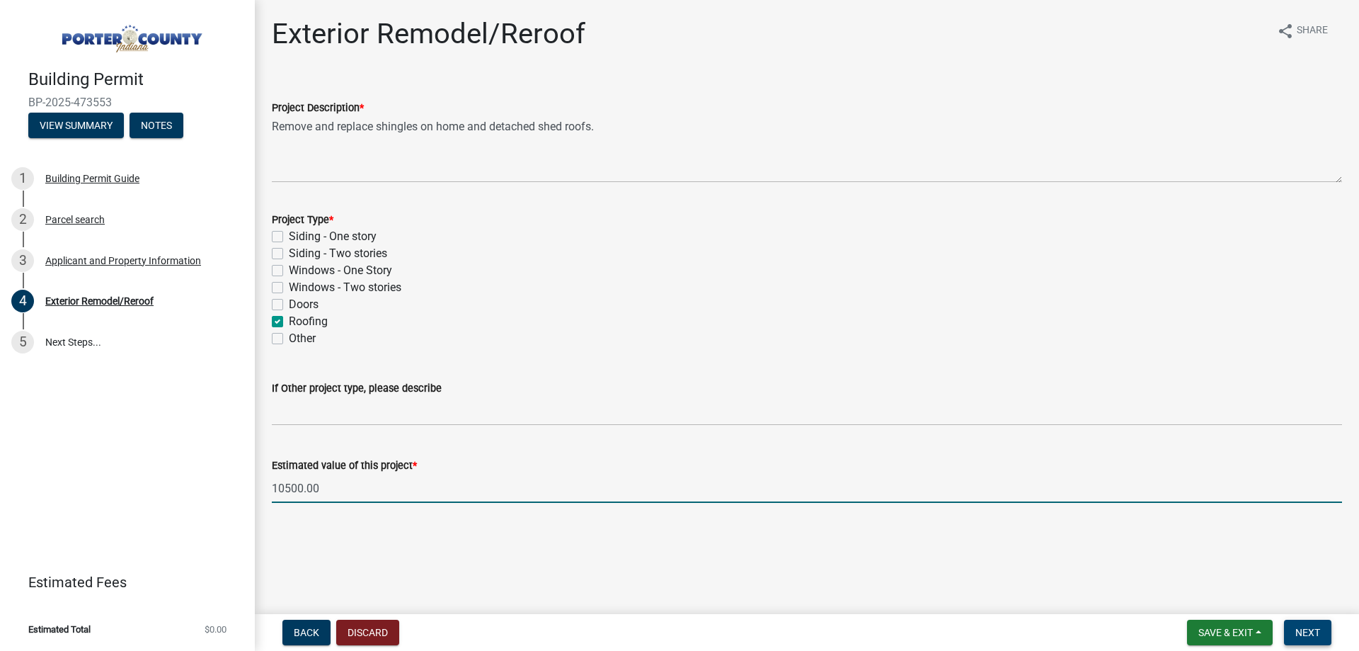
type input "10500"
click at [1310, 633] on span "Next" at bounding box center [1308, 632] width 25 height 11
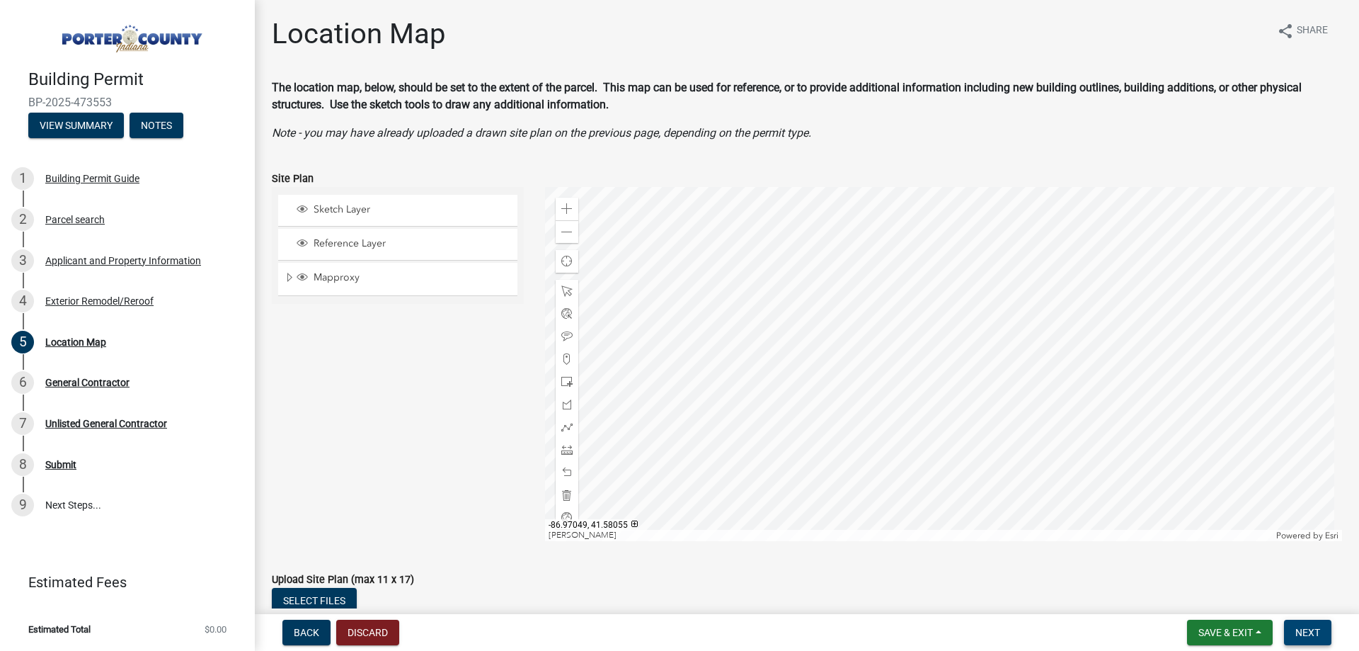
click at [1313, 641] on button "Next" at bounding box center [1307, 631] width 47 height 25
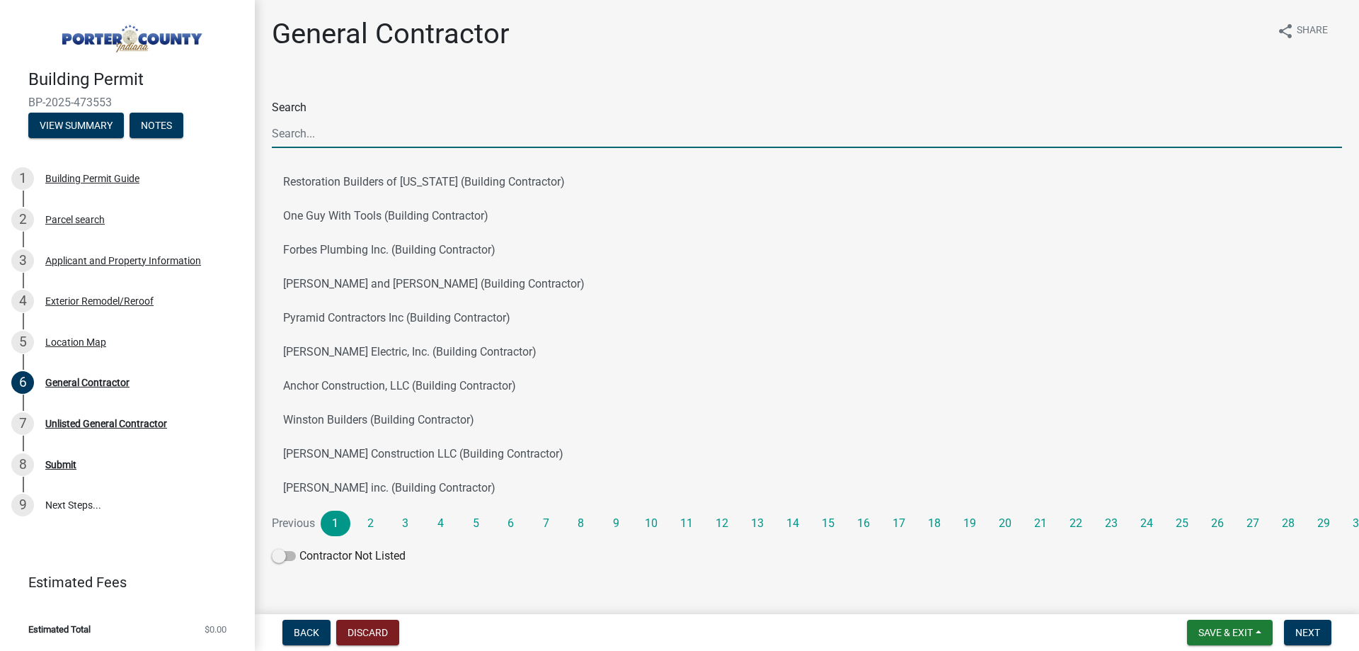
click at [338, 139] on input "Search" at bounding box center [807, 133] width 1070 height 29
type input "J & B West"
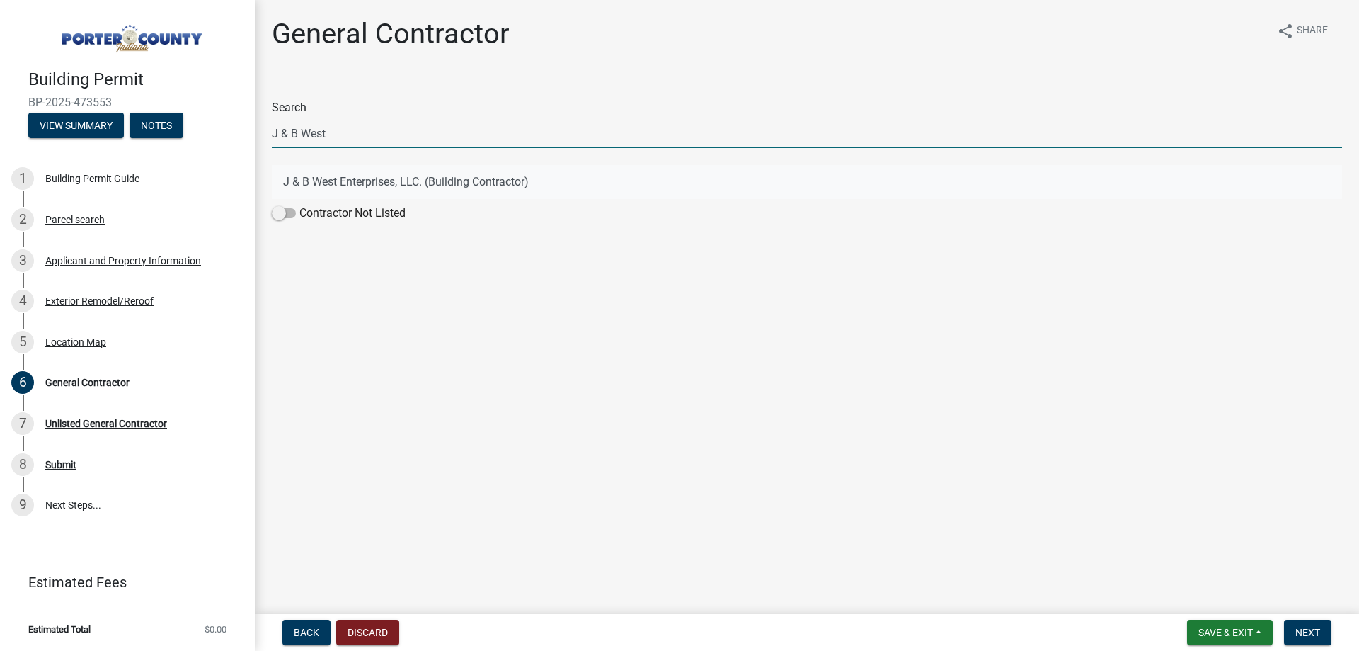
click at [376, 185] on button "J & B West Enterprises, LLC. (Building Contractor)" at bounding box center [807, 182] width 1070 height 34
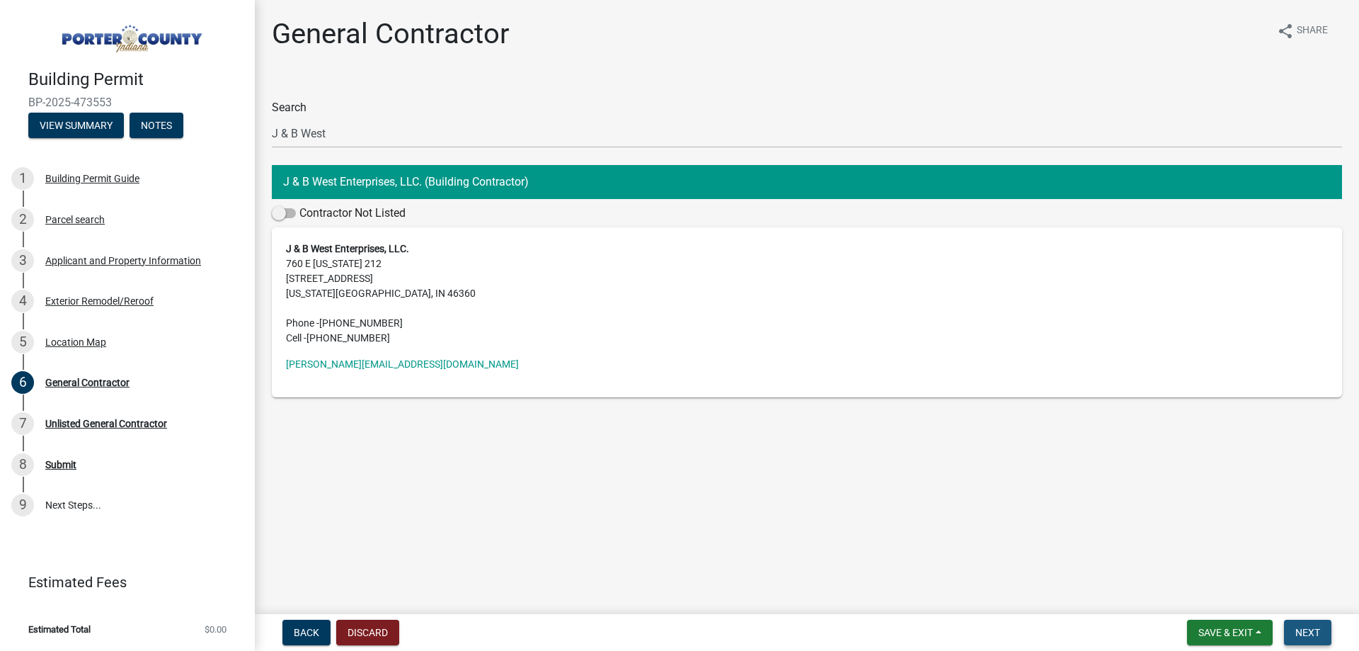
click at [1289, 620] on button "Next" at bounding box center [1307, 631] width 47 height 25
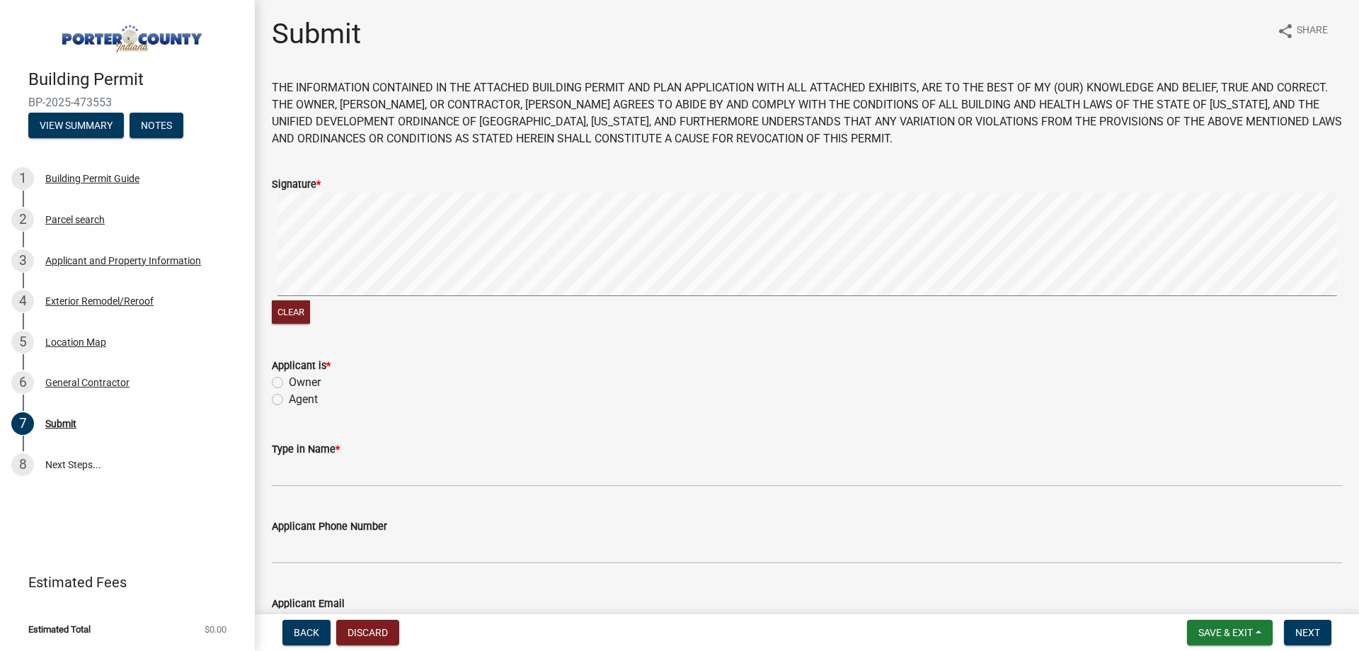
click at [301, 400] on label "Agent" at bounding box center [303, 399] width 29 height 17
click at [298, 400] on input "Agent" at bounding box center [293, 395] width 9 height 9
radio input "true"
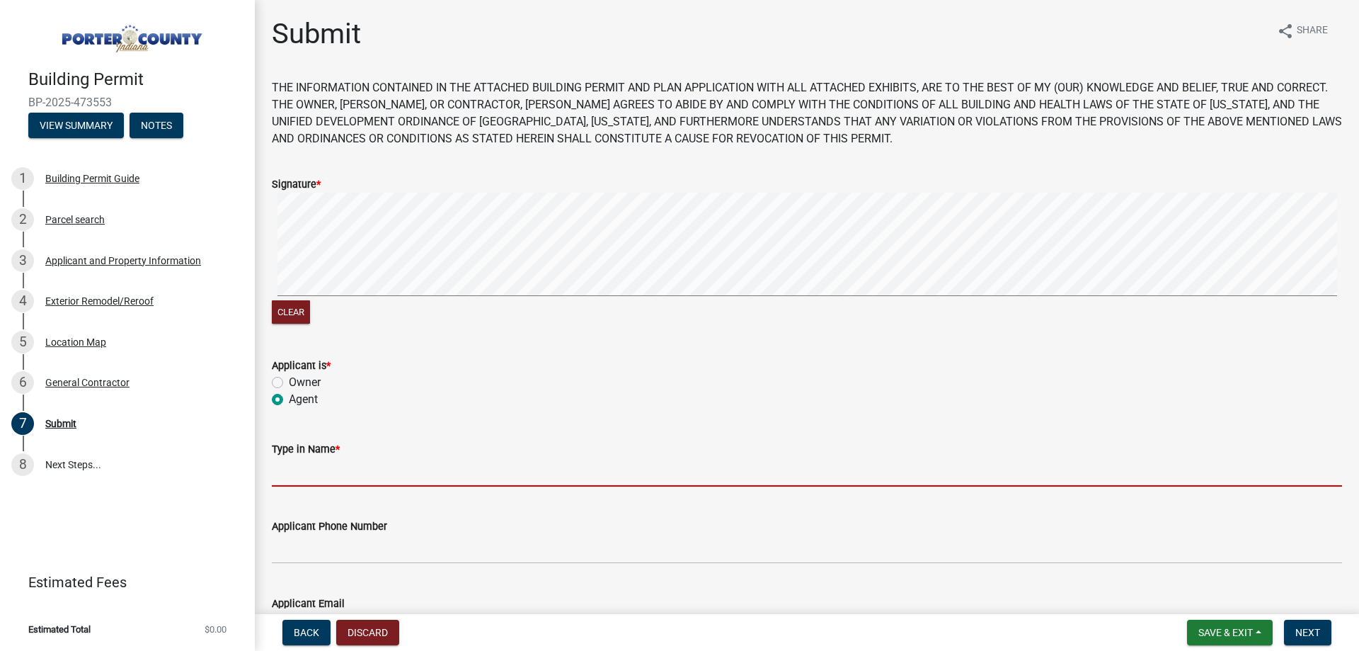
click at [314, 465] on input "Type in Name *" at bounding box center [807, 471] width 1070 height 29
type input "Jessica Briscoe"
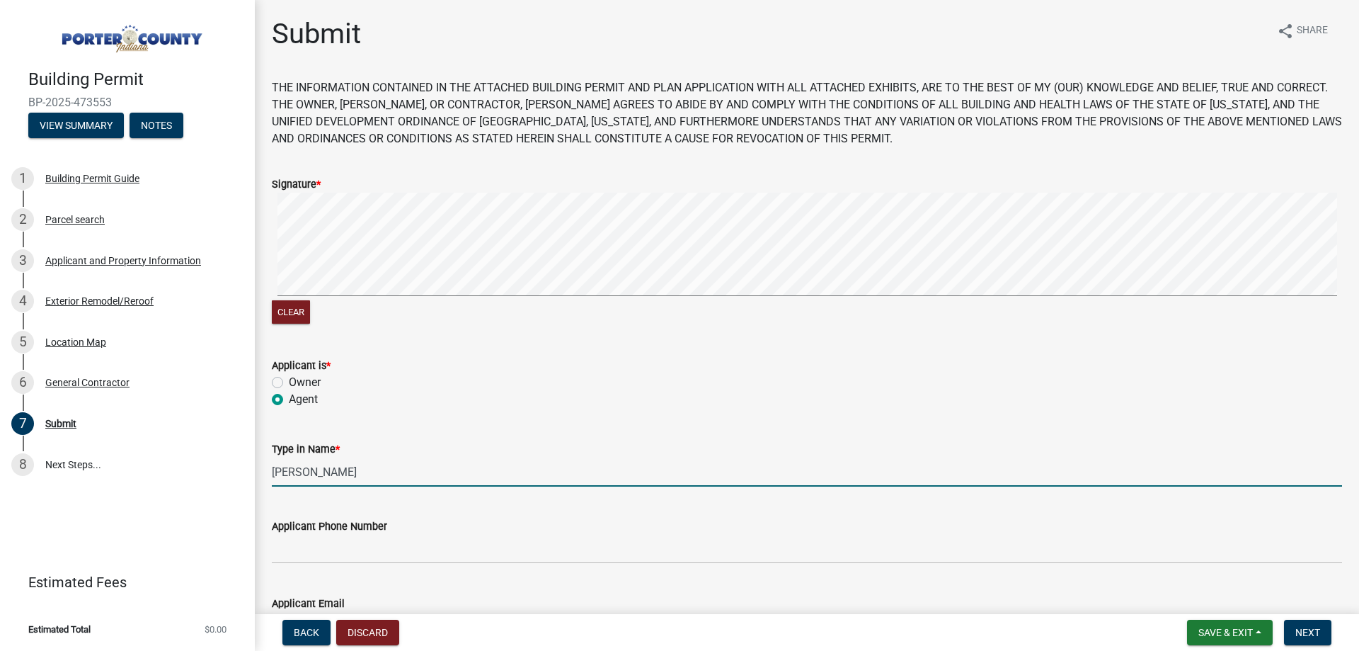
type input "jessica@jbwestroofing.com"
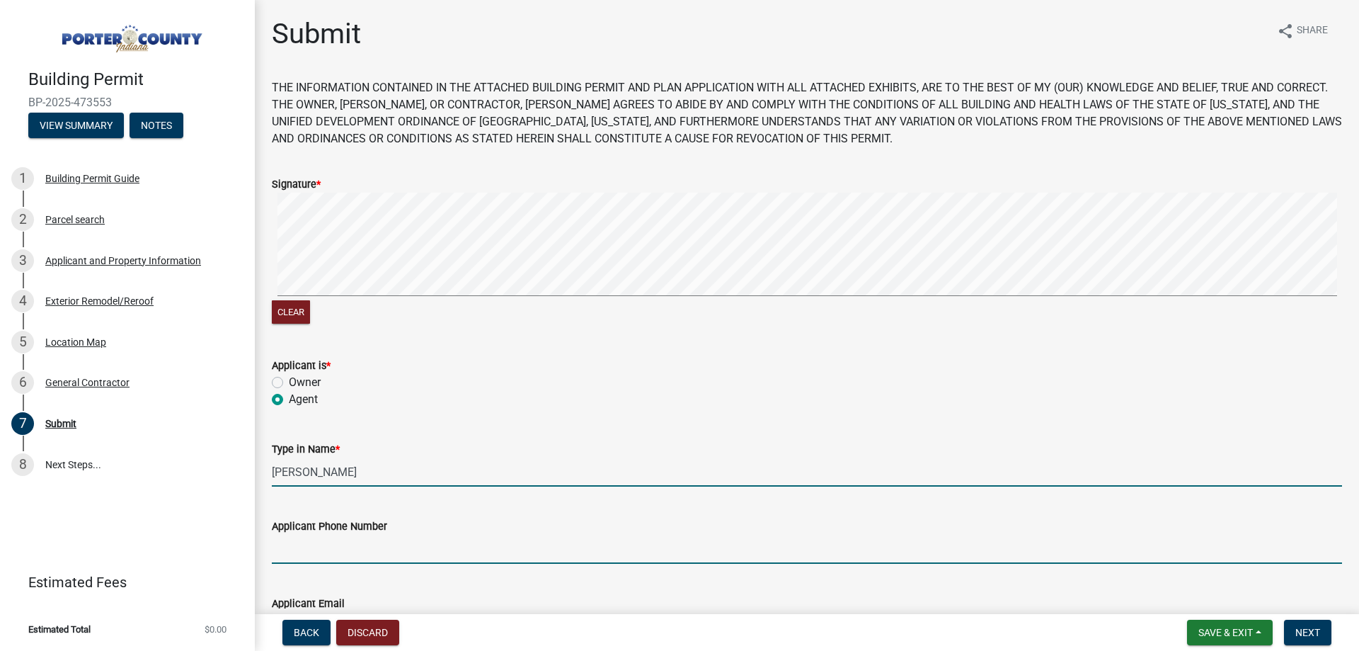
click at [342, 549] on input "Applicant Phone Number" at bounding box center [807, 549] width 1070 height 29
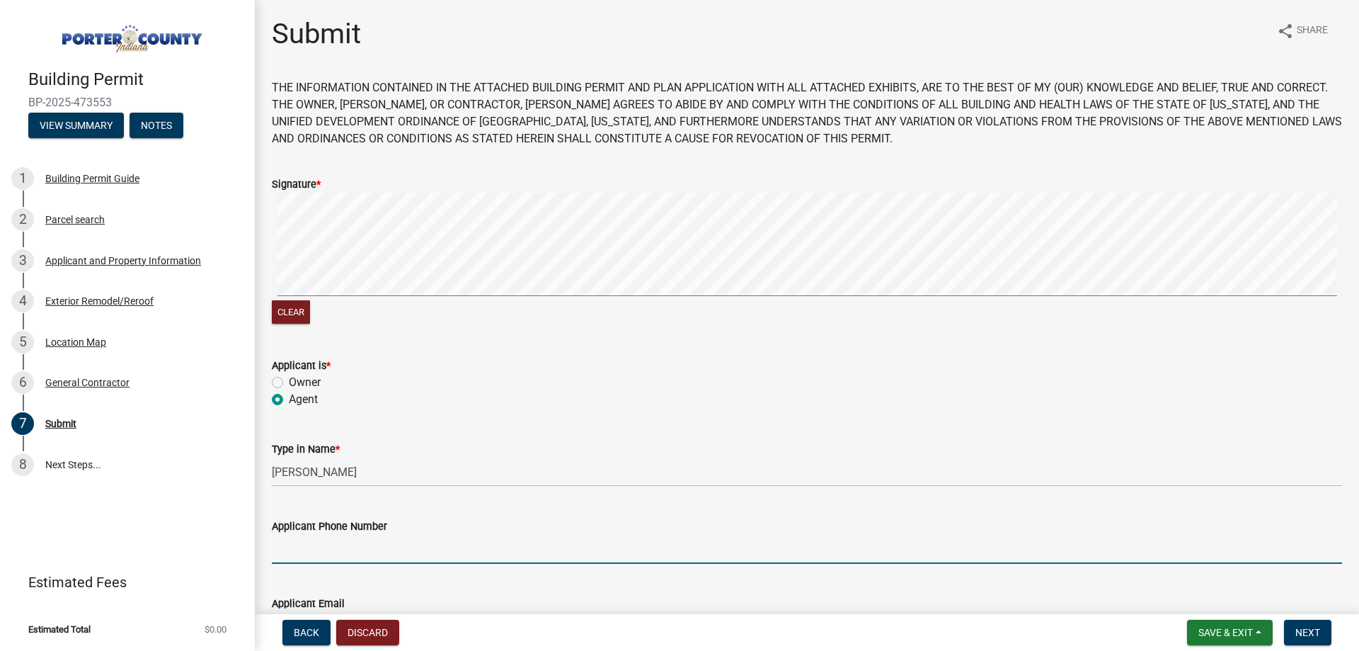
type input "2193636151"
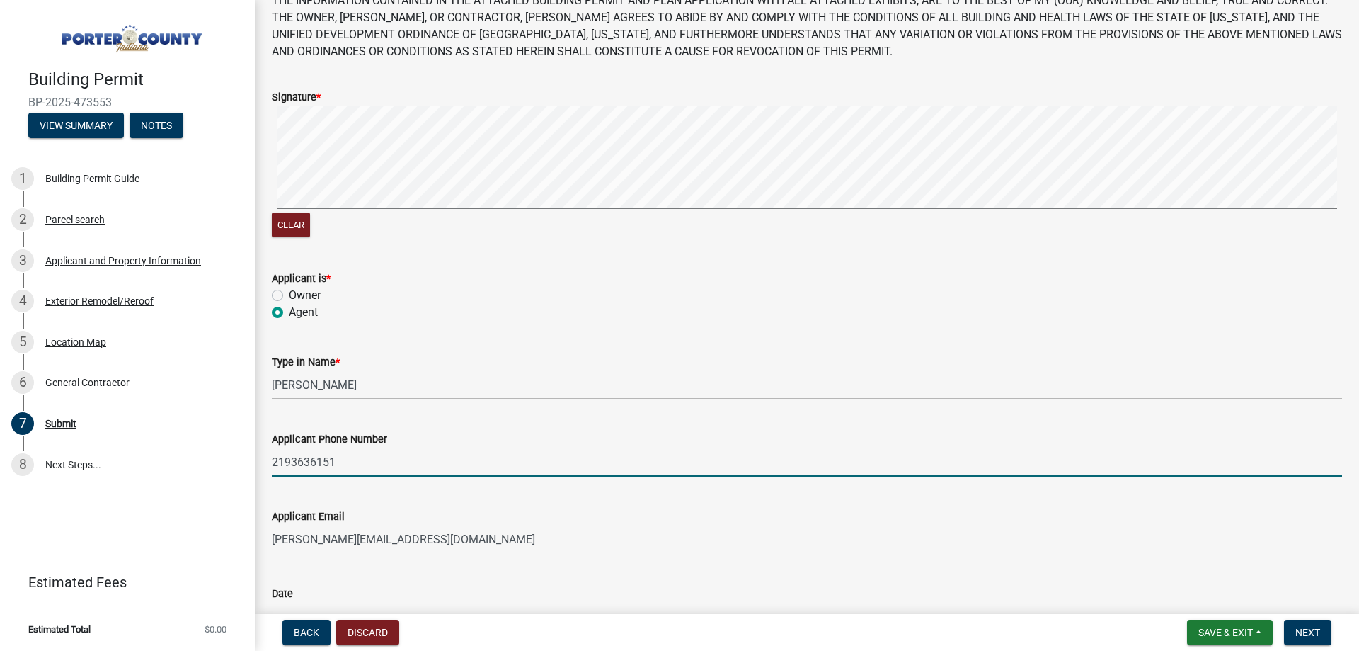
scroll to position [187, 0]
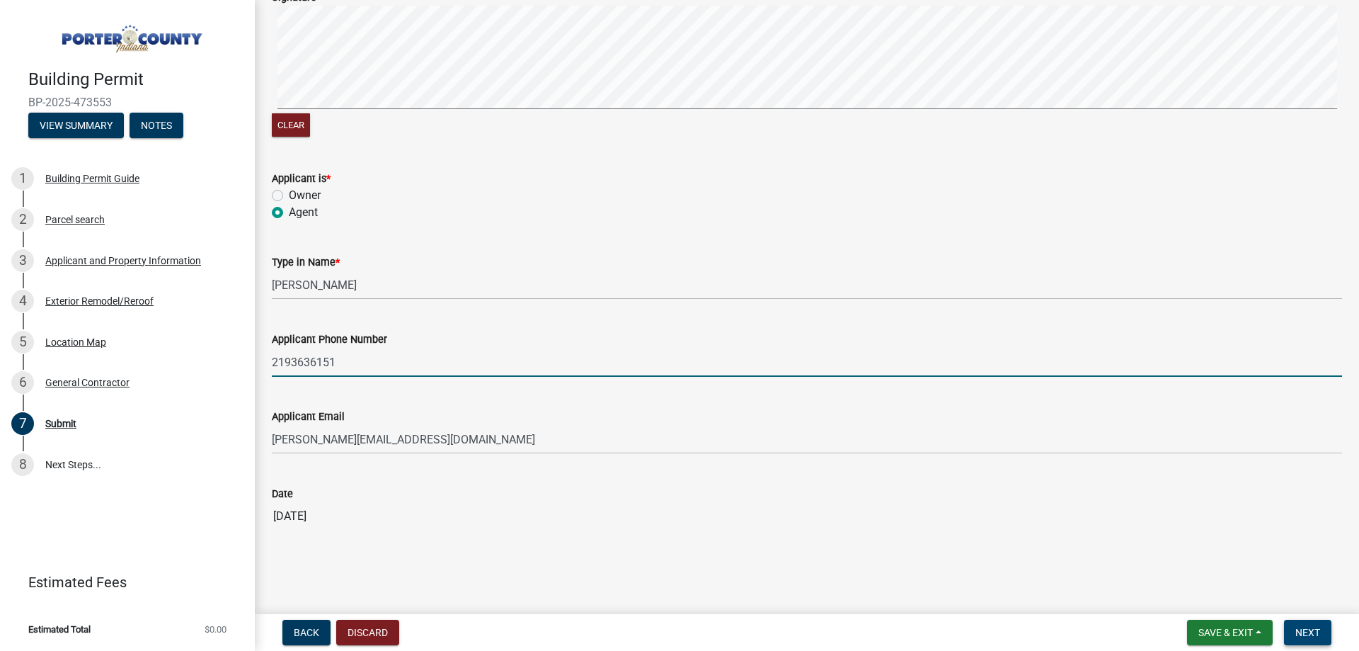
click at [1319, 624] on button "Next" at bounding box center [1307, 631] width 47 height 25
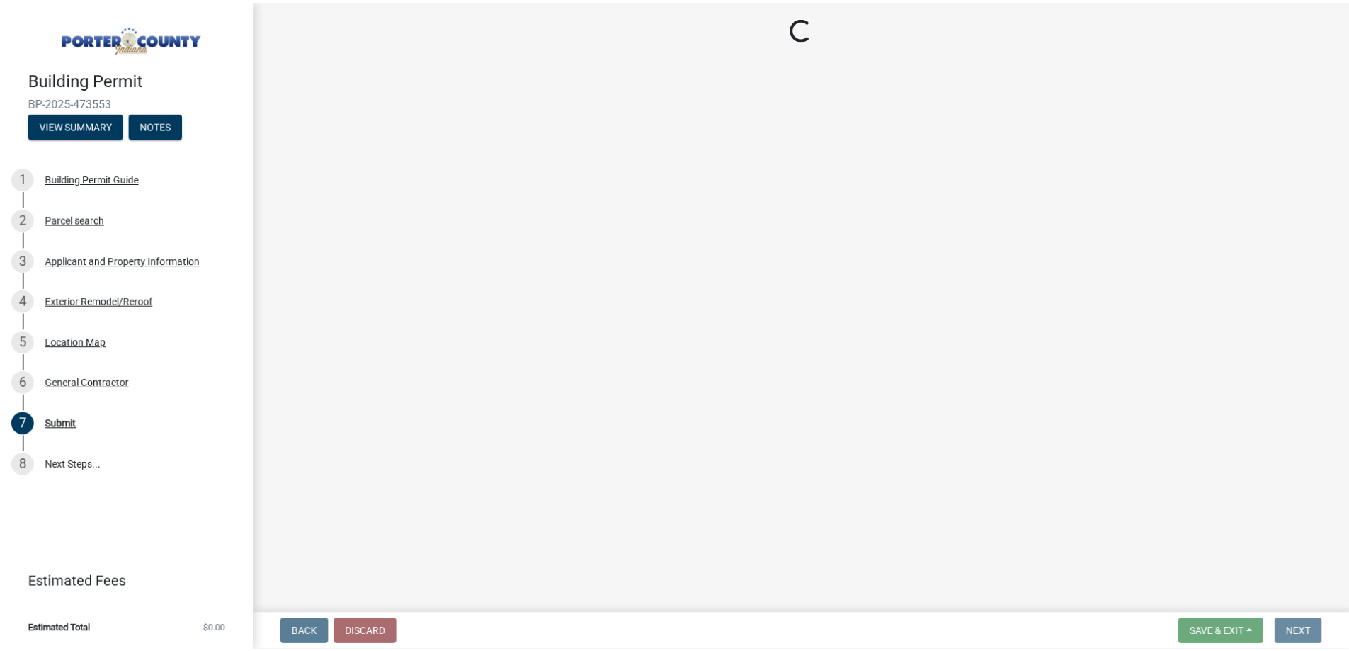
scroll to position [0, 0]
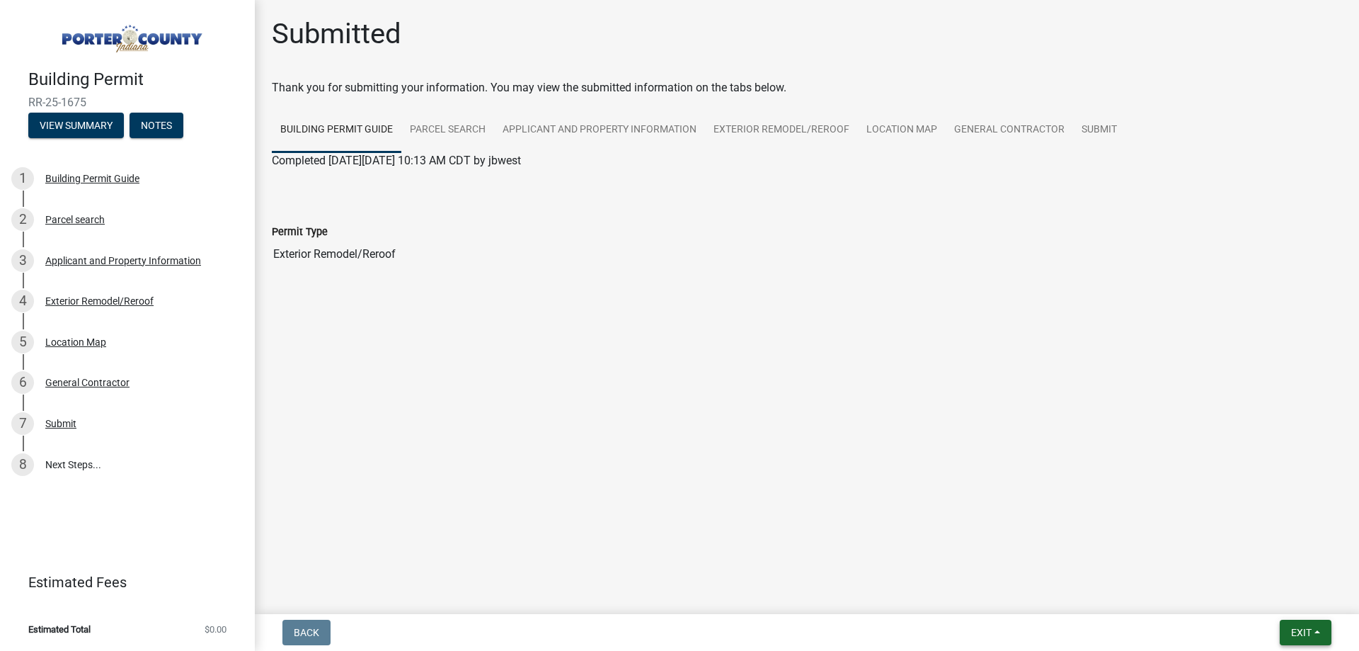
click at [1298, 627] on span "Exit" at bounding box center [1301, 632] width 21 height 11
click at [1279, 613] on div "Save Save & Exit" at bounding box center [1274, 578] width 113 height 79
click at [1285, 600] on button "Save & Exit" at bounding box center [1274, 595] width 113 height 34
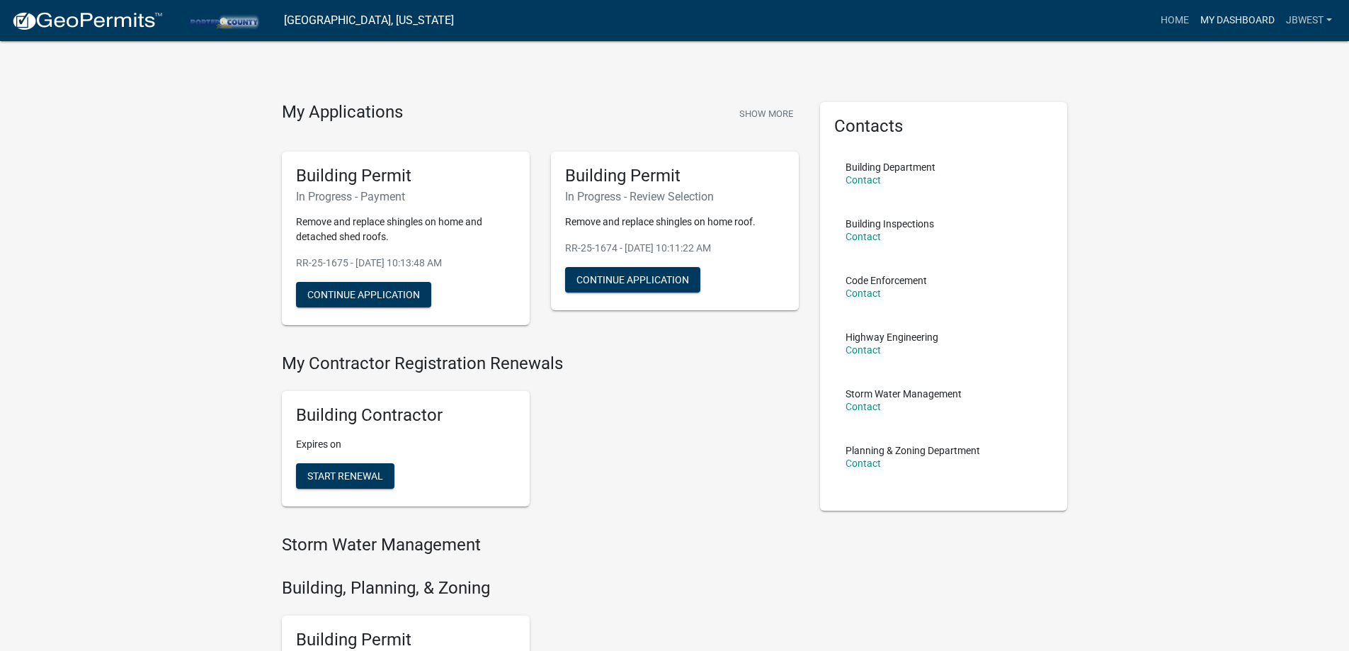
click at [1219, 25] on link "My Dashboard" at bounding box center [1237, 20] width 86 height 27
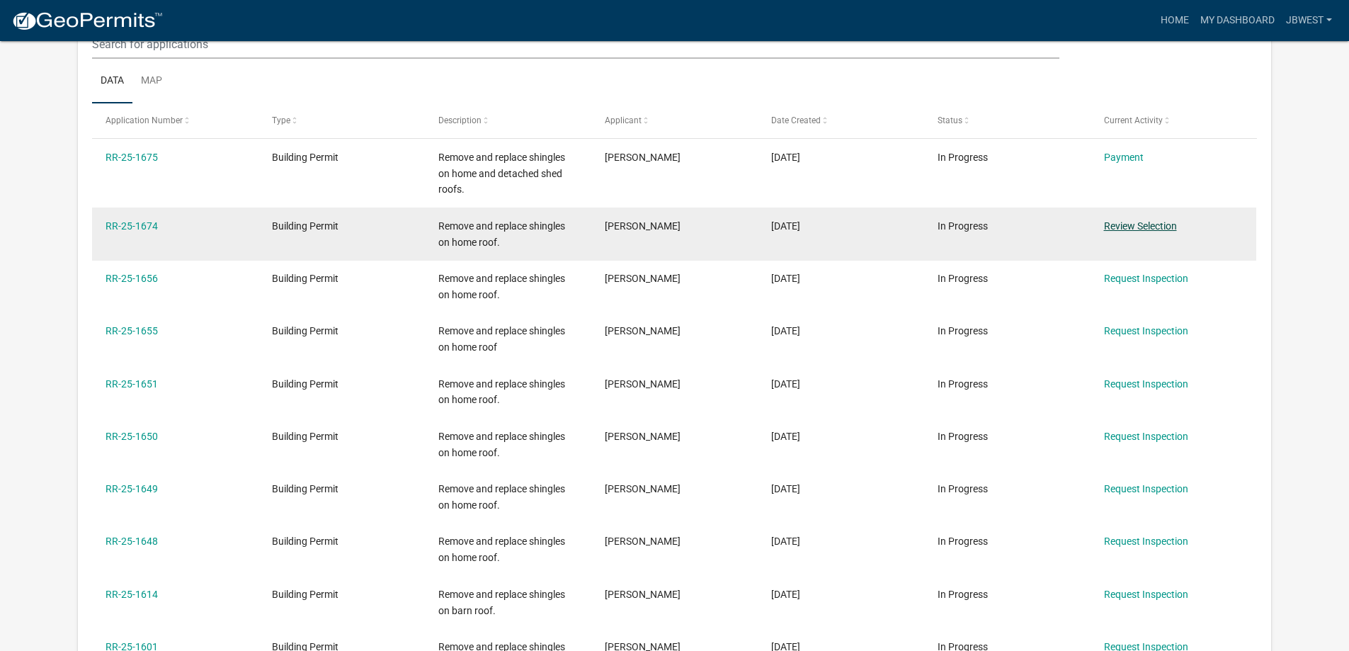
scroll to position [188, 0]
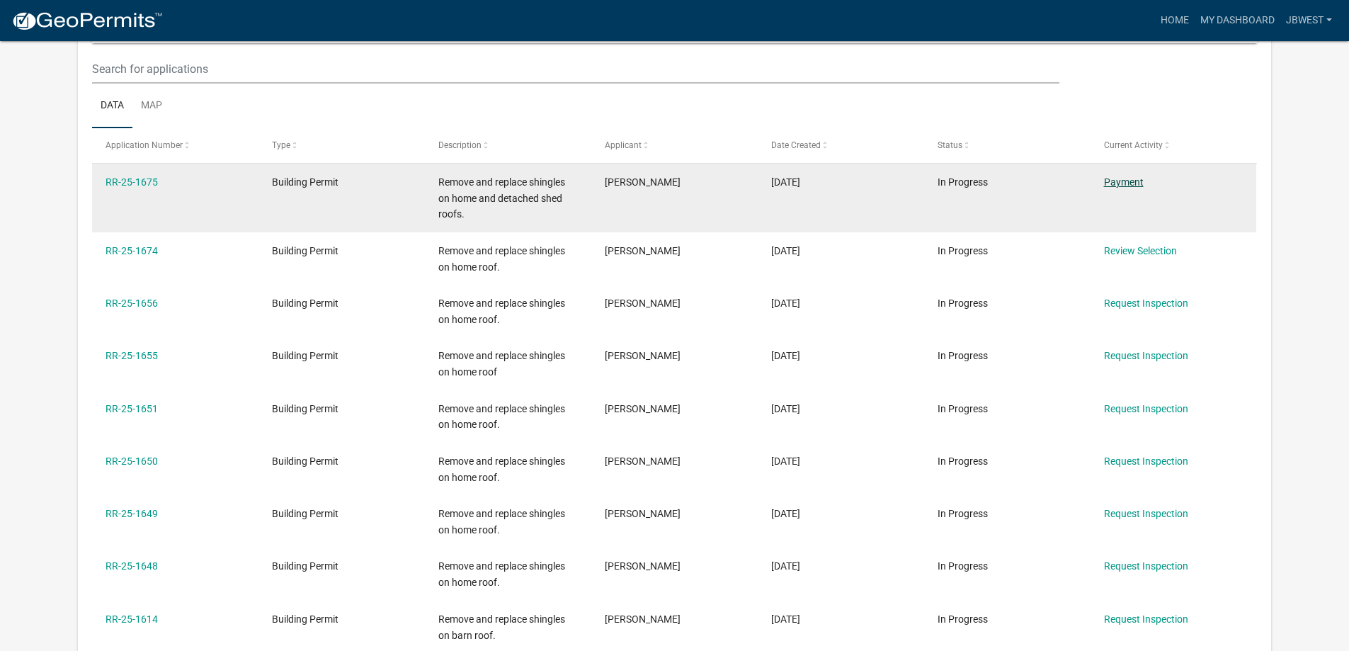
click at [1126, 185] on link "Payment" at bounding box center [1124, 181] width 40 height 11
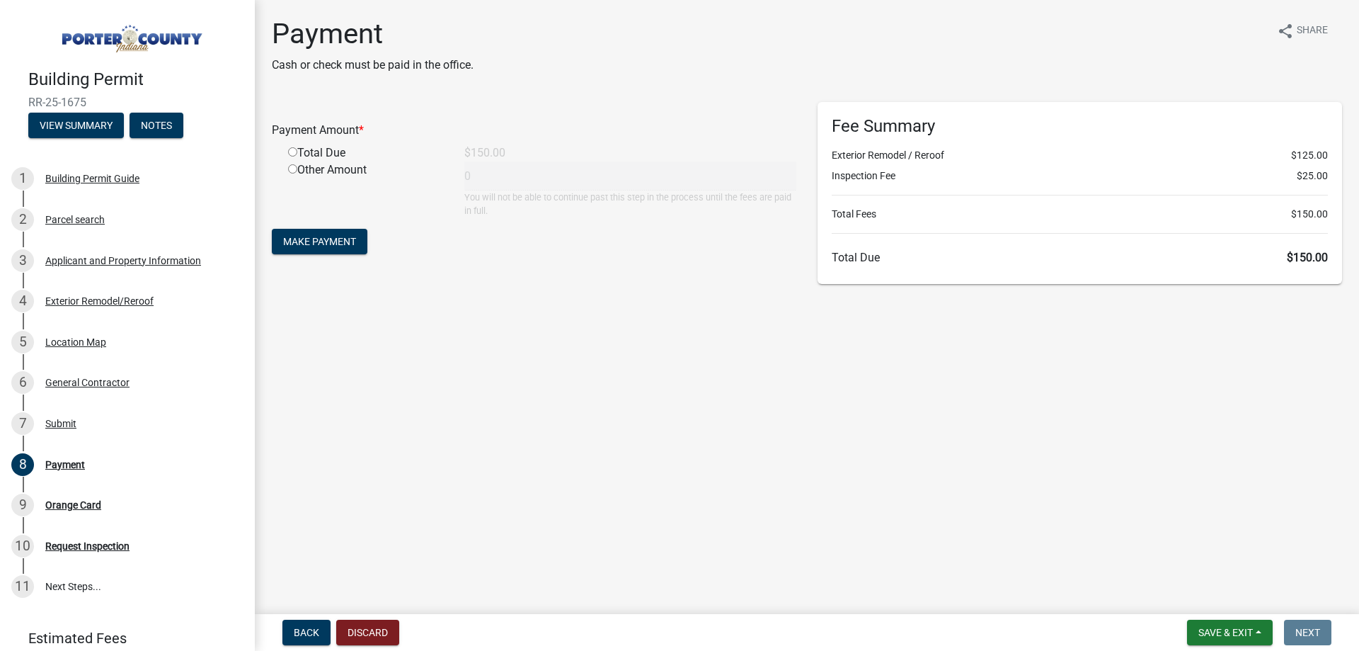
click at [293, 149] on input "radio" at bounding box center [292, 151] width 9 height 9
radio input "true"
type input "150"
drag, startPoint x: 319, startPoint y: 222, endPoint x: 315, endPoint y: 235, distance: 13.9
click at [317, 224] on form "Payment Amount * Total Due $150.00 Other Amount 150 You will not be able to con…" at bounding box center [534, 180] width 525 height 156
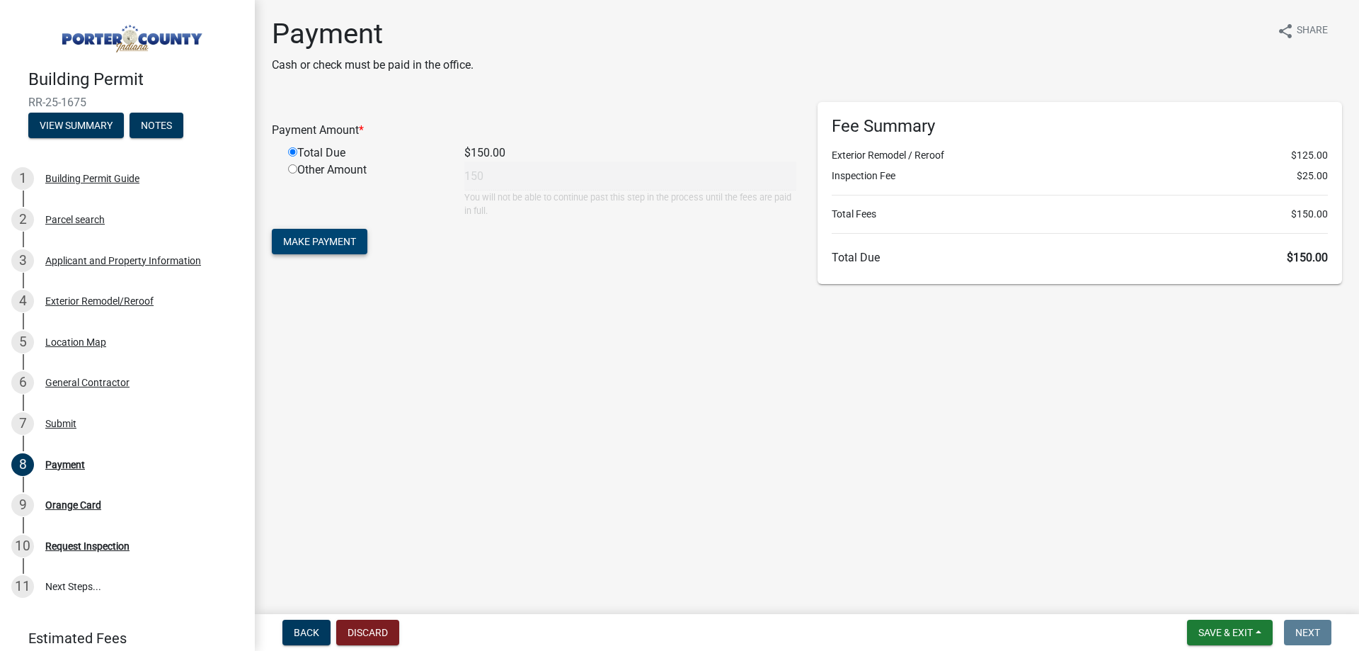
click at [315, 236] on span "Make Payment" at bounding box center [319, 241] width 73 height 11
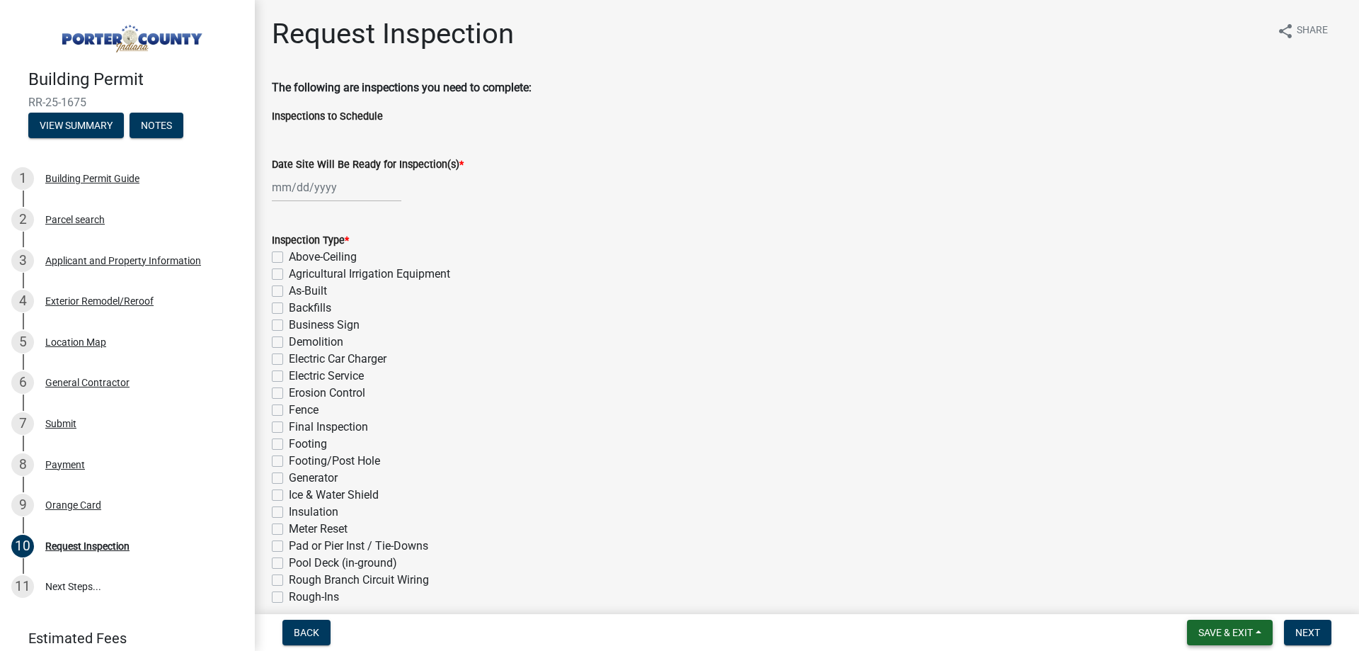
click at [1223, 639] on button "Save & Exit" at bounding box center [1230, 631] width 86 height 25
click at [1202, 605] on button "Save & Exit" at bounding box center [1216, 595] width 113 height 34
